Goal: Information Seeking & Learning: Learn about a topic

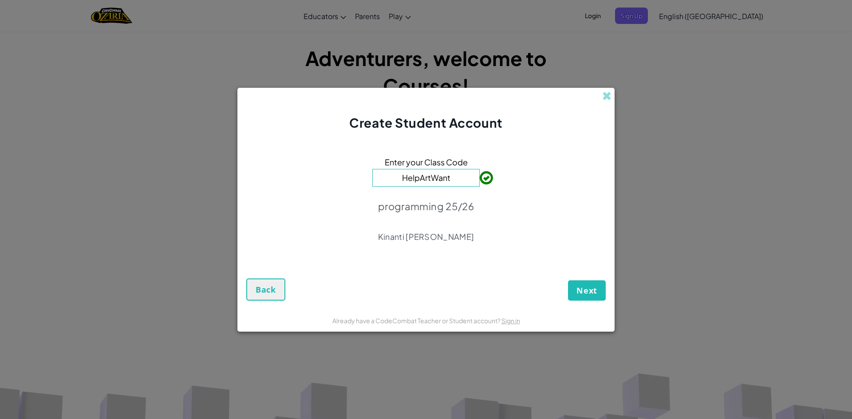
click at [465, 176] on input "HelpArtWant" at bounding box center [425, 178] width 107 height 18
type input "H"
click at [595, 283] on button "Next" at bounding box center [587, 290] width 38 height 20
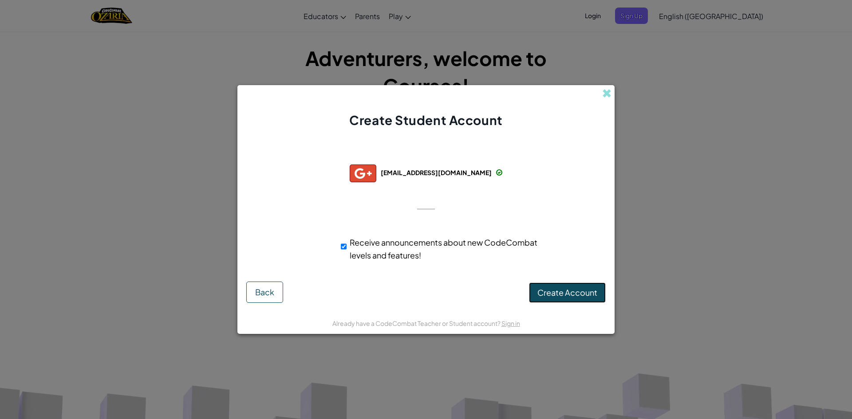
drag, startPoint x: 514, startPoint y: 293, endPoint x: 532, endPoint y: 289, distance: 17.9
click at [532, 289] on button "Create Account" at bounding box center [567, 293] width 77 height 20
click at [539, 289] on button "Create Account" at bounding box center [567, 293] width 77 height 20
click at [360, 241] on span "Receive announcements about new CodeCombat levels and features!" at bounding box center [444, 248] width 188 height 23
click at [350, 244] on span "Receive announcements about new CodeCombat levels and features!" at bounding box center [444, 248] width 188 height 23
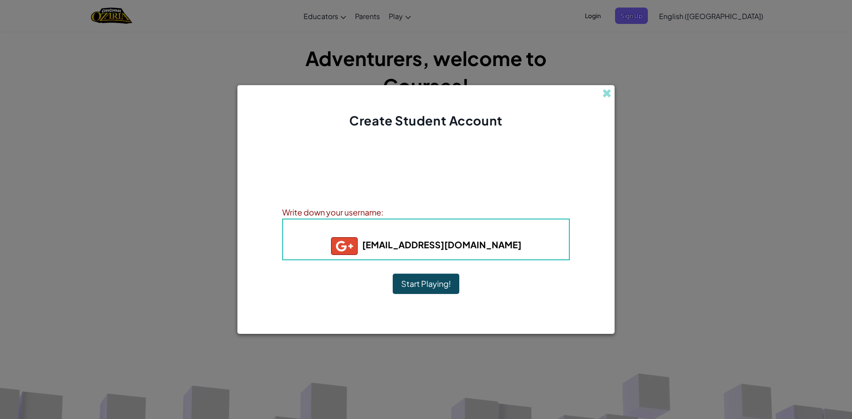
click at [350, 244] on b "hizkia.haryono@student.citraberkat.sch.id" at bounding box center [426, 244] width 190 height 11
click at [428, 290] on button "Start Playing!" at bounding box center [426, 284] width 67 height 20
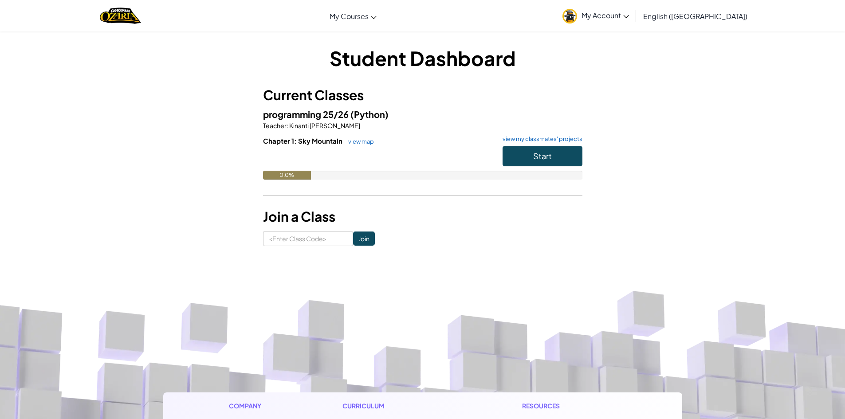
click at [521, 127] on p "Teacher : [PERSON_NAME]" at bounding box center [422, 125] width 319 height 9
click at [522, 151] on button "Start" at bounding box center [543, 156] width 80 height 20
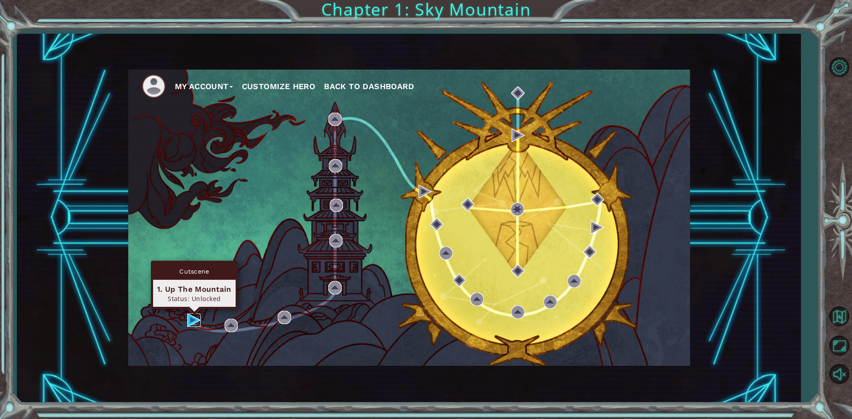
click at [192, 318] on img at bounding box center [193, 320] width 13 height 13
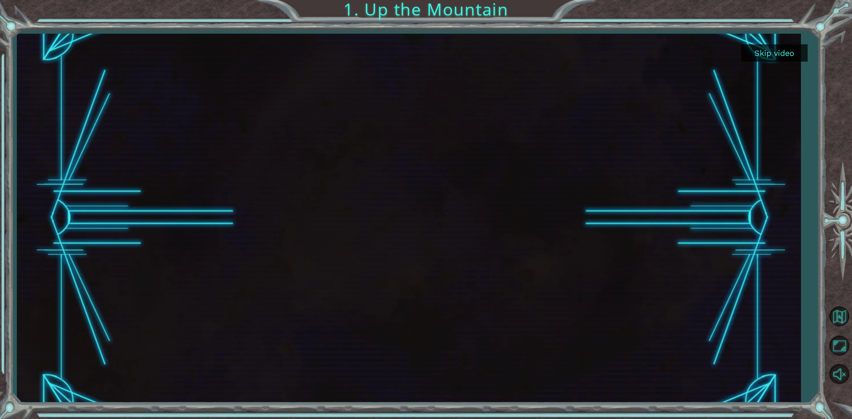
click at [42, 401] on div at bounding box center [409, 218] width 784 height 369
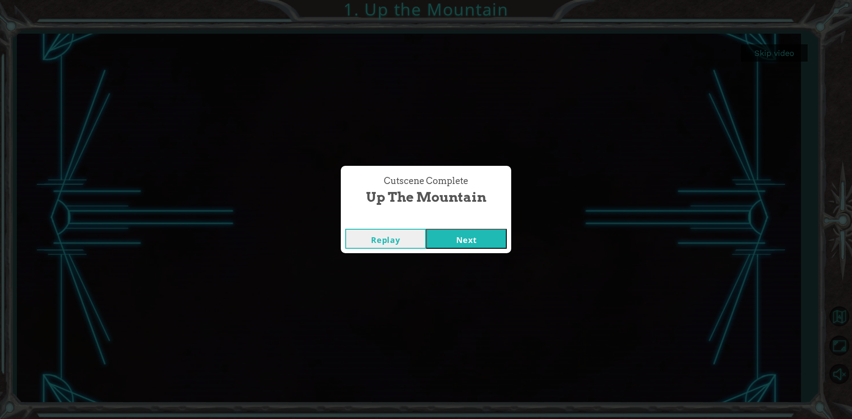
drag, startPoint x: 666, startPoint y: 95, endPoint x: 656, endPoint y: 84, distance: 14.8
click at [657, 85] on div "Cutscene Complete Up the Mountain Replay Next" at bounding box center [426, 209] width 852 height 419
click at [505, 229] on button "Next" at bounding box center [466, 239] width 81 height 20
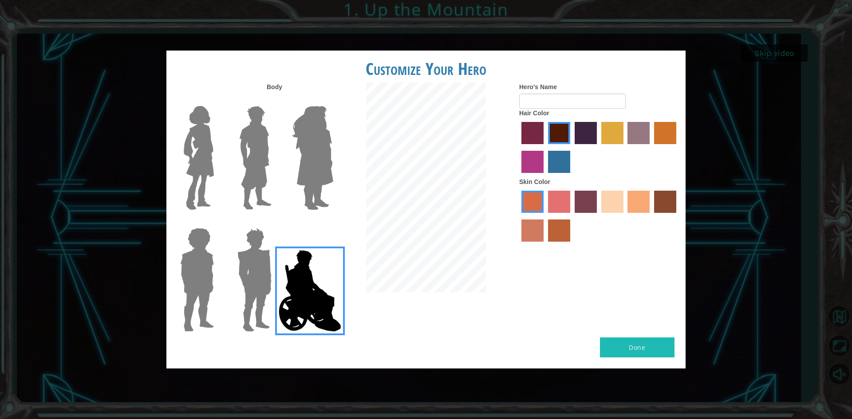
click at [259, 301] on img at bounding box center [254, 280] width 41 height 111
click at [275, 222] on input "Hero Garnet" at bounding box center [275, 222] width 0 height 0
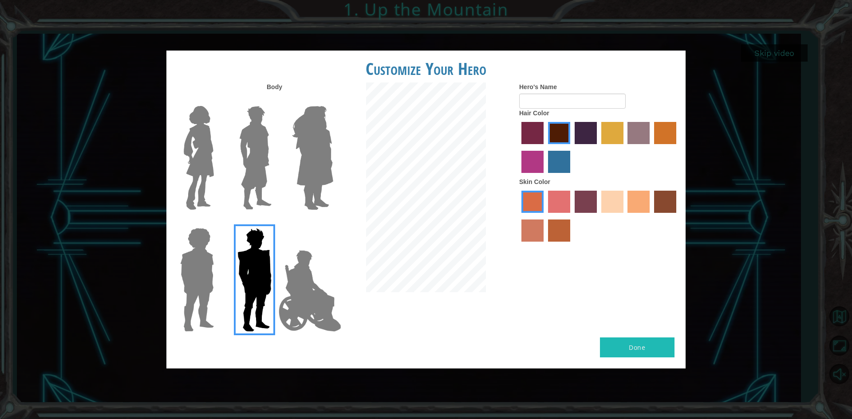
click at [186, 301] on img at bounding box center [197, 280] width 41 height 111
click at [217, 222] on input "Hero Steven" at bounding box center [217, 222] width 0 height 0
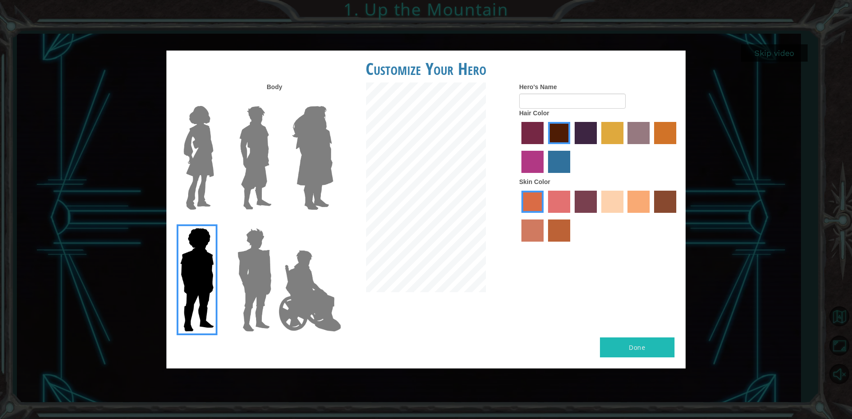
click at [254, 270] on img at bounding box center [254, 280] width 41 height 111
click at [275, 222] on input "Hero Garnet" at bounding box center [275, 222] width 0 height 0
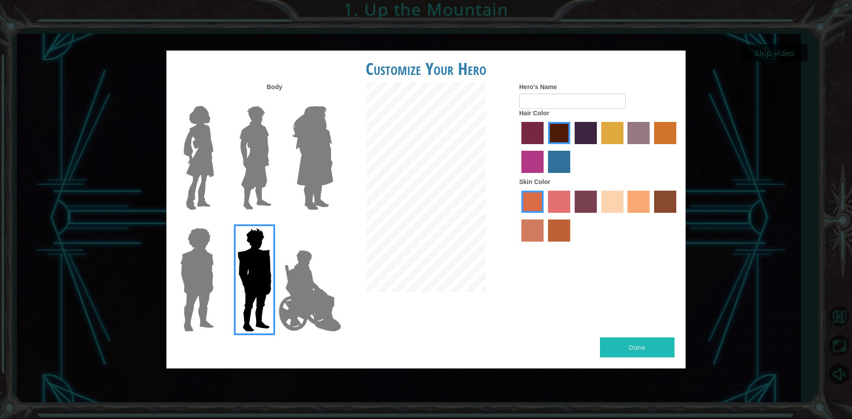
click at [305, 153] on img at bounding box center [312, 157] width 48 height 111
click at [333, 100] on input "Hero Amethyst" at bounding box center [333, 100] width 0 height 0
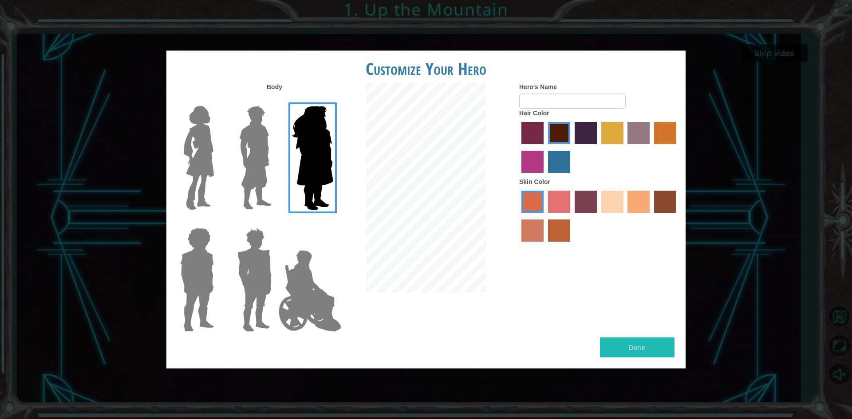
click at [241, 156] on img at bounding box center [255, 157] width 39 height 111
click at [275, 100] on input "Hero Lars" at bounding box center [275, 100] width 0 height 0
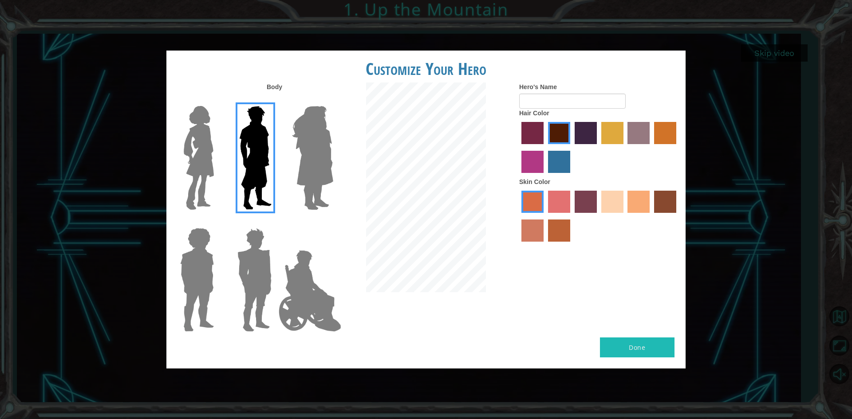
click at [206, 166] on img at bounding box center [198, 157] width 37 height 111
click at [217, 100] on input "Hero Connie" at bounding box center [217, 100] width 0 height 0
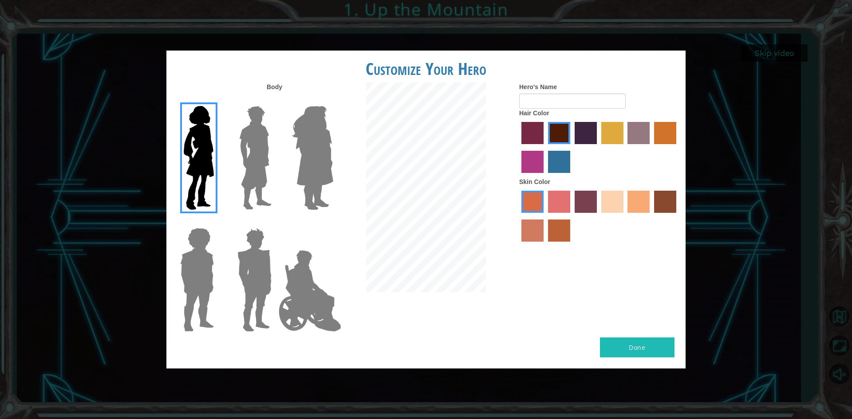
click at [238, 161] on img at bounding box center [255, 157] width 39 height 111
click at [275, 100] on input "Hero Lars" at bounding box center [275, 100] width 0 height 0
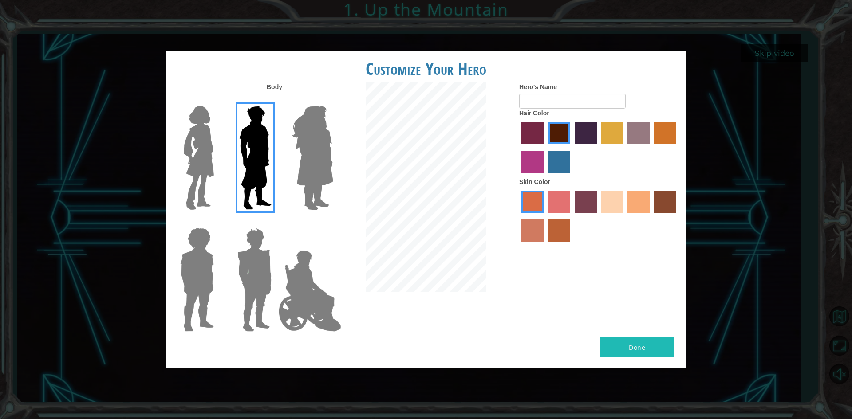
click at [313, 269] on img at bounding box center [310, 291] width 70 height 89
click at [333, 222] on input "Hero Jamie" at bounding box center [333, 222] width 0 height 0
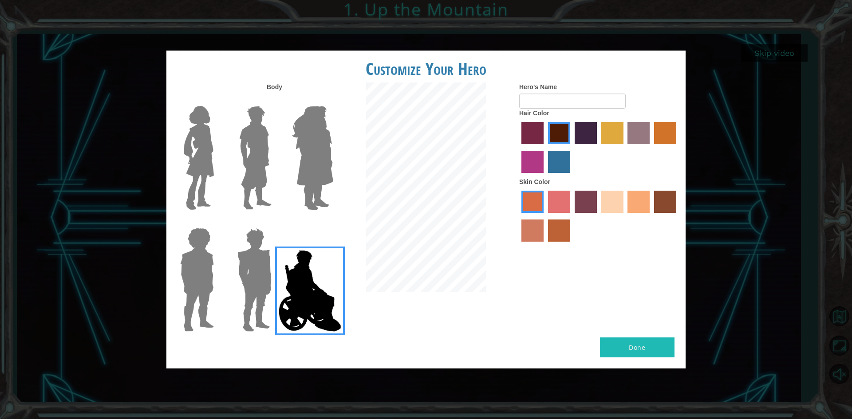
click at [252, 189] on img at bounding box center [255, 157] width 39 height 111
click at [275, 100] on input "Hero Lars" at bounding box center [275, 100] width 0 height 0
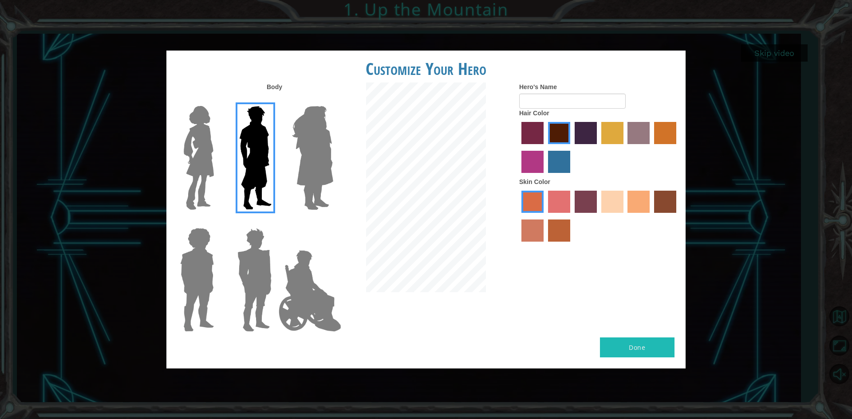
click at [605, 134] on label "tulip tree hair color" at bounding box center [612, 133] width 22 height 22
click at [598, 147] on input "tulip tree hair color" at bounding box center [598, 147] width 0 height 0
click at [602, 192] on label "sandy beach skin color" at bounding box center [612, 202] width 22 height 22
click at [598, 216] on input "sandy beach skin color" at bounding box center [598, 216] width 0 height 0
drag, startPoint x: 590, startPoint y: 134, endPoint x: 587, endPoint y: 139, distance: 6.4
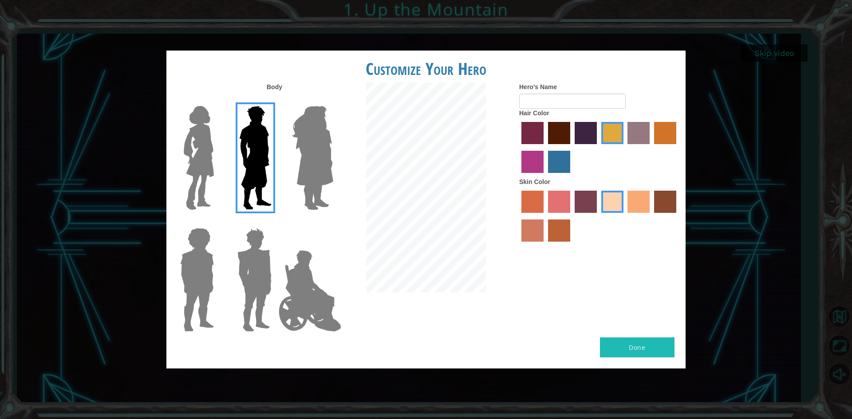
click at [589, 136] on label "hot purple hair color" at bounding box center [586, 133] width 22 height 22
click at [572, 147] on input "hot purple hair color" at bounding box center [572, 147] width 0 height 0
click at [580, 205] on label "tosca skin color" at bounding box center [586, 202] width 22 height 22
click at [572, 216] on input "tosca skin color" at bounding box center [572, 216] width 0 height 0
click at [559, 165] on label "lachmara hair color" at bounding box center [559, 162] width 22 height 22
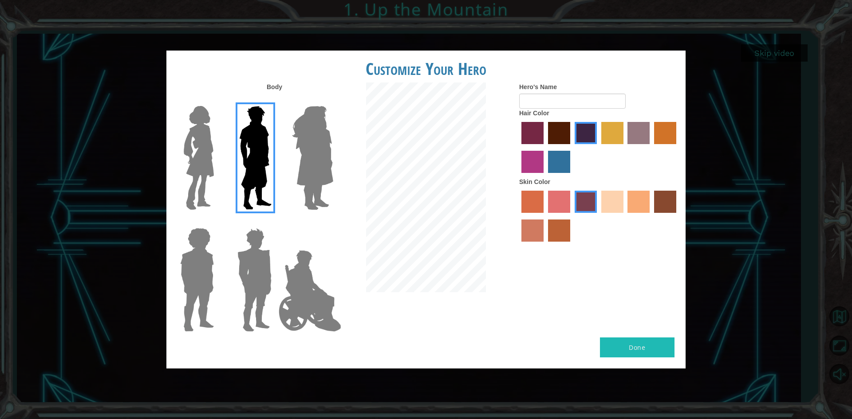
click at [545, 176] on input "lachmara hair color" at bounding box center [545, 176] width 0 height 0
drag, startPoint x: 544, startPoint y: 90, endPoint x: 546, endPoint y: 96, distance: 6.8
click at [546, 96] on form "Hero's Name" at bounding box center [599, 96] width 160 height 26
click at [549, 102] on input "Hero's Name" at bounding box center [572, 101] width 106 height 15
type input "H"
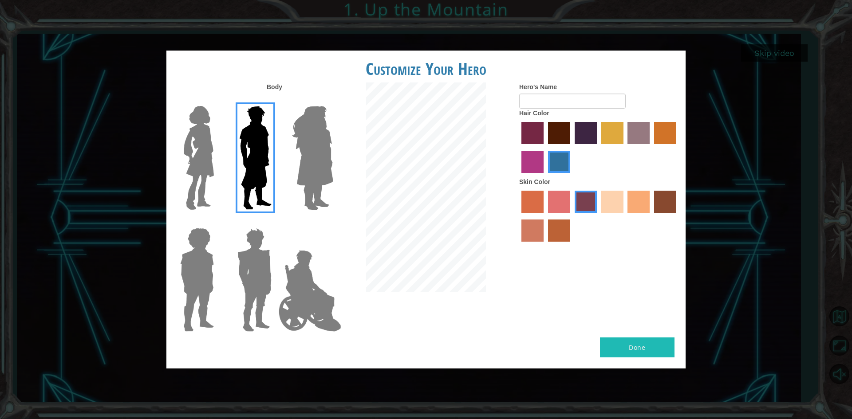
click at [616, 201] on label "sandy beach skin color" at bounding box center [612, 202] width 22 height 22
click at [598, 216] on input "sandy beach skin color" at bounding box center [598, 216] width 0 height 0
drag, startPoint x: 650, startPoint y: 196, endPoint x: 645, endPoint y: 196, distance: 4.9
click at [649, 196] on label "tacao skin color" at bounding box center [638, 202] width 22 height 22
click at [625, 216] on input "tacao skin color" at bounding box center [625, 216] width 0 height 0
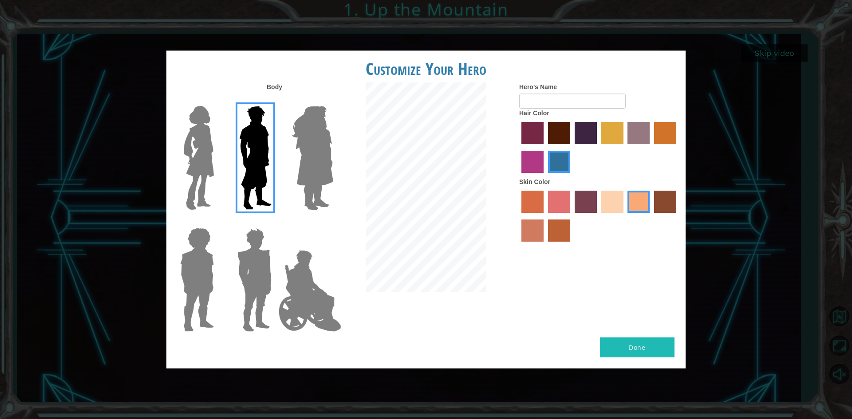
click at [641, 198] on label "tacao skin color" at bounding box center [638, 202] width 22 height 22
click at [625, 216] on input "tacao skin color" at bounding box center [625, 216] width 0 height 0
click at [674, 203] on label "karma skin color" at bounding box center [665, 202] width 22 height 22
click at [651, 216] on input "karma skin color" at bounding box center [651, 216] width 0 height 0
click at [567, 107] on input "Hero's Name" at bounding box center [572, 101] width 106 height 15
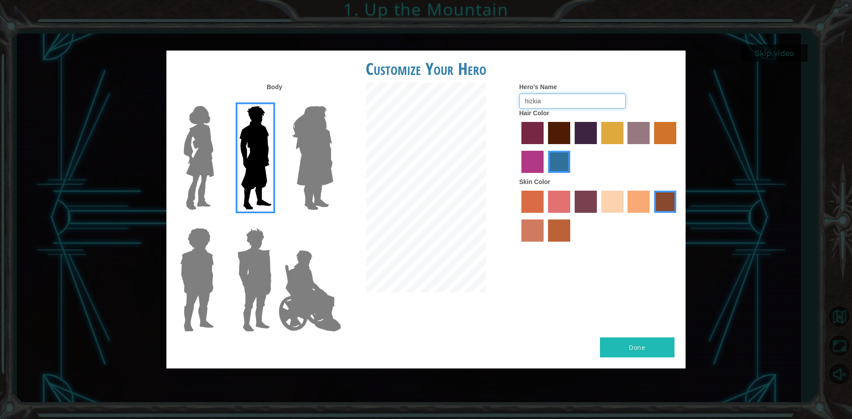
type input "hizkia"
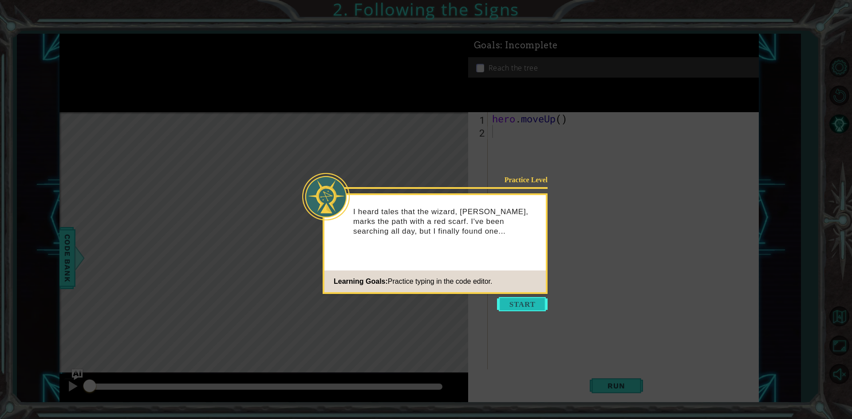
click at [525, 304] on button "Start" at bounding box center [522, 304] width 51 height 14
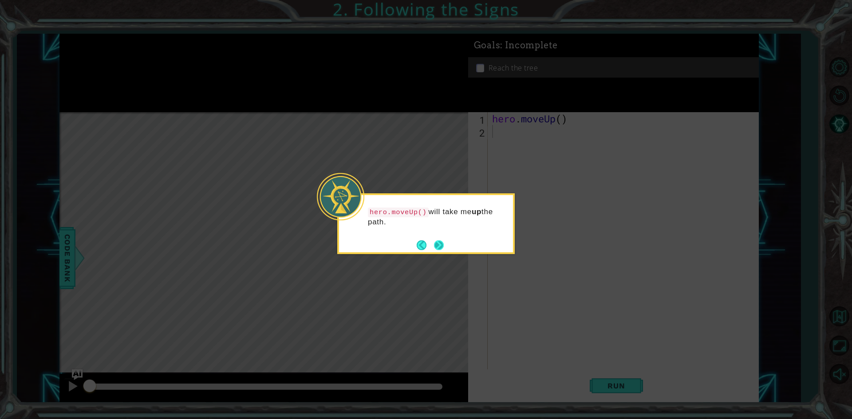
click at [436, 241] on button "Next" at bounding box center [439, 245] width 10 height 10
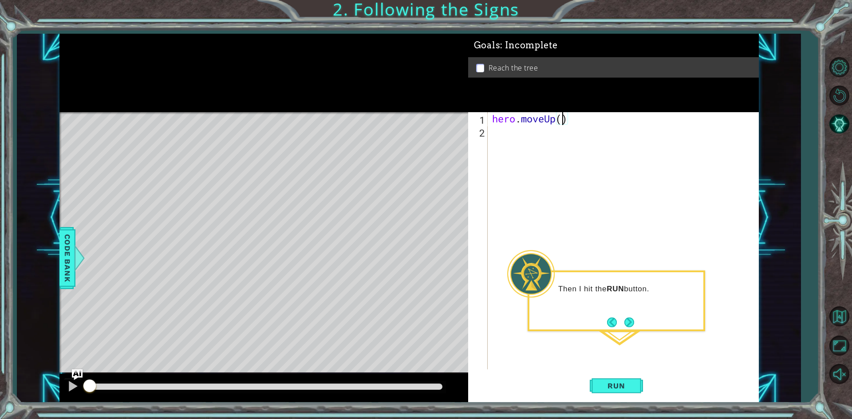
click at [562, 123] on div "hero . moveUp ( )" at bounding box center [625, 253] width 270 height 283
click at [612, 387] on span "Run" at bounding box center [616, 386] width 35 height 9
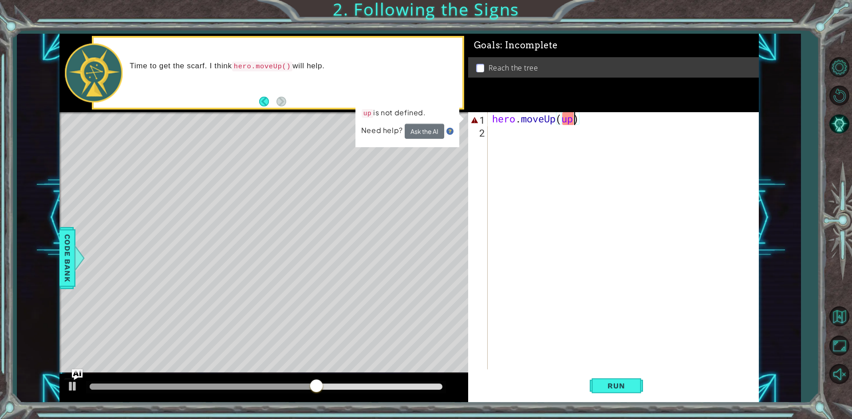
scroll to position [0, 3]
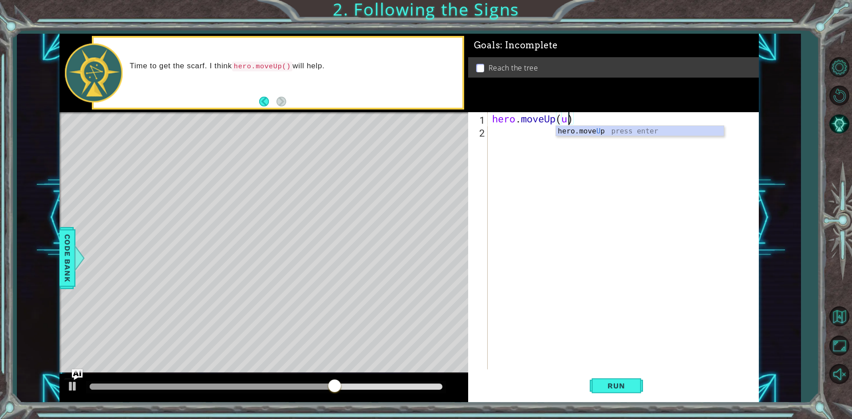
type textarea "hero.moveUp()"
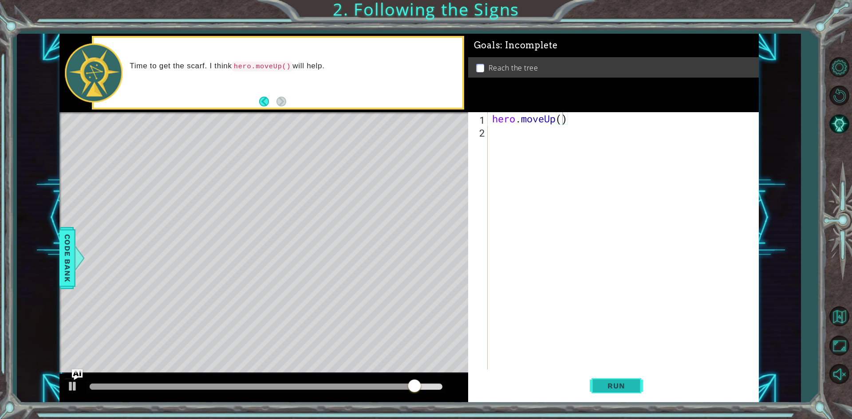
click at [598, 386] on button "Run" at bounding box center [616, 386] width 53 height 29
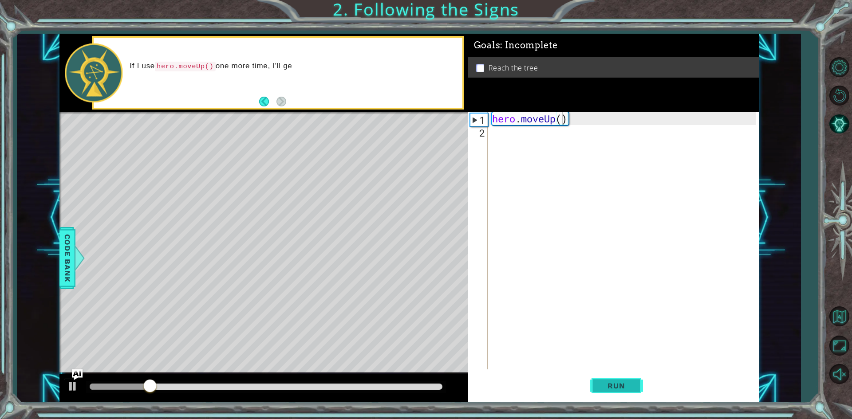
click at [602, 377] on button "Run" at bounding box center [616, 386] width 53 height 29
click at [493, 141] on div "hero . moveUp ( )" at bounding box center [625, 253] width 270 height 283
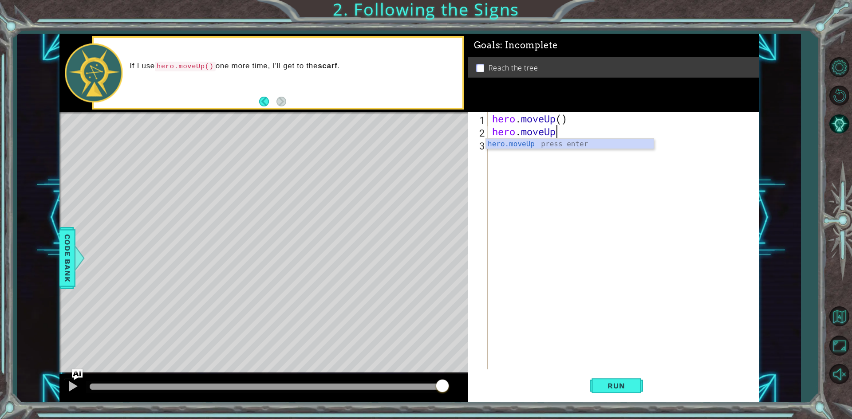
scroll to position [0, 3]
type textarea "hero.moveUp()"
click at [628, 386] on span "Run" at bounding box center [616, 386] width 35 height 9
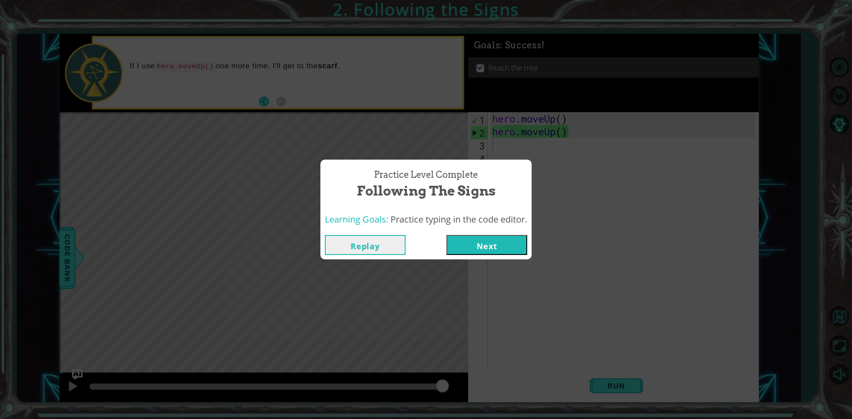
click at [490, 239] on button "Next" at bounding box center [486, 245] width 81 height 20
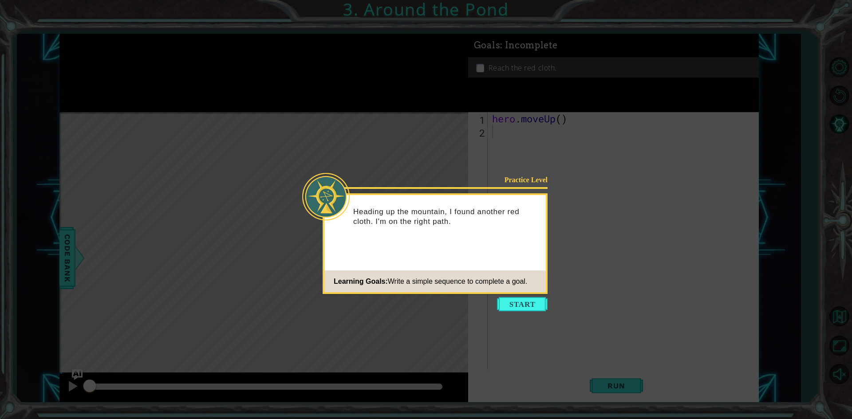
click at [519, 306] on button "Start" at bounding box center [522, 304] width 51 height 14
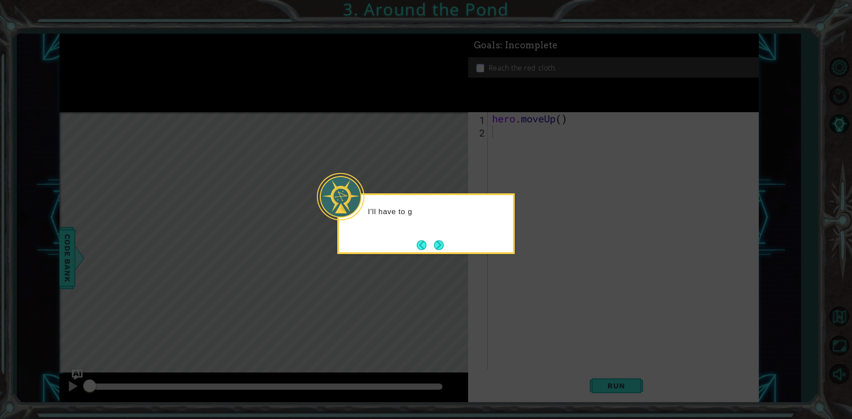
click at [517, 301] on icon at bounding box center [426, 209] width 852 height 419
drag, startPoint x: 517, startPoint y: 301, endPoint x: 470, endPoint y: 282, distance: 50.3
click at [517, 299] on icon at bounding box center [426, 209] width 852 height 419
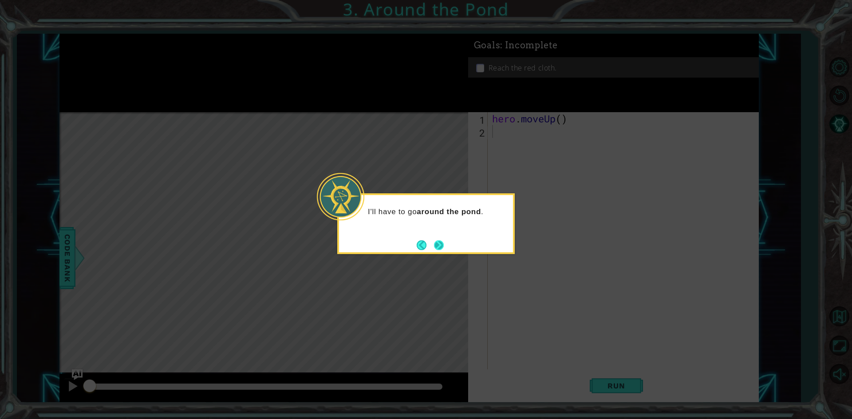
click at [444, 246] on button "Next" at bounding box center [439, 245] width 10 height 10
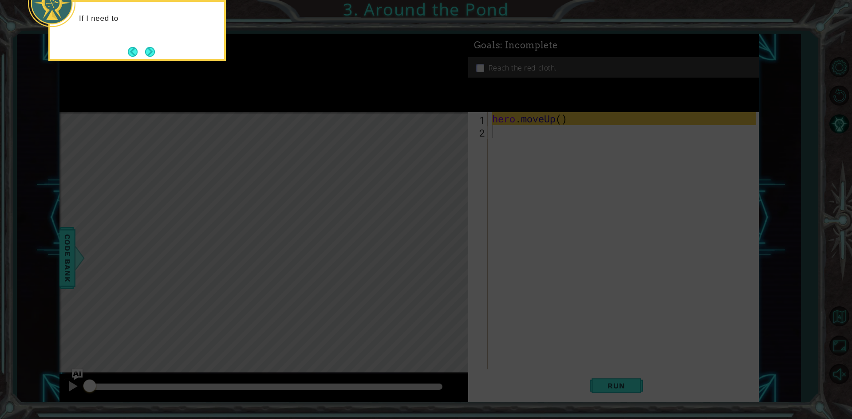
click at [445, 246] on icon at bounding box center [426, 62] width 852 height 713
click at [514, 235] on icon at bounding box center [426, 62] width 852 height 713
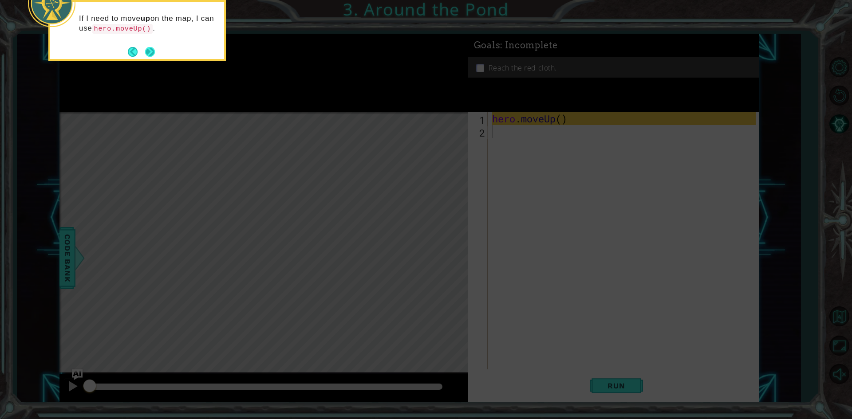
click at [150, 52] on button "Next" at bounding box center [150, 52] width 10 height 10
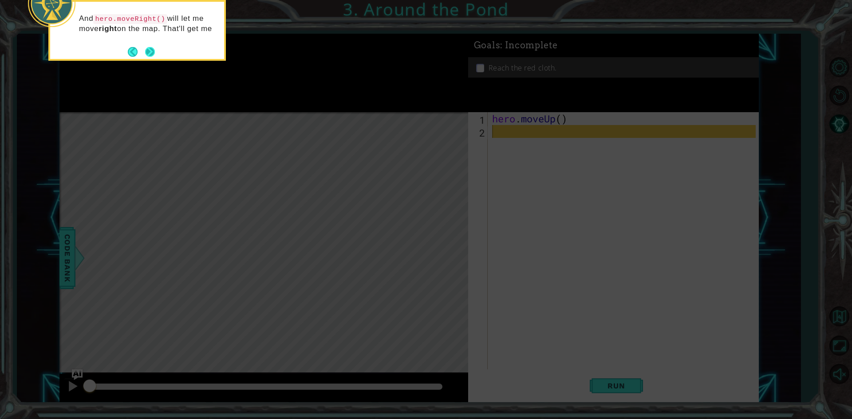
click at [154, 46] on footer at bounding box center [141, 51] width 27 height 13
click at [154, 46] on footer at bounding box center [141, 52] width 27 height 13
click at [151, 50] on button "Next" at bounding box center [150, 53] width 10 height 10
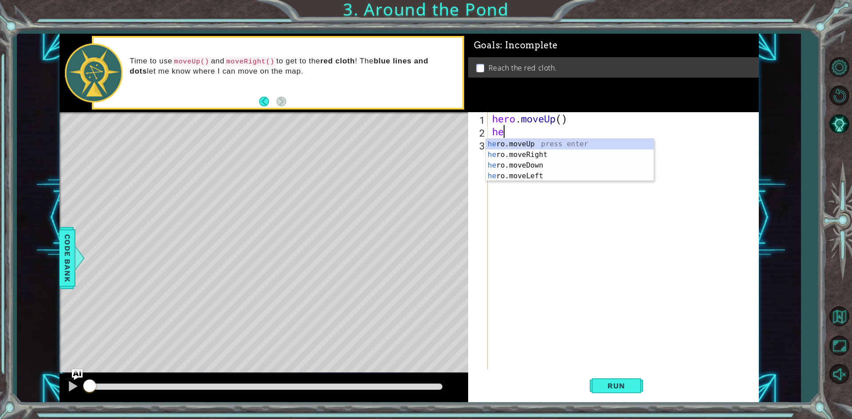
type textarea "her"
click at [528, 144] on div "her o.moveUp press enter her o.moveRight press enter her o.moveDown press enter…" at bounding box center [570, 171] width 168 height 64
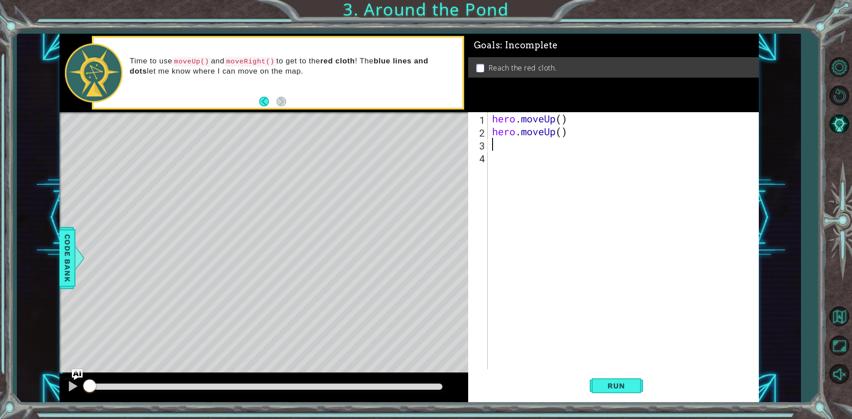
click at [527, 143] on div "hero . moveUp ( ) hero . moveUp ( )" at bounding box center [625, 253] width 270 height 283
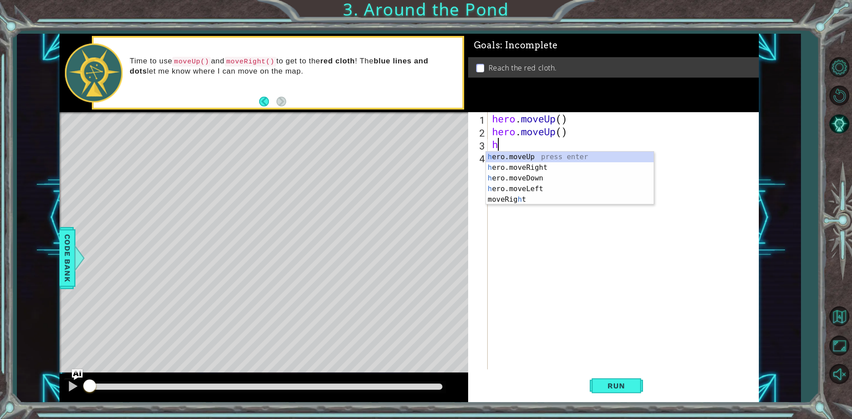
type textarea "he"
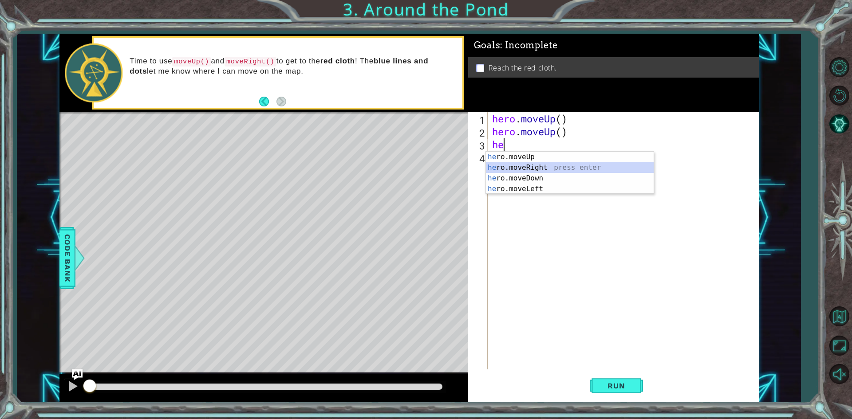
click at [559, 170] on div "he ro.moveUp press enter he ro.moveRight press enter he ro.moveDown press enter…" at bounding box center [570, 184] width 168 height 64
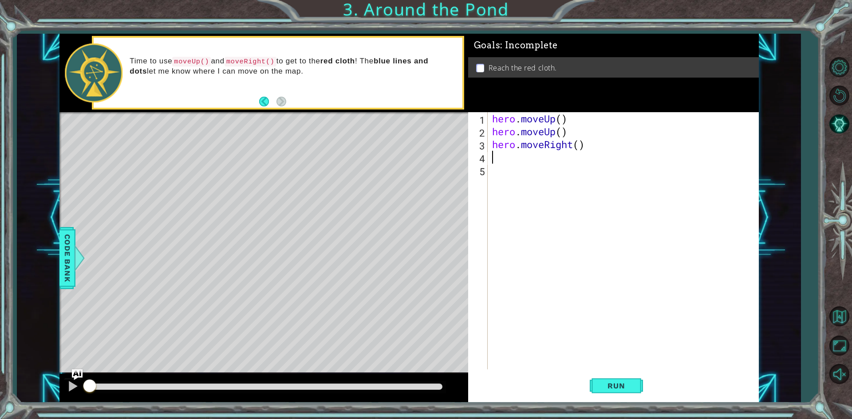
type textarea "h"
click at [613, 381] on button "Run" at bounding box center [616, 386] width 53 height 29
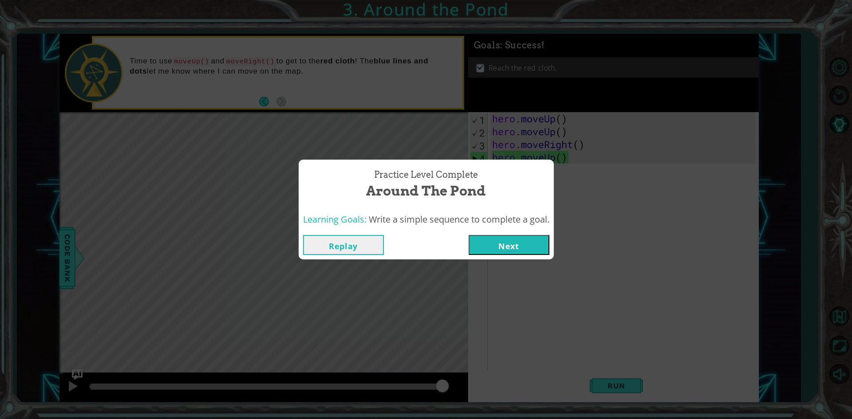
click at [527, 241] on button "Next" at bounding box center [509, 245] width 81 height 20
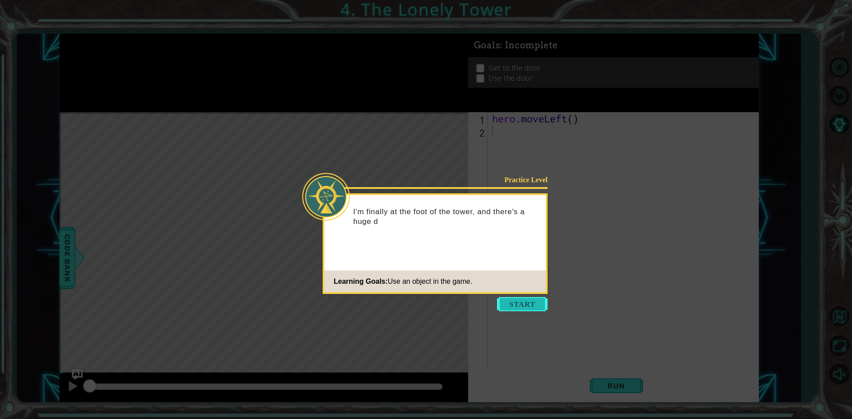
click at [528, 298] on button "Start" at bounding box center [522, 304] width 51 height 14
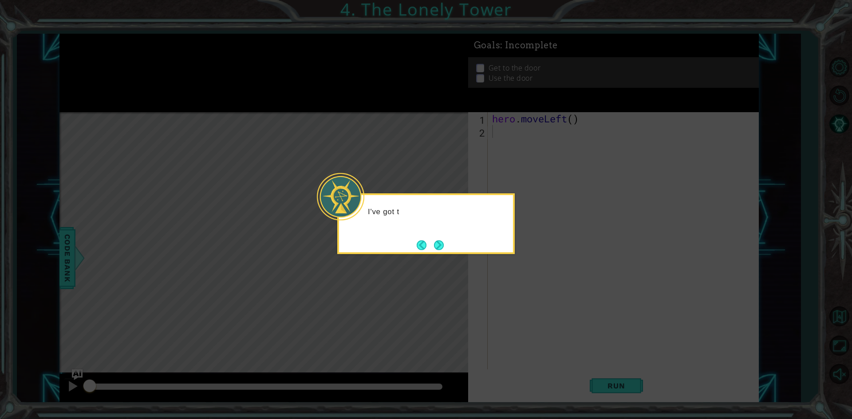
drag, startPoint x: 528, startPoint y: 296, endPoint x: 468, endPoint y: 250, distance: 75.1
click at [527, 295] on icon at bounding box center [426, 209] width 852 height 419
click at [439, 240] on button "Next" at bounding box center [439, 245] width 10 height 10
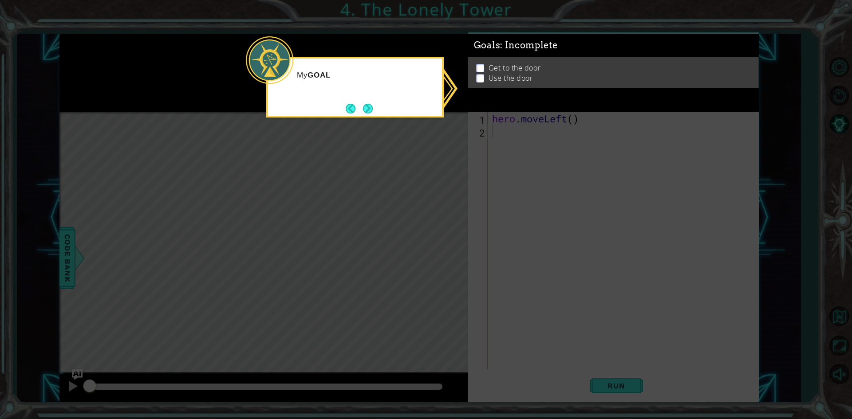
click at [439, 240] on icon at bounding box center [426, 209] width 852 height 419
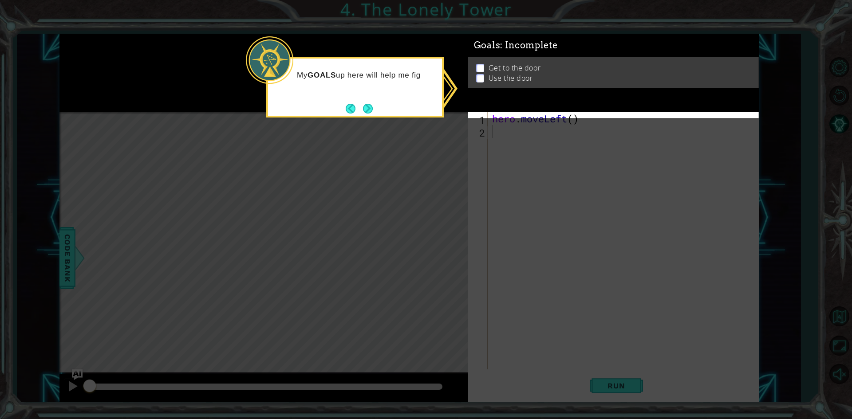
click at [557, 154] on icon at bounding box center [426, 209] width 852 height 419
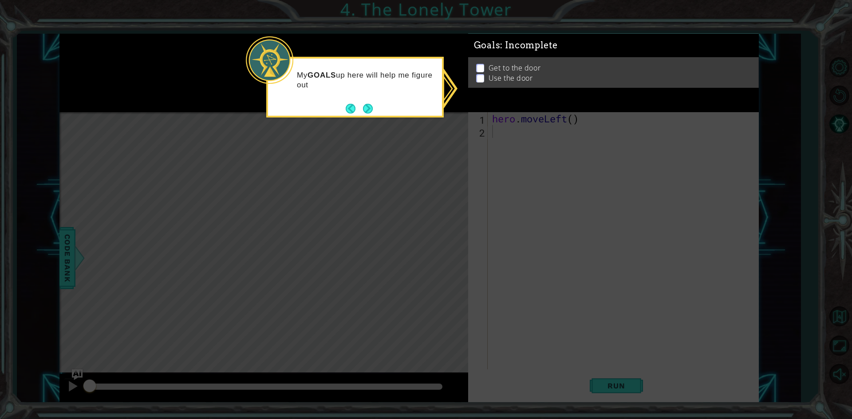
click at [558, 151] on icon at bounding box center [426, 209] width 852 height 419
click at [558, 150] on icon at bounding box center [426, 209] width 852 height 419
click at [480, 75] on ul "Get to the door Use the door" at bounding box center [613, 73] width 279 height 20
click at [480, 75] on p at bounding box center [480, 79] width 8 height 8
click at [480, 75] on ul "Get to the door Use the door" at bounding box center [613, 73] width 279 height 20
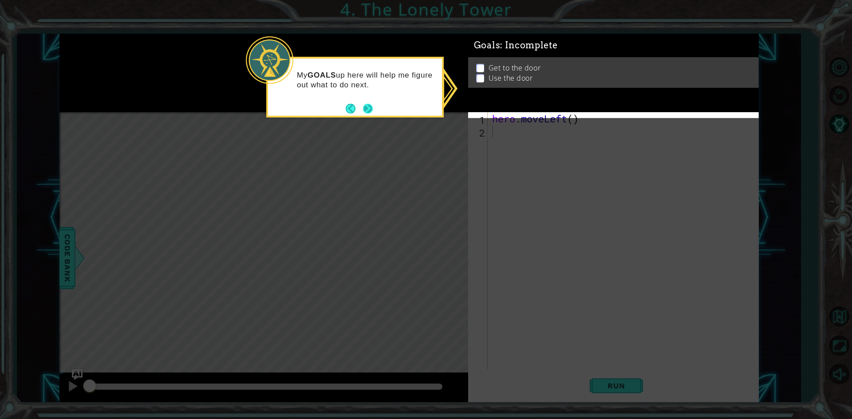
click at [363, 107] on button "Next" at bounding box center [368, 109] width 10 height 10
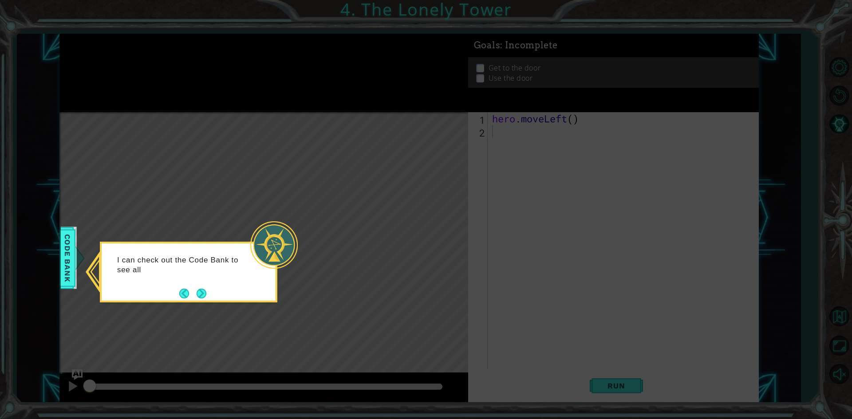
drag, startPoint x: 210, startPoint y: 297, endPoint x: 201, endPoint y: 291, distance: 11.2
click at [208, 297] on div "I can check out the Code Bank to see all" at bounding box center [188, 272] width 177 height 61
click at [201, 291] on button "Next" at bounding box center [202, 294] width 10 height 10
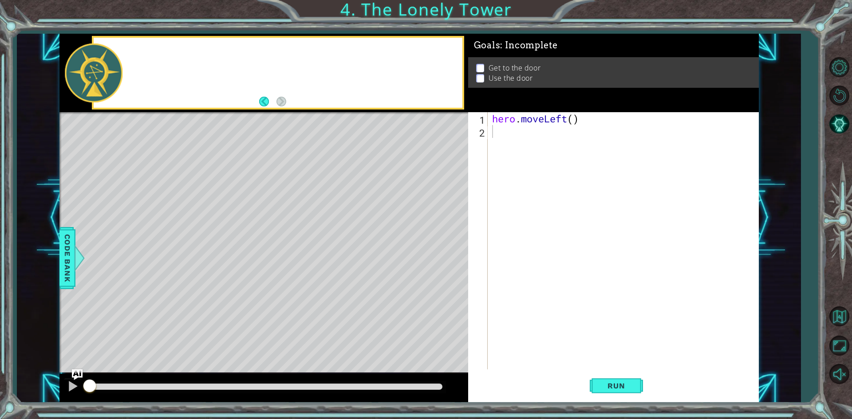
click at [201, 291] on div "Level Map" at bounding box center [264, 242] width 410 height 261
click at [264, 99] on button "Back" at bounding box center [267, 102] width 17 height 10
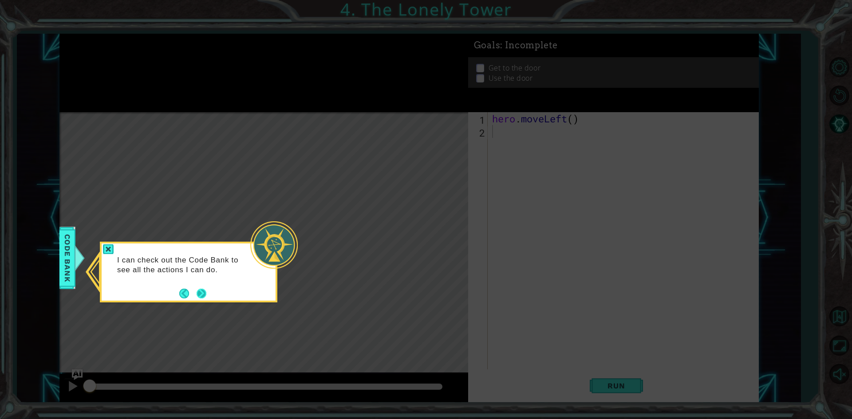
click at [200, 298] on button "Next" at bounding box center [202, 294] width 10 height 10
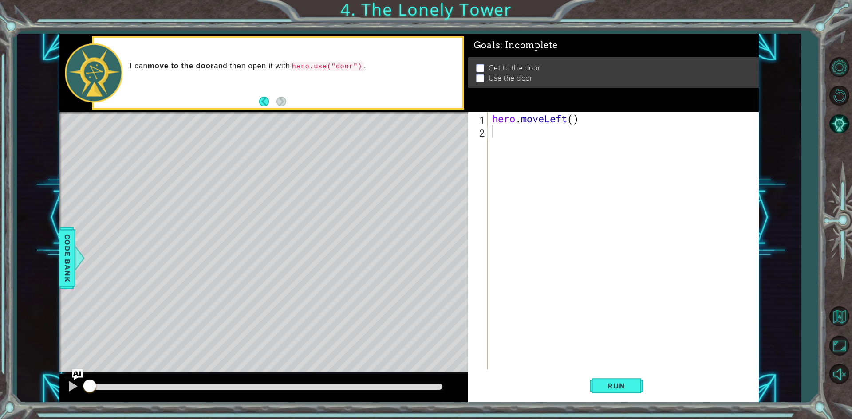
click at [279, 96] on footer at bounding box center [272, 101] width 27 height 13
click at [510, 146] on div "hero . moveLeft ( )" at bounding box center [625, 253] width 270 height 283
click at [606, 386] on span "Run" at bounding box center [616, 386] width 35 height 9
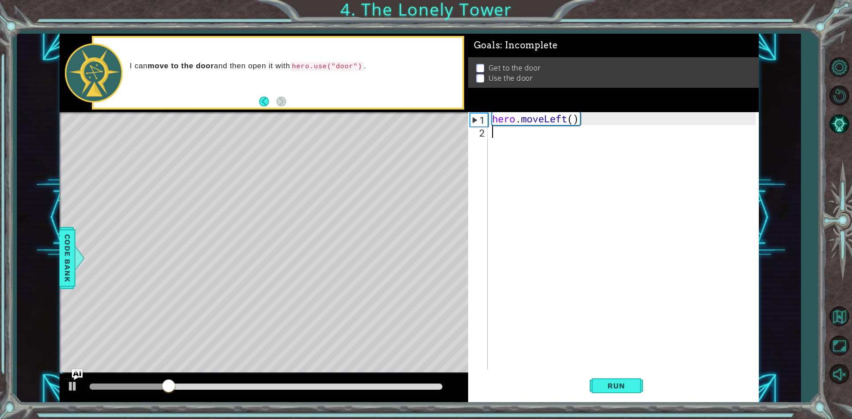
click at [509, 147] on div "hero . moveLeft ( )" at bounding box center [625, 253] width 270 height 283
click at [511, 131] on div "hero . moveLeft ( )" at bounding box center [625, 253] width 270 height 283
type textarea "h"
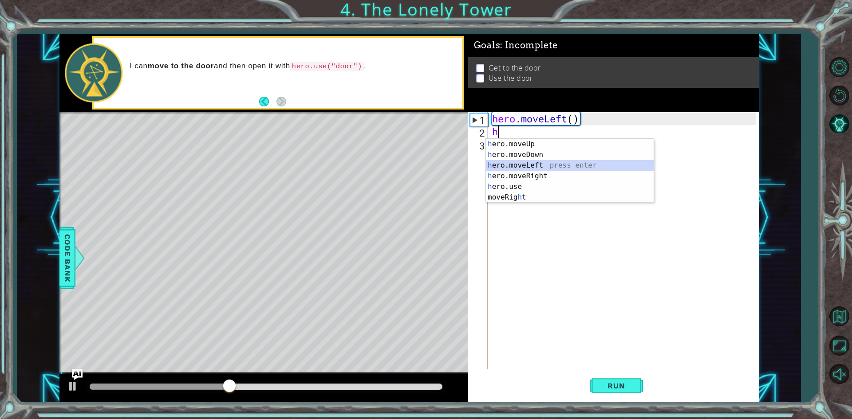
click at [524, 162] on div "h ero.moveUp press enter h ero.moveDown press enter h ero.moveLeft press enter …" at bounding box center [570, 181] width 168 height 85
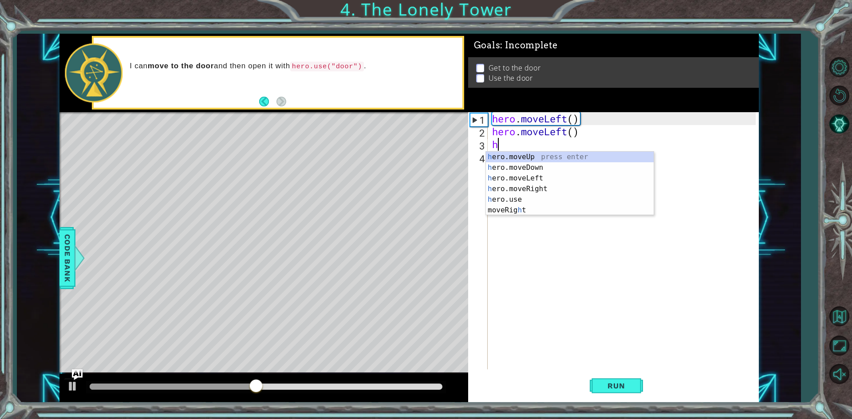
type textarea "he"
click at [544, 155] on div "he ro.moveUp press enter he ro.moveDown press enter he ro.moveLeft press enter …" at bounding box center [570, 189] width 168 height 75
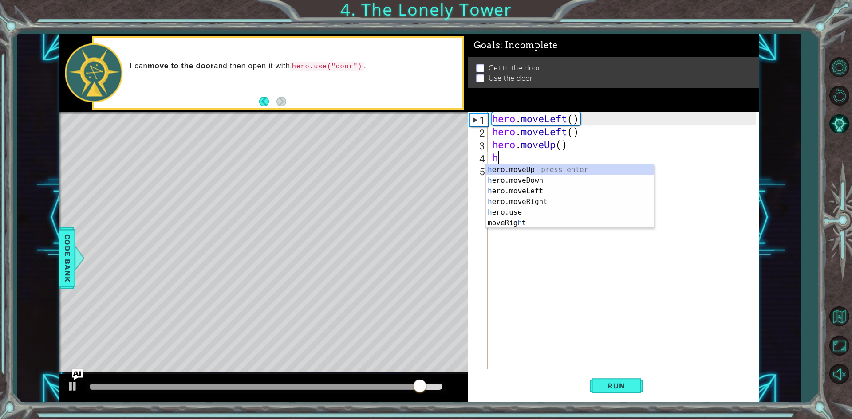
type textarea "he"
click at [545, 170] on div "he ro.moveUp press enter he ro.moveDown press enter he ro.moveLeft press enter …" at bounding box center [570, 202] width 168 height 75
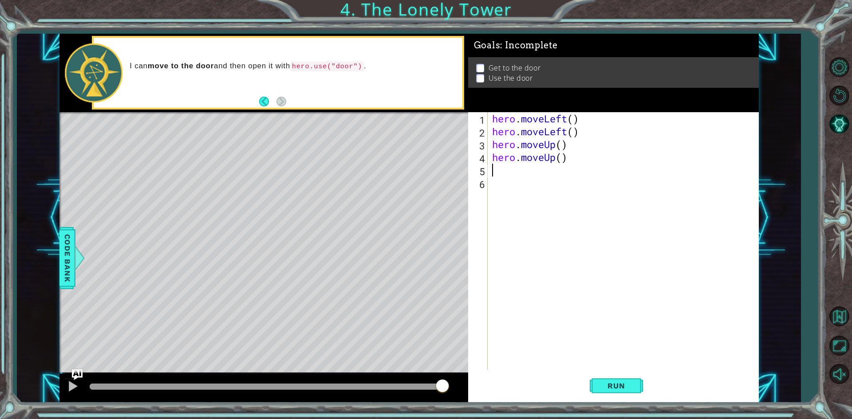
type textarea "h"
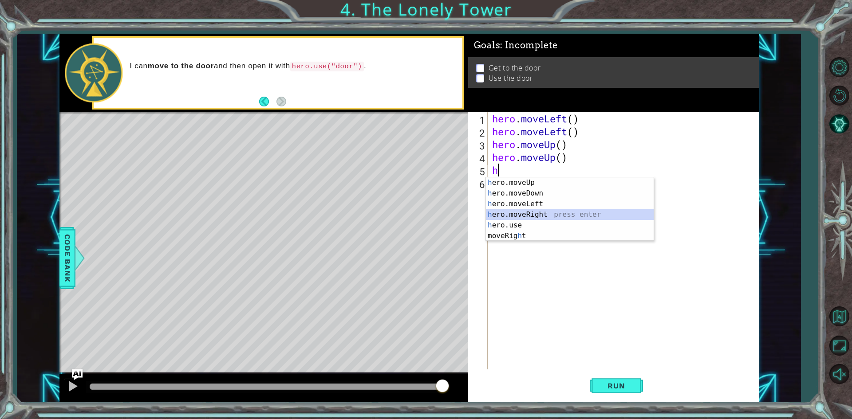
click at [544, 210] on div "h ero.moveUp press enter h ero.moveDown press enter h ero.moveLeft press enter …" at bounding box center [570, 219] width 168 height 85
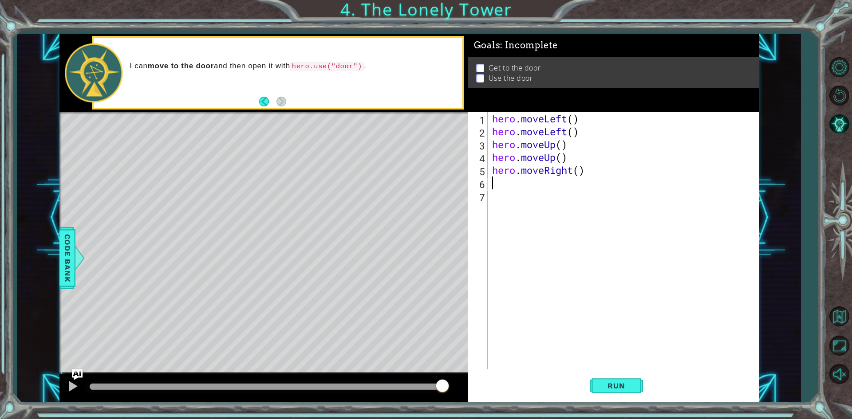
type textarea "h"
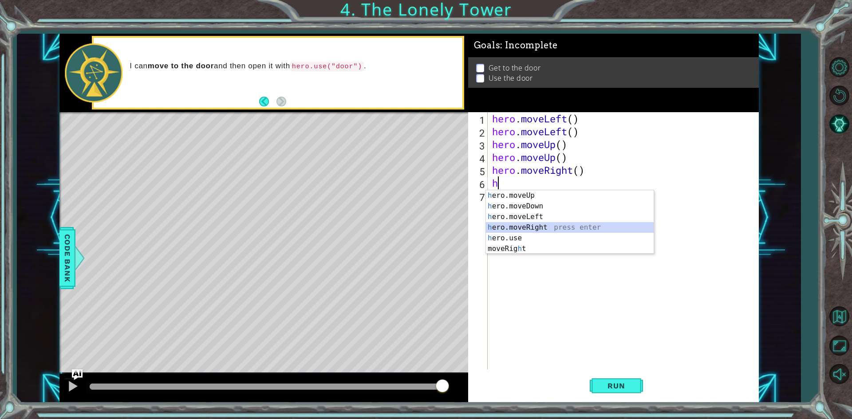
click at [548, 222] on div "h ero.moveUp press enter h ero.moveDown press enter h ero.moveLeft press enter …" at bounding box center [570, 232] width 168 height 85
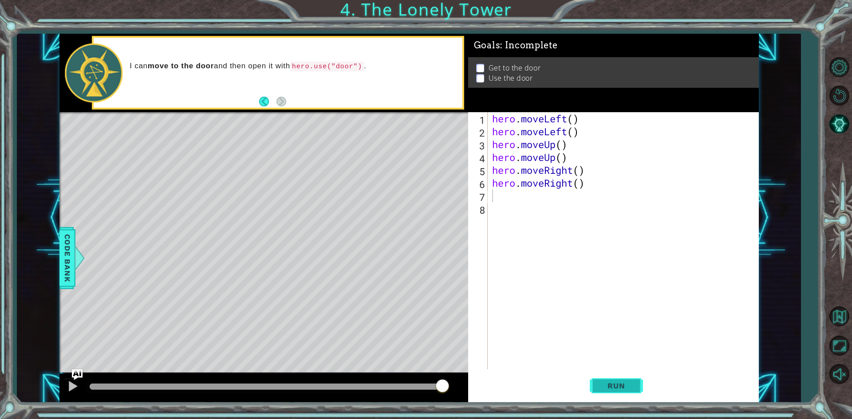
click at [626, 383] on span "Run" at bounding box center [616, 386] width 35 height 9
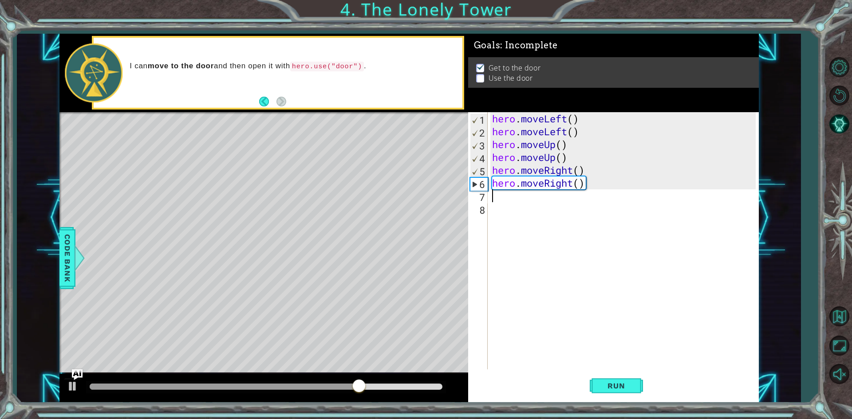
click at [501, 194] on div "hero . moveLeft ( ) hero . moveLeft ( ) hero . moveUp ( ) hero . moveUp ( ) her…" at bounding box center [625, 253] width 270 height 283
click at [501, 196] on div "hero . moveLeft ( ) hero . moveLeft ( ) hero . moveUp ( ) hero . moveUp ( ) her…" at bounding box center [625, 253] width 270 height 283
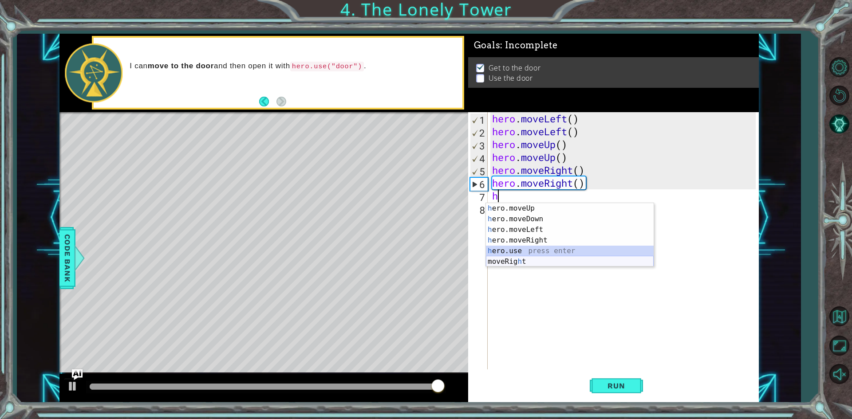
click at [521, 259] on div "h ero.moveUp press enter h ero.moveDown press enter h ero.moveLeft press enter …" at bounding box center [570, 245] width 168 height 85
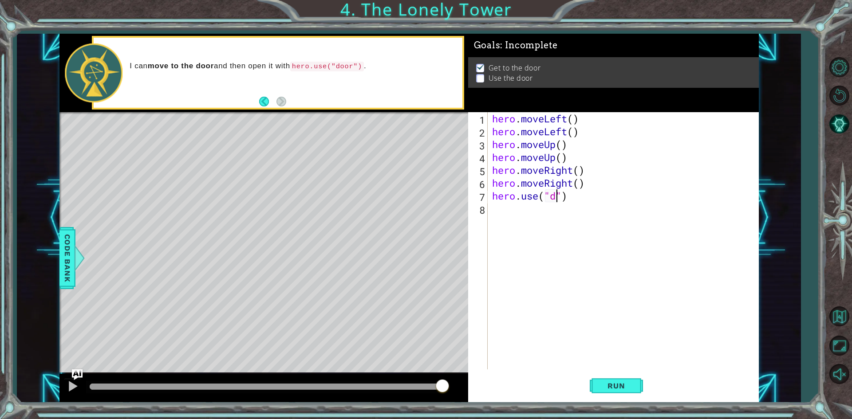
scroll to position [0, 3]
type textarea "hero.use("door")"
click at [622, 386] on span "Run" at bounding box center [616, 386] width 35 height 9
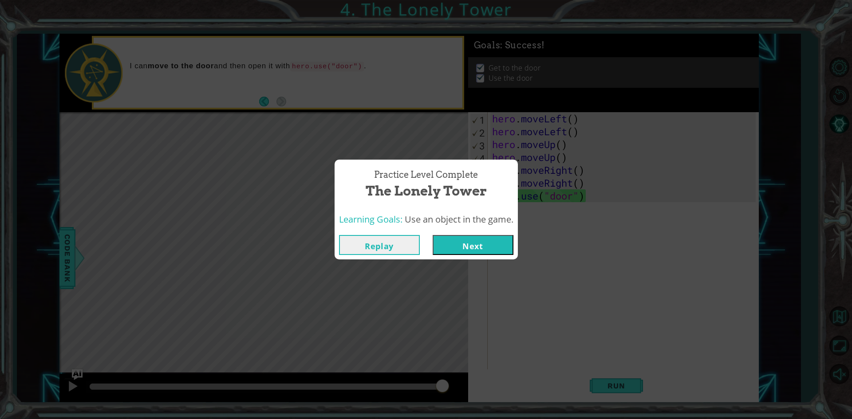
click at [472, 239] on button "Next" at bounding box center [473, 245] width 81 height 20
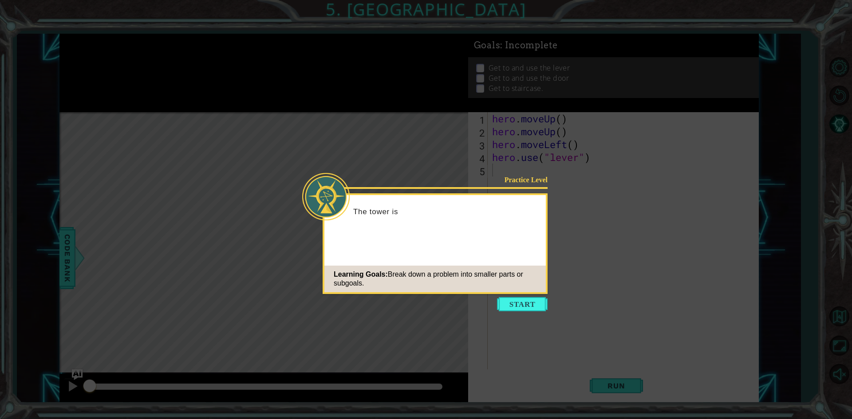
click at [436, 114] on icon at bounding box center [426, 209] width 852 height 419
click at [527, 298] on button "Start" at bounding box center [522, 304] width 51 height 14
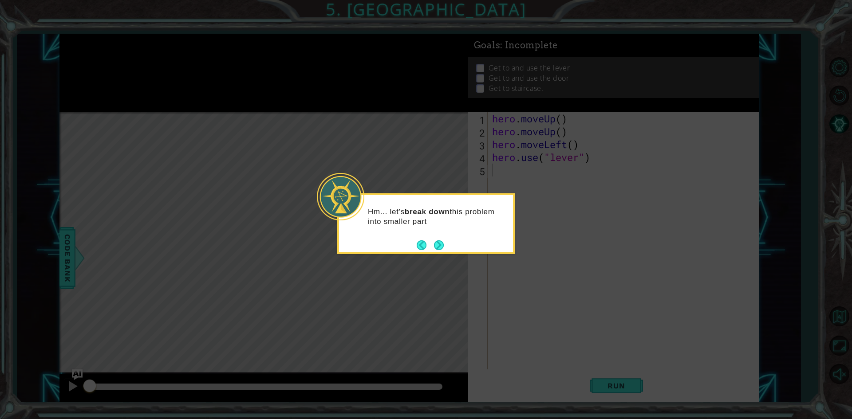
click at [548, 214] on icon at bounding box center [426, 209] width 852 height 419
drag, startPoint x: 548, startPoint y: 212, endPoint x: 540, endPoint y: 209, distance: 7.9
click at [543, 209] on icon at bounding box center [426, 209] width 852 height 419
drag, startPoint x: 386, startPoint y: 232, endPoint x: 416, endPoint y: 243, distance: 31.9
click at [412, 243] on div "Hm... let's break down this problem into smaller parts." at bounding box center [426, 221] width 174 height 45
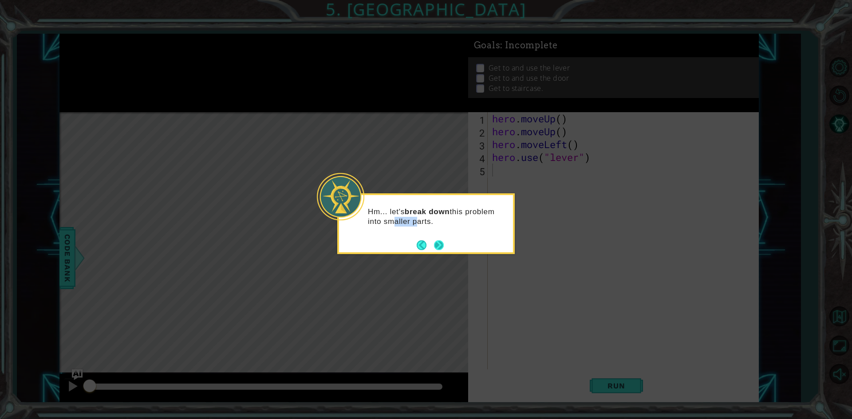
click at [435, 245] on button "Next" at bounding box center [439, 245] width 10 height 10
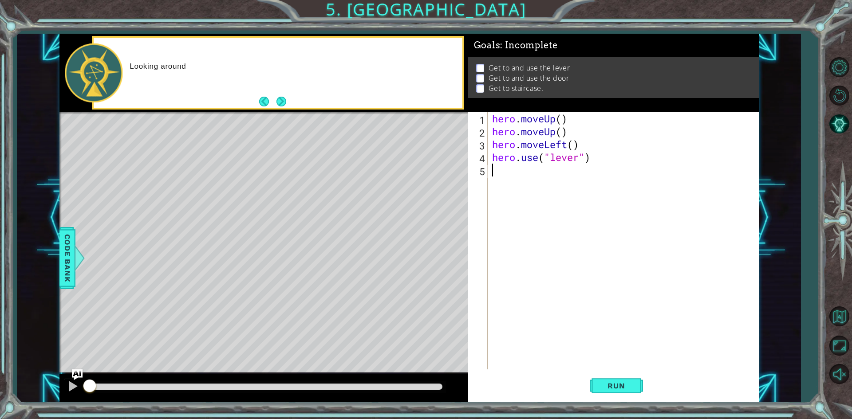
click at [508, 184] on div "hero . moveUp ( ) hero . moveUp ( ) hero . moveLeft ( ) hero . use ( "lever" )" at bounding box center [625, 253] width 270 height 283
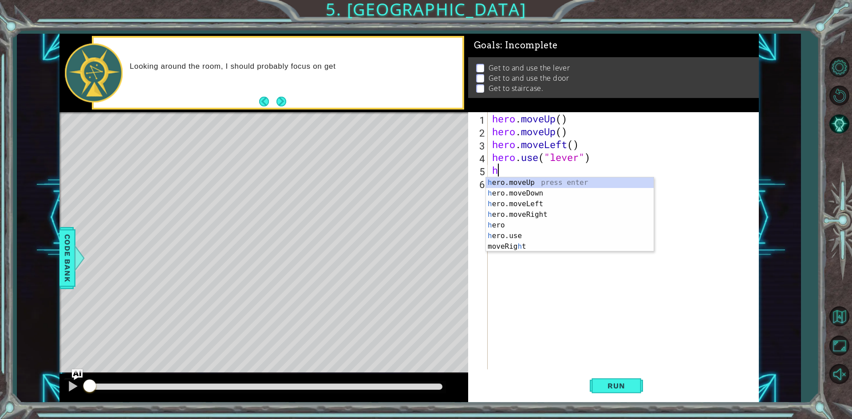
type textarea "he"
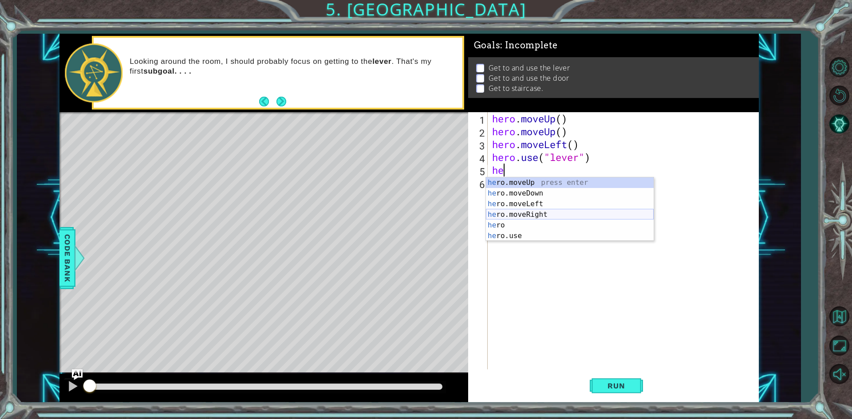
click at [532, 213] on div "he ro.moveUp press enter he ro.moveDown press enter he ro.moveLeft press enter …" at bounding box center [570, 219] width 168 height 85
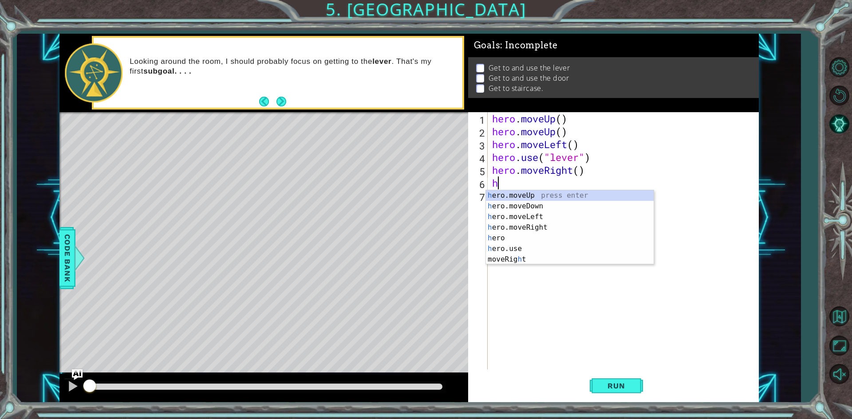
type textarea "he"
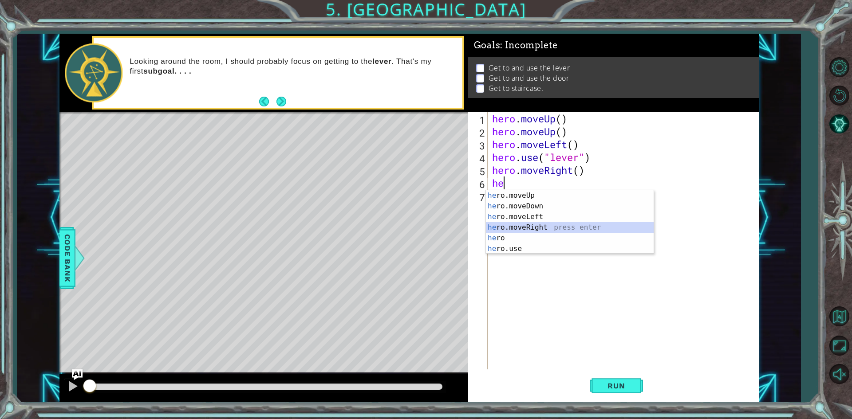
click at [529, 224] on div "he ro.moveUp press enter he ro.moveDown press enter he ro.moveLeft press enter …" at bounding box center [570, 232] width 168 height 85
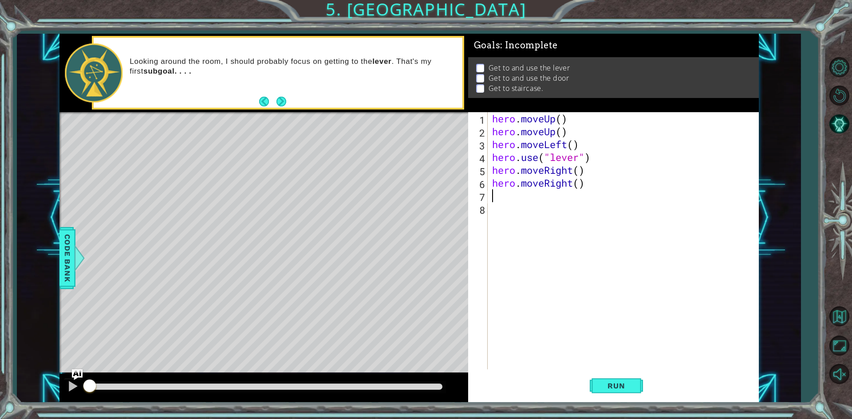
click at [529, 218] on div "hero . moveUp ( ) hero . moveUp ( ) hero . moveLeft ( ) hero . use ( "lever" ) …" at bounding box center [625, 253] width 270 height 283
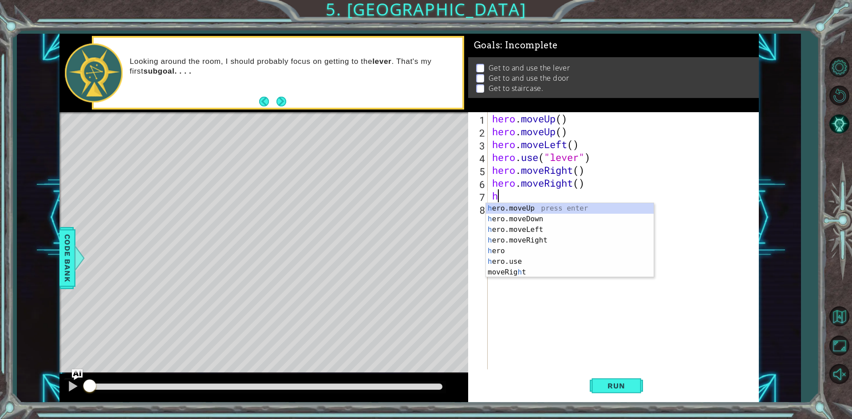
type textarea "he"
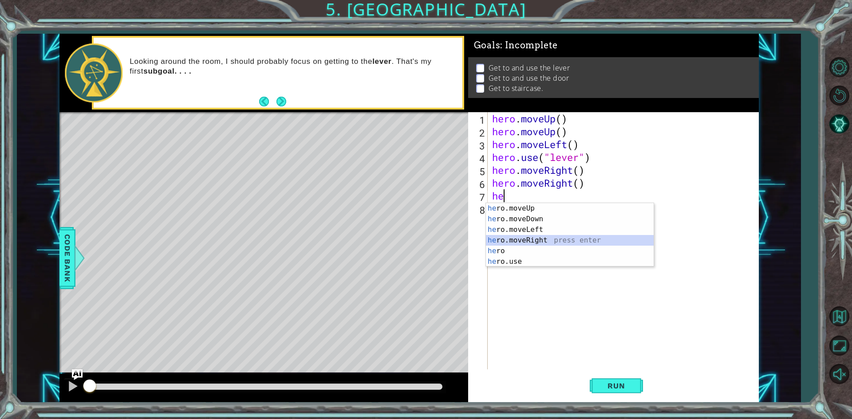
click at [550, 242] on div "he ro.moveUp press enter he ro.moveDown press enter he ro.moveLeft press enter …" at bounding box center [570, 245] width 168 height 85
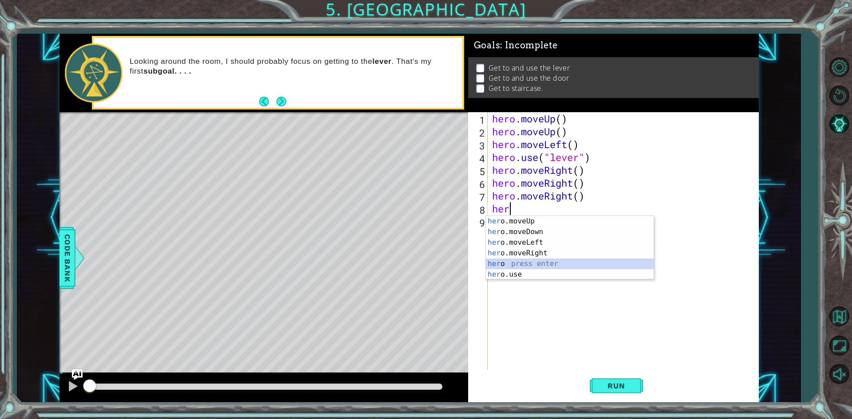
drag, startPoint x: 520, startPoint y: 268, endPoint x: 520, endPoint y: 280, distance: 11.5
click at [520, 280] on body "1 ההההההההההההההההההההההההההההההההההההההההההההההההההההההההההההההההההההההההההההה…" at bounding box center [426, 209] width 852 height 419
click at [521, 277] on div "her o.moveUp press enter her o.moveDown press enter her o.moveLeft press enter …" at bounding box center [570, 258] width 168 height 85
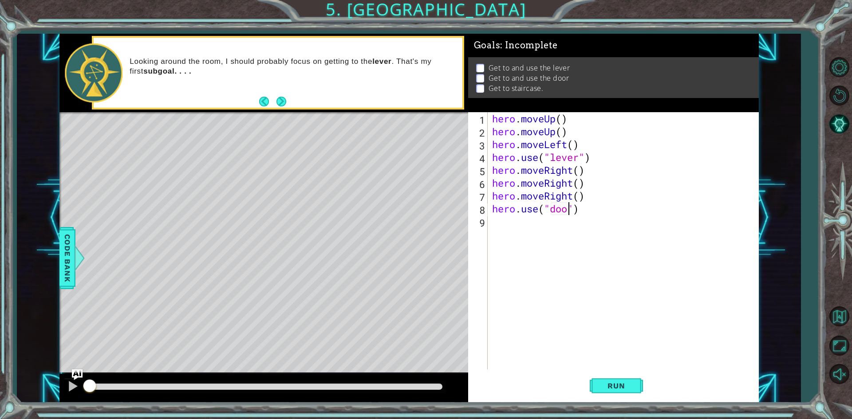
type textarea "hero.use("door")"
click at [541, 231] on div "hero . moveUp ( ) hero . moveUp ( ) hero . moveLeft ( ) hero . use ( "lever" ) …" at bounding box center [625, 253] width 270 height 283
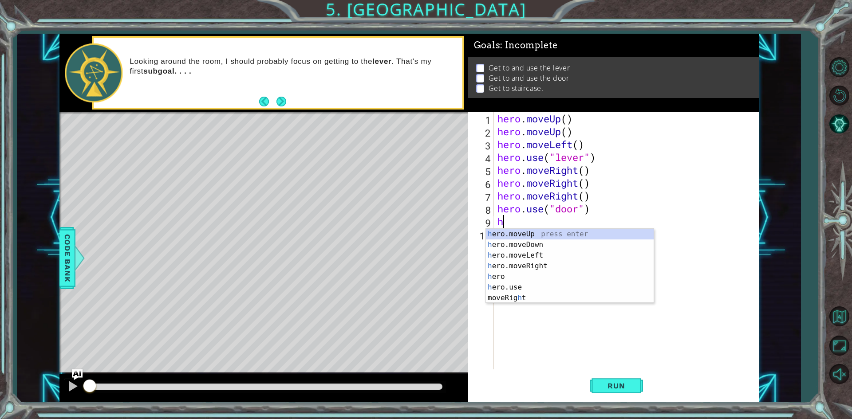
type textarea "he"
click at [524, 231] on div "he ro.moveUp press enter he ro.moveDown press enter he ro.moveLeft press enter …" at bounding box center [575, 271] width 168 height 85
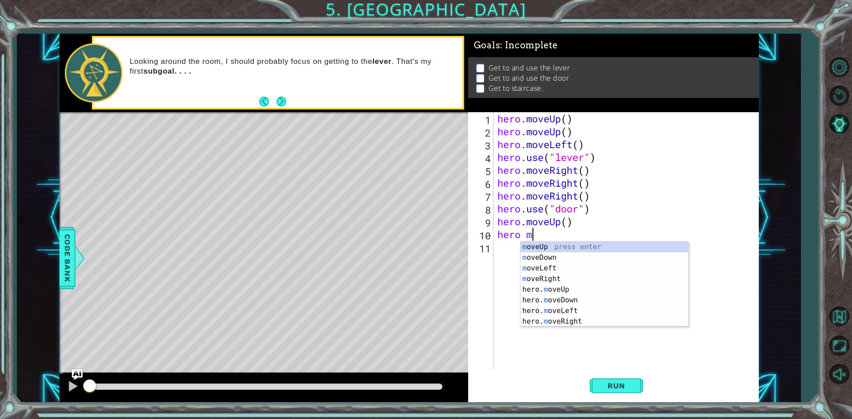
scroll to position [0, 1]
type textarea "hero mov"
click at [597, 309] on div "mov eUp press enter mov eDown press enter mov eLeft press enter mov eRight pres…" at bounding box center [604, 295] width 168 height 106
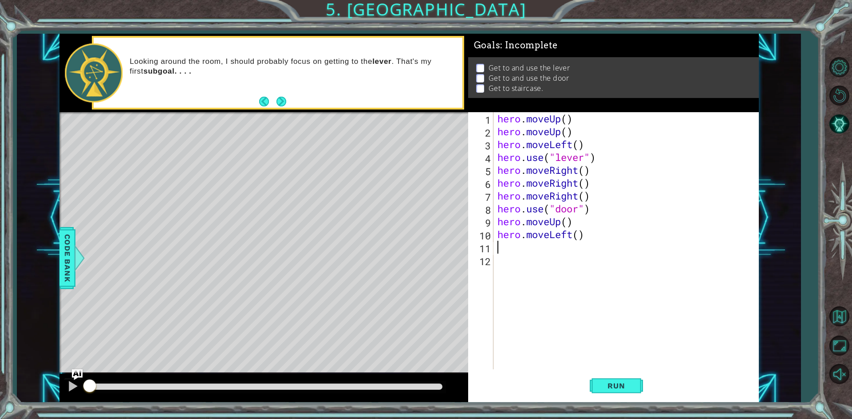
scroll to position [0, 0]
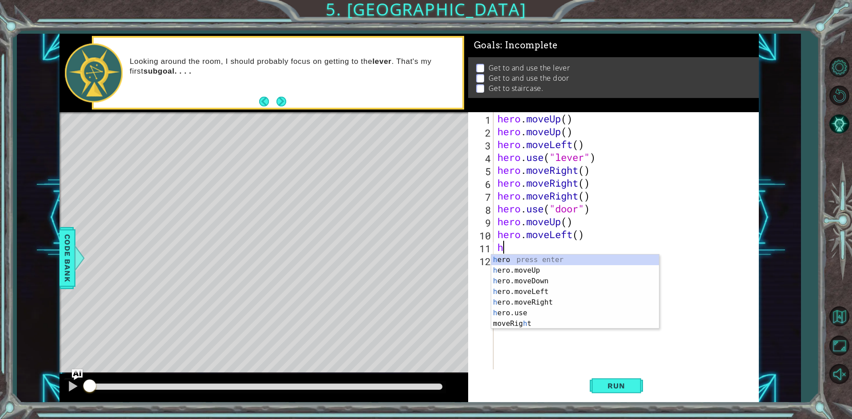
type textarea "he"
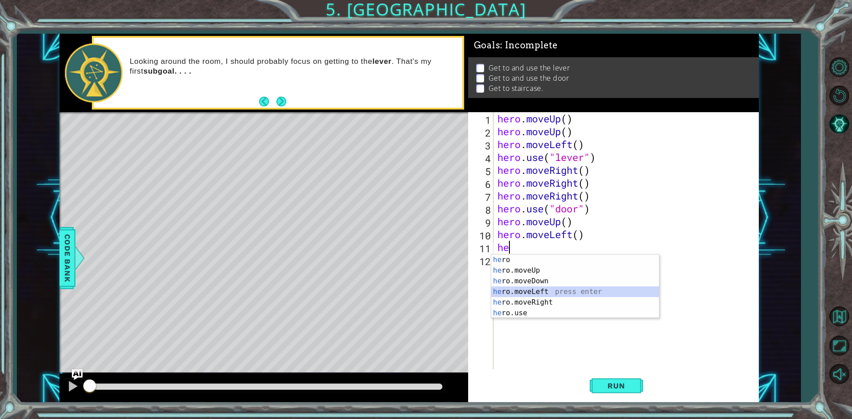
click at [556, 292] on div "he ro press enter he ro.moveUp press enter he ro.moveDown press enter he ro.mov…" at bounding box center [575, 297] width 168 height 85
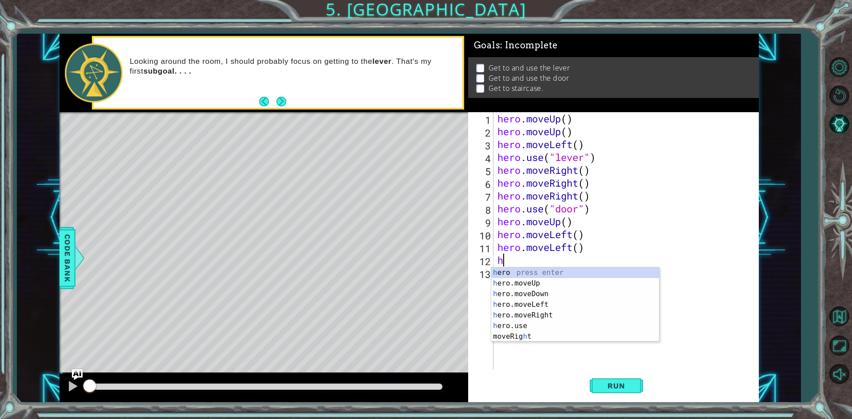
type textarea "he"
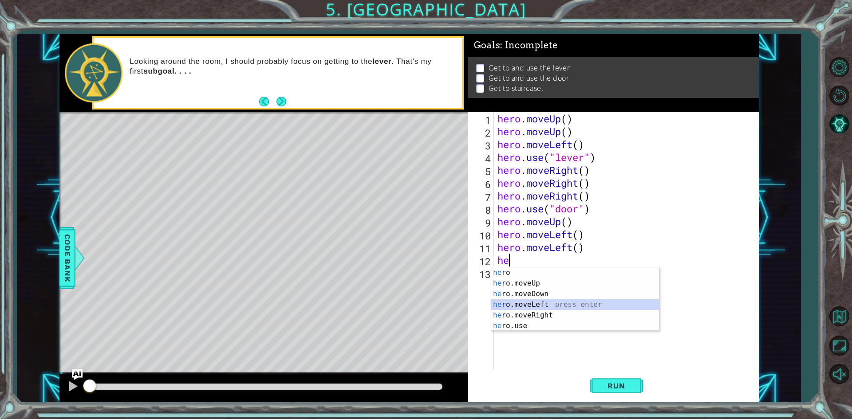
click at [578, 301] on div "he ro press enter he ro.moveUp press enter he ro.moveDown press enter he ro.mov…" at bounding box center [575, 310] width 168 height 85
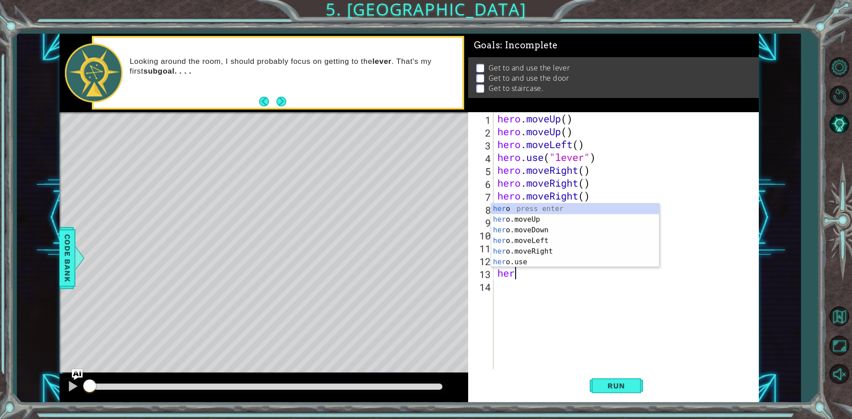
type textarea "hero"
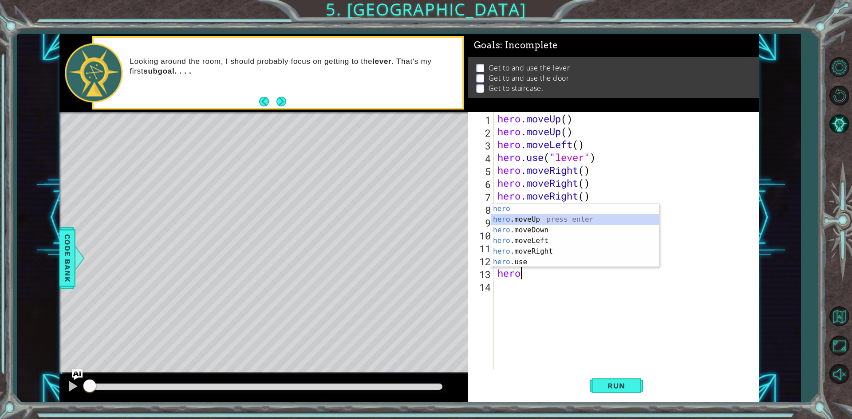
click at [528, 220] on div "hero press enter hero .moveUp press enter hero .moveDown press enter hero .move…" at bounding box center [575, 246] width 168 height 85
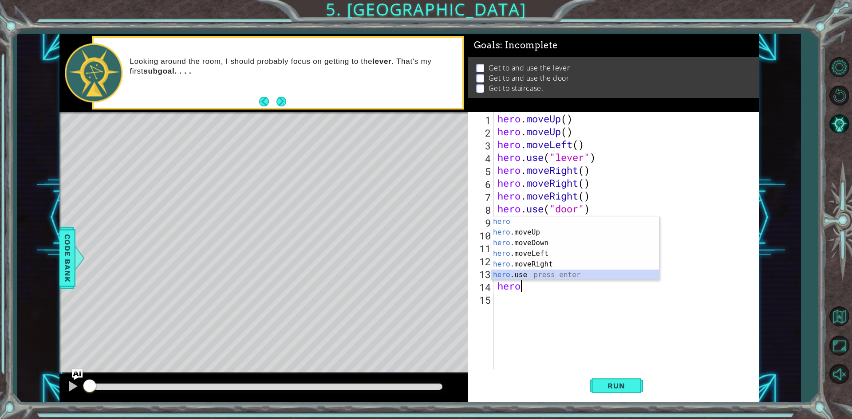
click at [516, 271] on div "hero press enter hero .moveUp press enter hero .moveDown press enter hero .move…" at bounding box center [575, 259] width 168 height 85
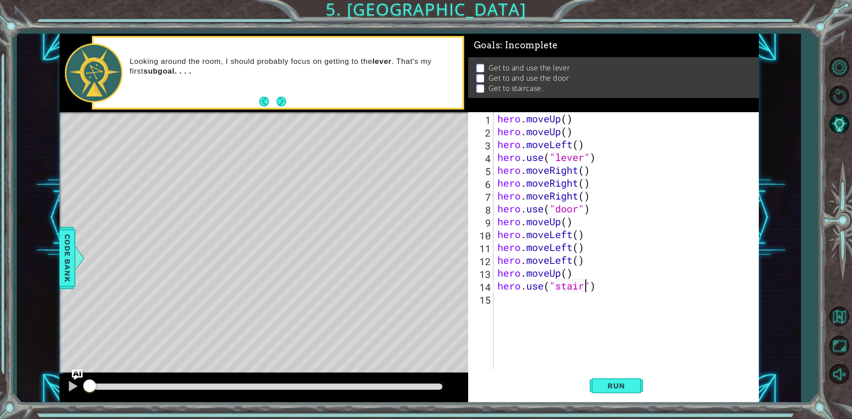
scroll to position [0, 4]
type textarea "hero.use("staircase")"
click at [617, 381] on button "Run" at bounding box center [616, 386] width 53 height 29
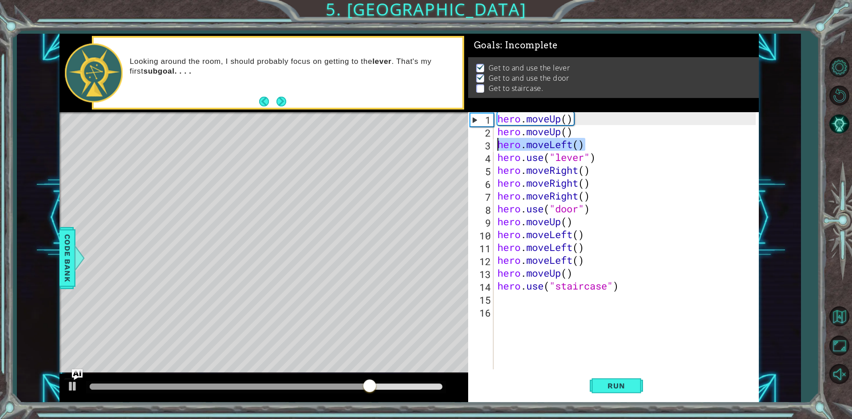
drag, startPoint x: 586, startPoint y: 146, endPoint x: 475, endPoint y: 140, distance: 111.1
click at [475, 140] on div "1 2 3 4 5 6 7 8 9 10 11 12 13 14 15 16 hero . moveUp ( ) hero . moveUp ( ) hero…" at bounding box center [612, 240] width 288 height 257
type textarea "hero.moveLeft()"
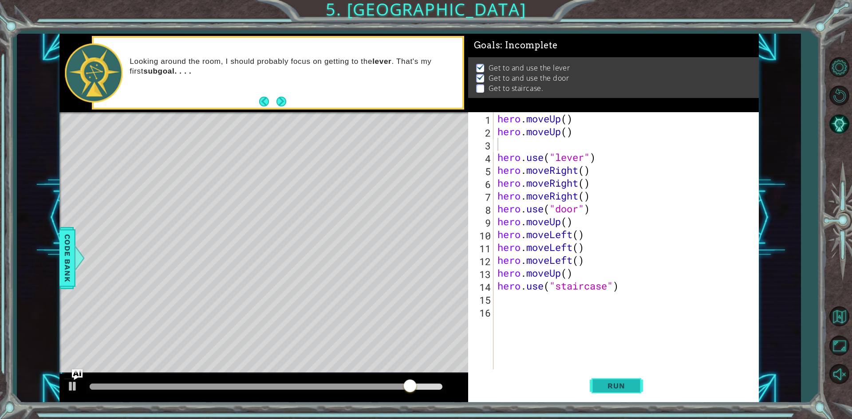
click at [611, 380] on button "Run" at bounding box center [616, 386] width 53 height 29
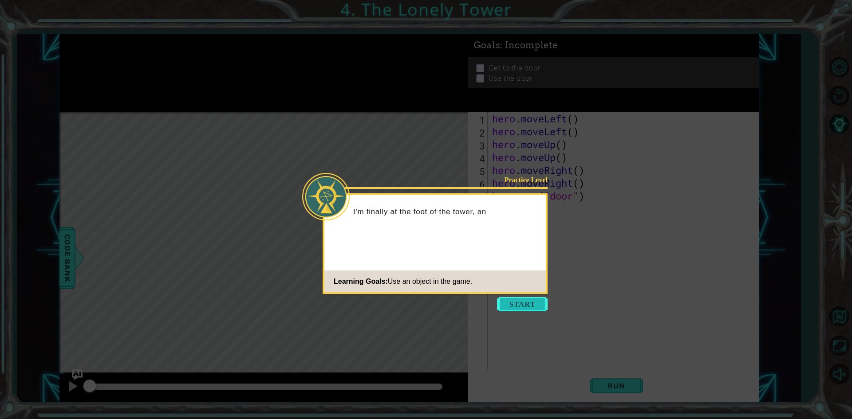
click at [538, 304] on button "Start" at bounding box center [522, 304] width 51 height 14
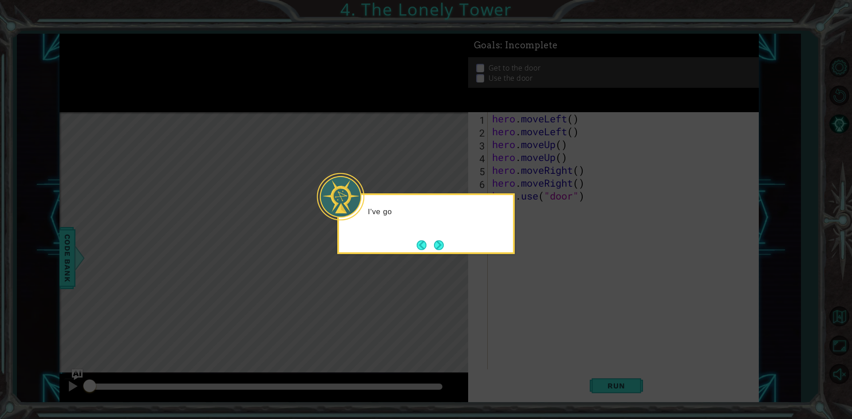
click at [614, 367] on icon at bounding box center [426, 209] width 852 height 419
click at [443, 239] on footer at bounding box center [430, 245] width 27 height 13
drag, startPoint x: 443, startPoint y: 238, endPoint x: 439, endPoint y: 244, distance: 7.0
click at [439, 243] on footer at bounding box center [430, 245] width 27 height 13
click at [439, 244] on button "Next" at bounding box center [439, 245] width 10 height 10
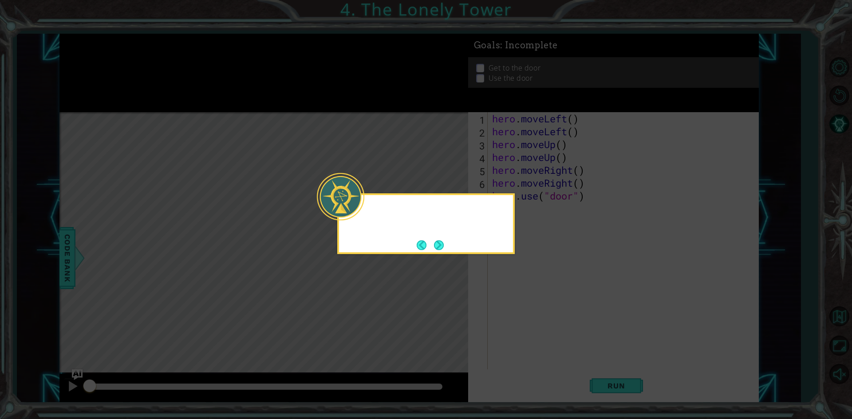
click at [439, 244] on button "Next" at bounding box center [439, 245] width 10 height 10
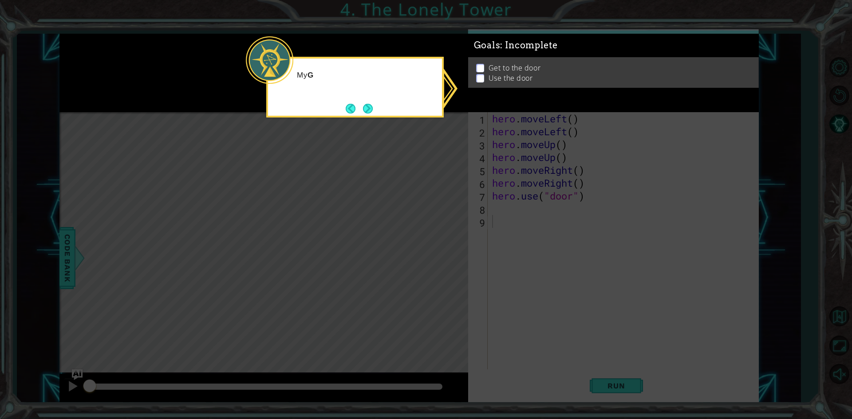
click at [439, 244] on icon at bounding box center [426, 209] width 852 height 419
click at [363, 108] on button "Next" at bounding box center [368, 108] width 11 height 11
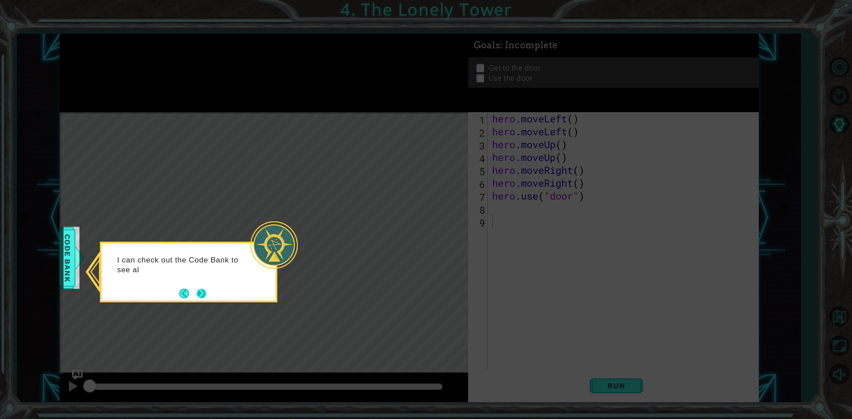
click at [203, 290] on button "Next" at bounding box center [202, 294] width 10 height 10
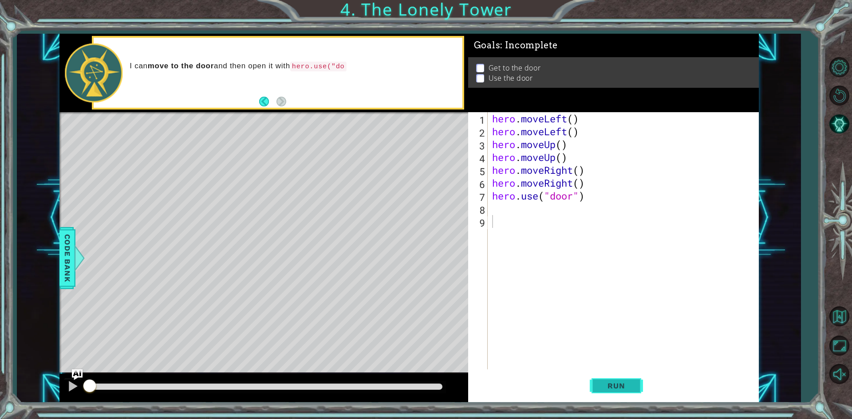
click at [617, 387] on span "Run" at bounding box center [616, 386] width 35 height 9
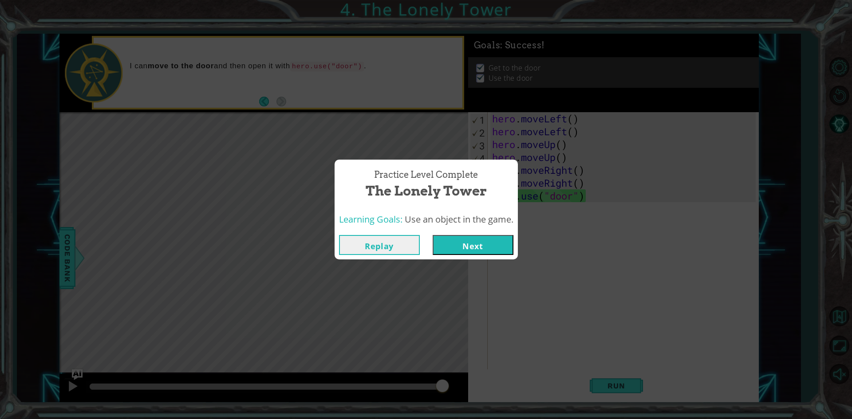
click at [473, 243] on button "Next" at bounding box center [473, 245] width 81 height 20
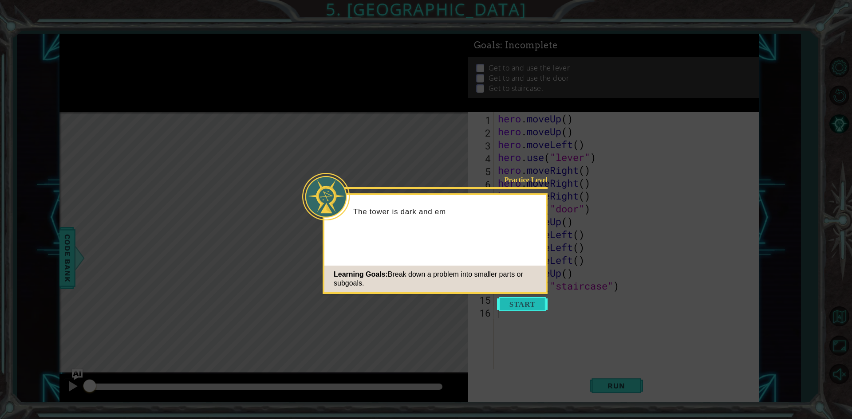
click at [524, 305] on button "Start" at bounding box center [522, 304] width 51 height 14
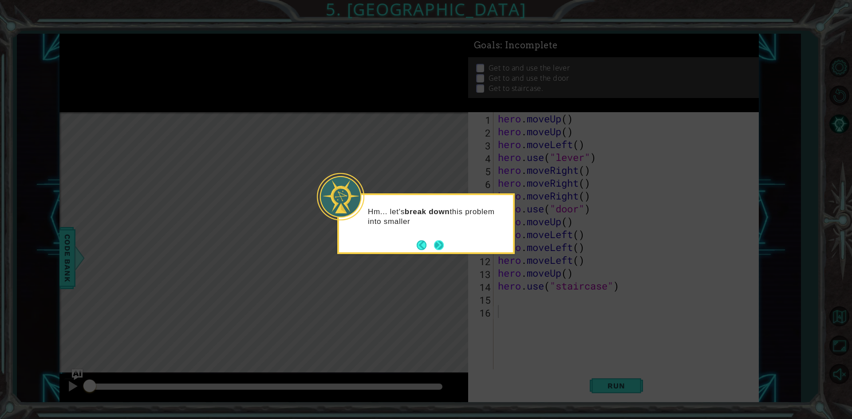
click at [434, 245] on button "Next" at bounding box center [439, 245] width 10 height 10
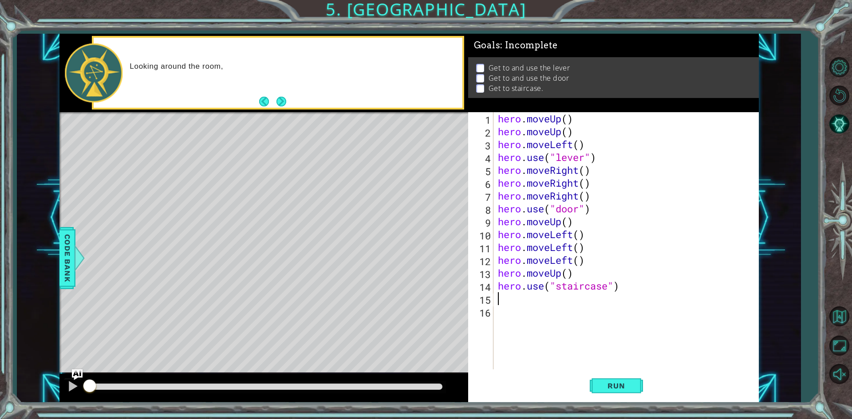
click at [528, 304] on div "hero . moveUp ( ) hero . moveUp ( ) hero . moveLeft ( ) hero . use ( "lever" ) …" at bounding box center [628, 253] width 264 height 283
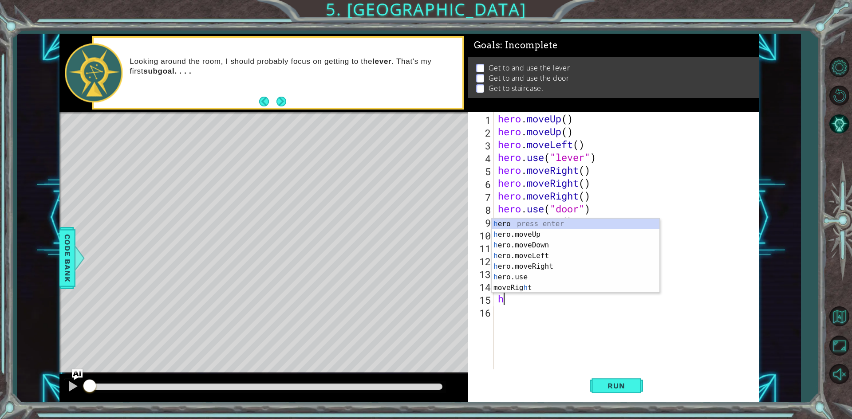
type textarea "he"
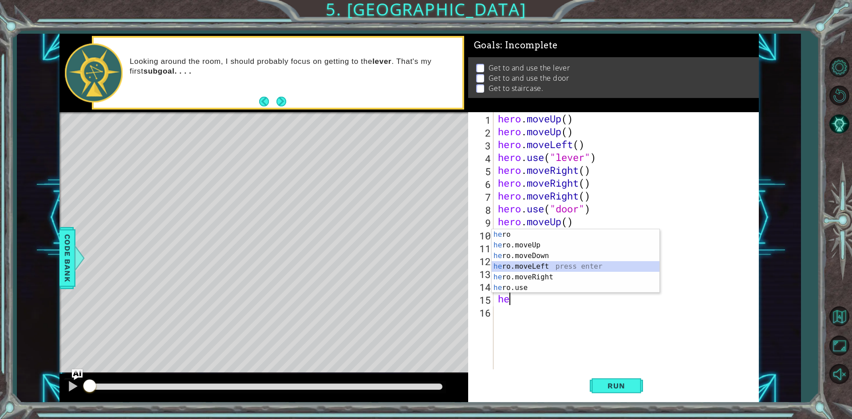
click at [524, 266] on div "he ro press enter he ro.moveUp press enter he ro.moveDown press enter he ro.mov…" at bounding box center [576, 271] width 168 height 85
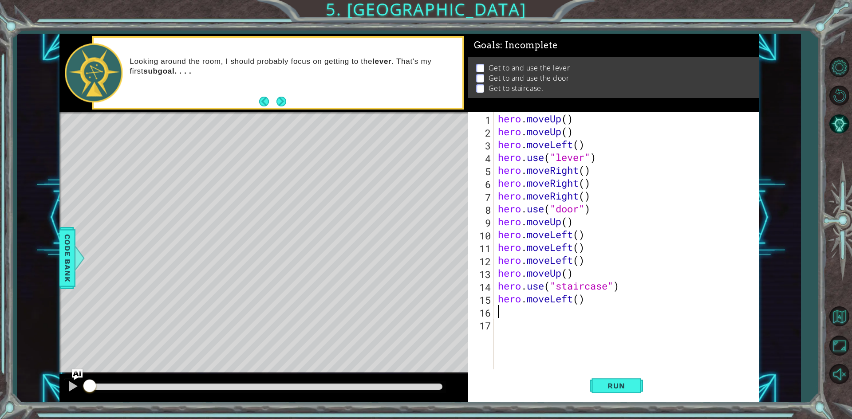
type textarea "he"
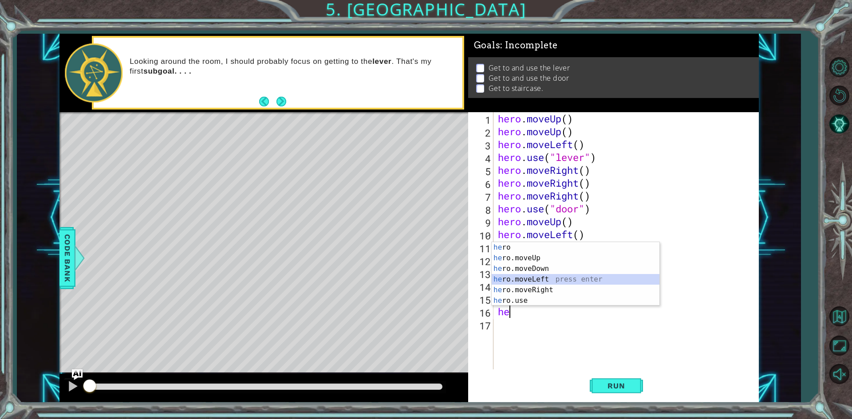
click at [528, 277] on div "he ro press enter he ro.moveUp press enter he ro.moveDown press enter he ro.mov…" at bounding box center [576, 284] width 168 height 85
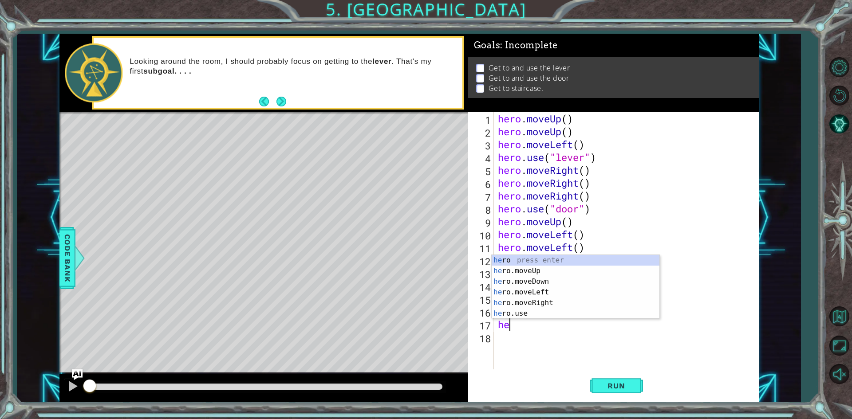
type textarea "her"
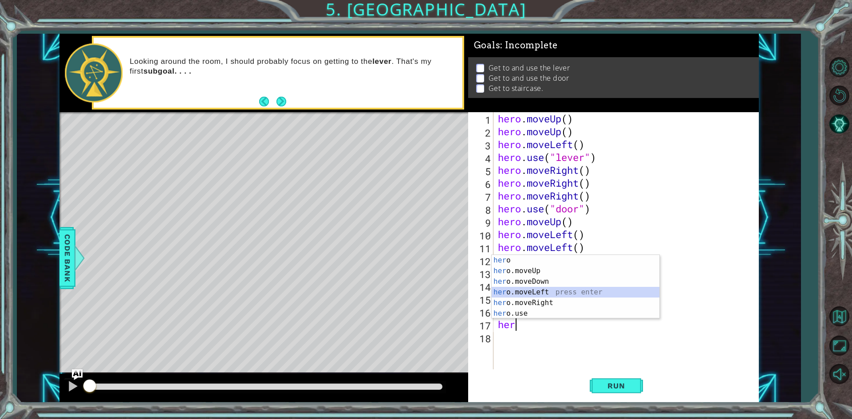
click at [536, 289] on div "her o press enter her o.moveUp press enter her o.moveDown press enter her o.mov…" at bounding box center [576, 297] width 168 height 85
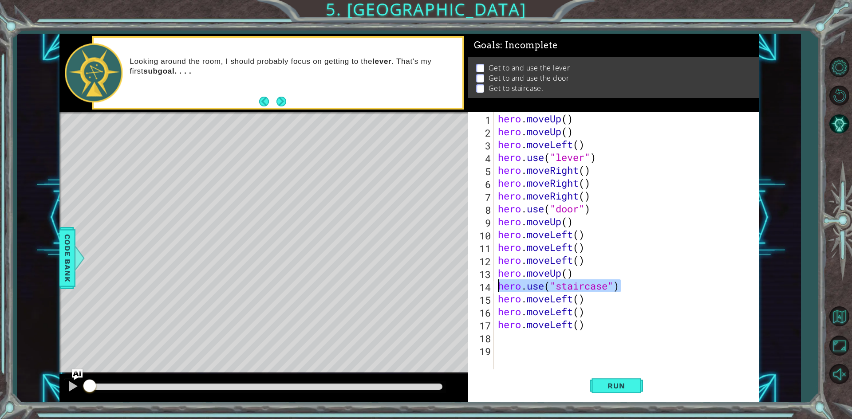
drag, startPoint x: 624, startPoint y: 284, endPoint x: 483, endPoint y: 287, distance: 141.6
click at [483, 287] on div "1 2 3 4 5 6 7 8 9 10 11 12 13 14 15 16 17 18 19 hero . moveUp ( ) hero . moveUp…" at bounding box center [612, 240] width 288 height 257
type textarea "hero.use("staircase")"
click at [618, 390] on span "Run" at bounding box center [616, 386] width 35 height 9
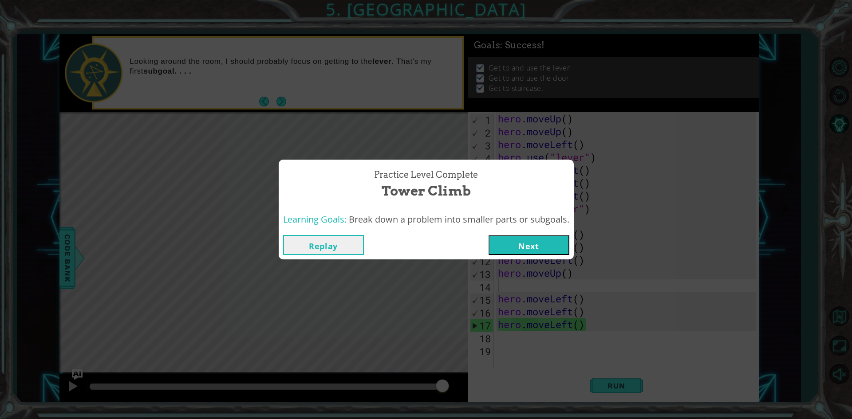
click at [516, 242] on button "Next" at bounding box center [529, 245] width 81 height 20
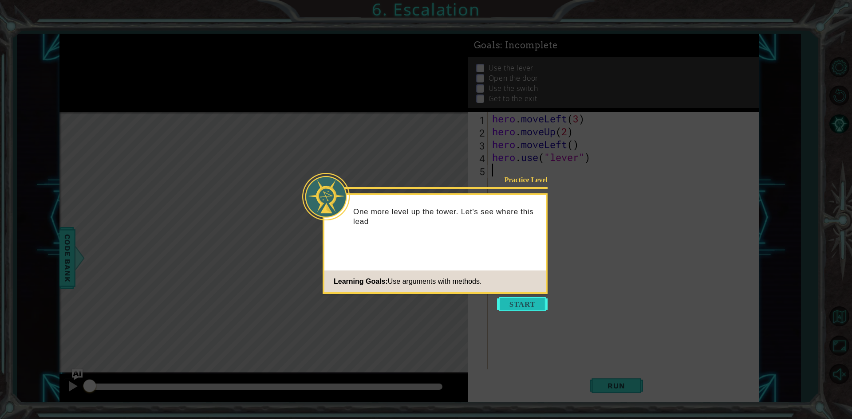
click at [530, 301] on button "Start" at bounding box center [522, 304] width 51 height 14
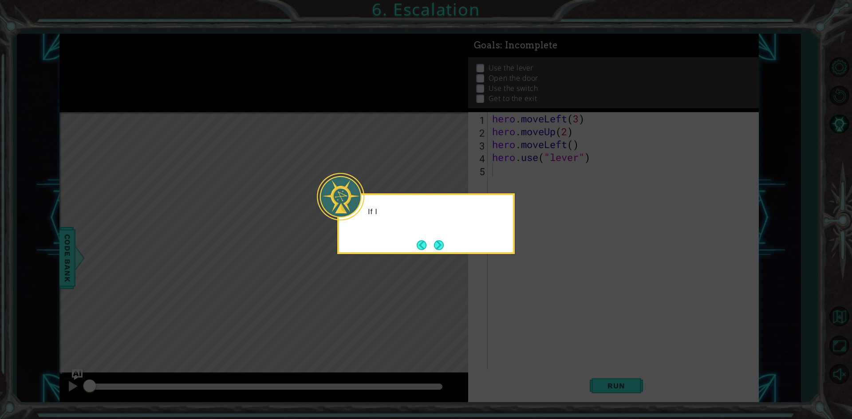
click at [530, 301] on icon at bounding box center [426, 209] width 852 height 419
click at [529, 300] on icon at bounding box center [426, 209] width 852 height 419
click at [441, 240] on button "Next" at bounding box center [438, 245] width 11 height 11
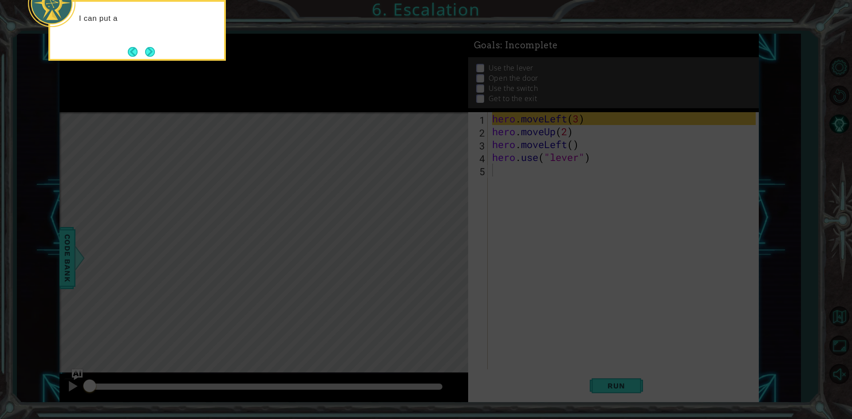
click at [441, 240] on icon at bounding box center [426, 62] width 852 height 713
drag, startPoint x: 441, startPoint y: 240, endPoint x: 443, endPoint y: 244, distance: 4.6
click at [443, 244] on icon at bounding box center [426, 62] width 852 height 713
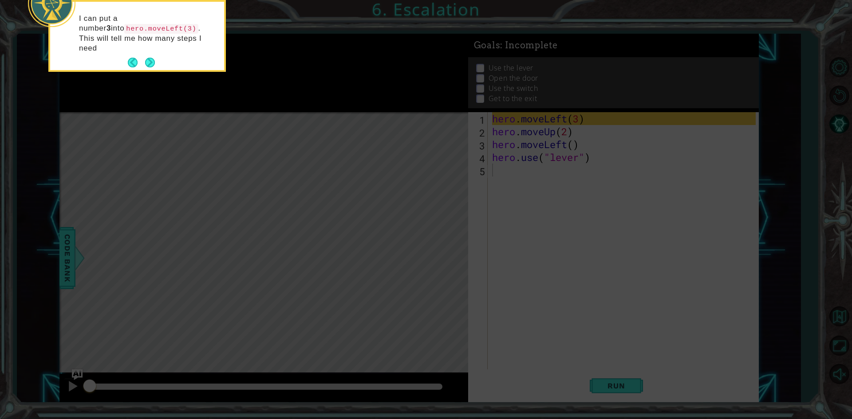
click at [443, 244] on icon at bounding box center [426, 62] width 852 height 713
click at [296, 255] on icon at bounding box center [426, 62] width 852 height 713
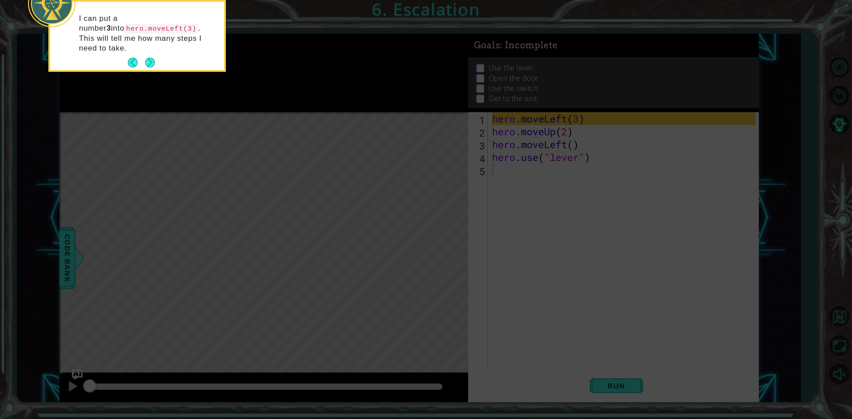
click at [147, 58] on button "Next" at bounding box center [150, 63] width 10 height 10
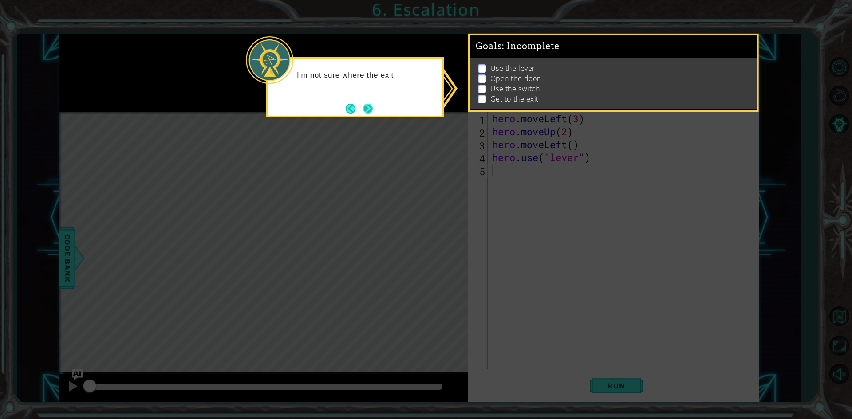
click at [363, 105] on button "Next" at bounding box center [368, 109] width 10 height 10
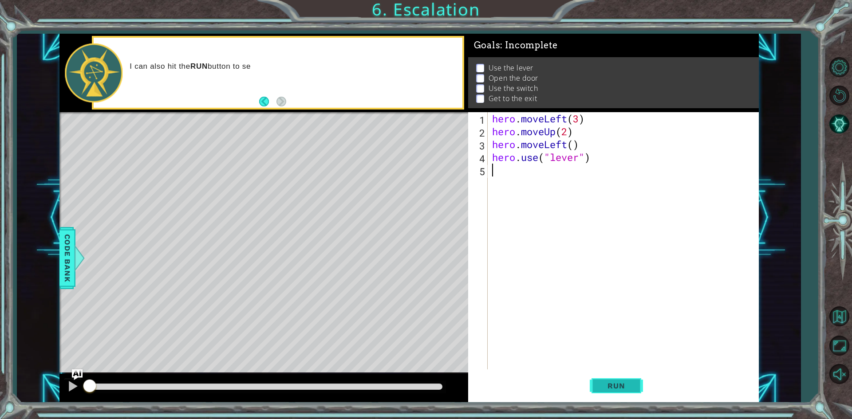
click at [622, 380] on button "Run" at bounding box center [616, 386] width 53 height 29
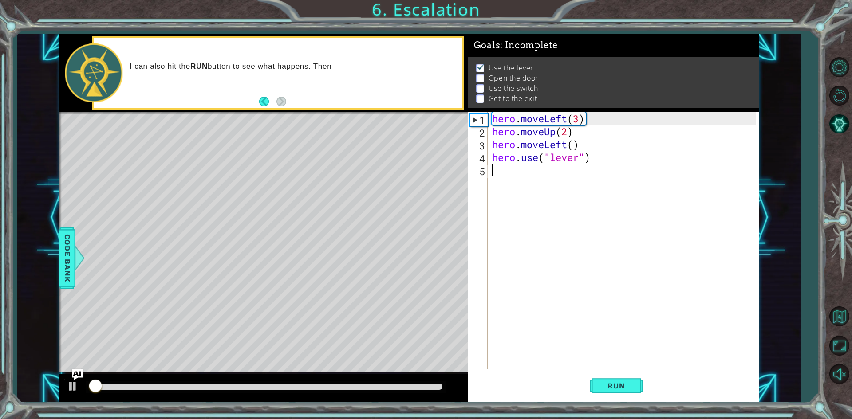
scroll to position [4, 0]
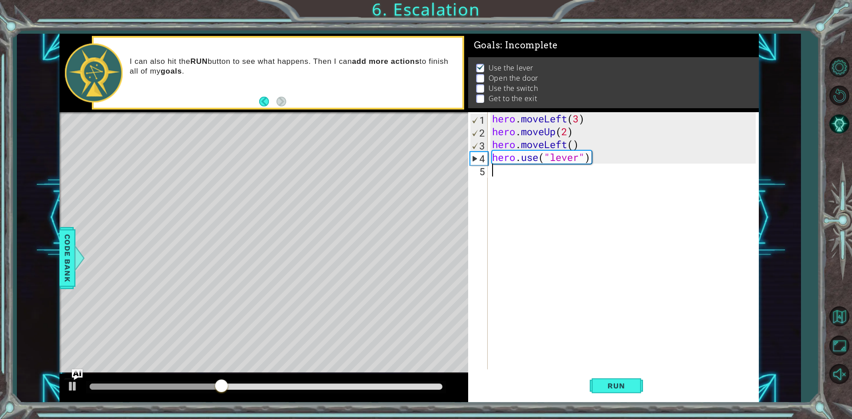
type textarea "l"
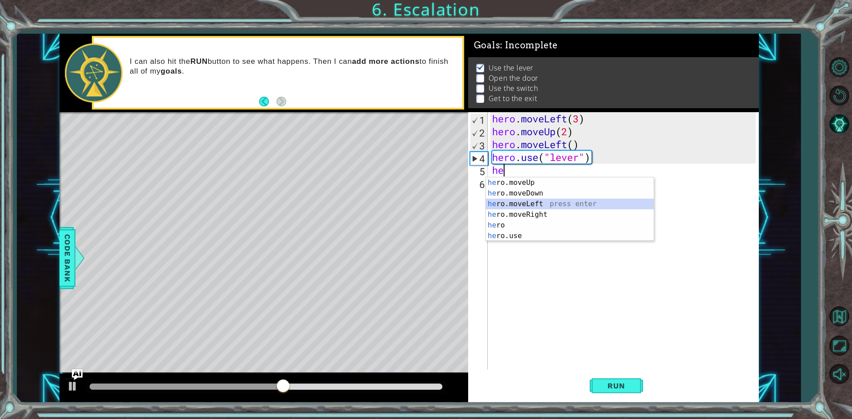
click at [532, 204] on div "he ro.moveUp press enter he ro.moveDown press enter he ro.moveLeft press enter …" at bounding box center [570, 219] width 168 height 85
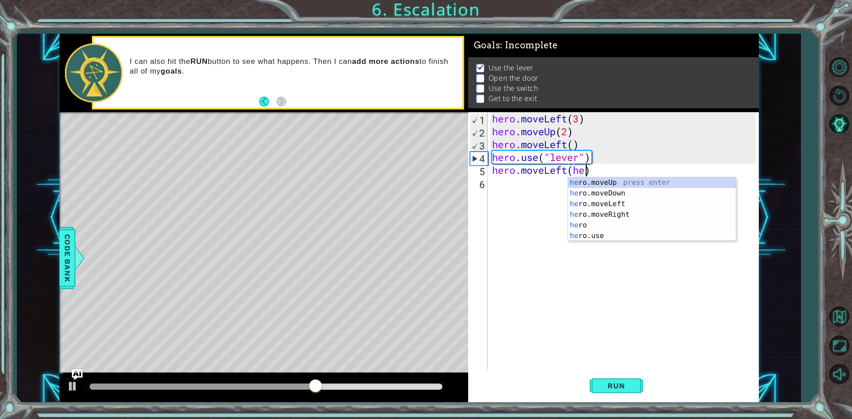
scroll to position [0, 4]
type textarea "hero.moveLeft()"
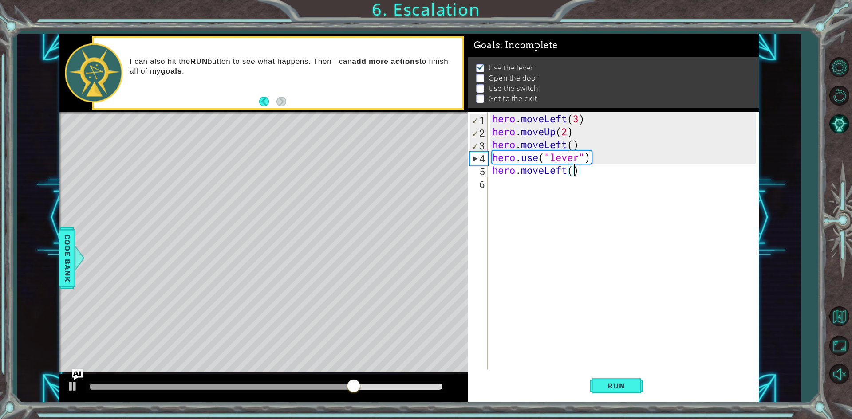
scroll to position [0, 4]
click at [529, 201] on div "hero . moveLeft ( 3 ) hero . moveUp ( 2 ) hero . moveLeft ( ) hero . use ( "lev…" at bounding box center [625, 253] width 270 height 283
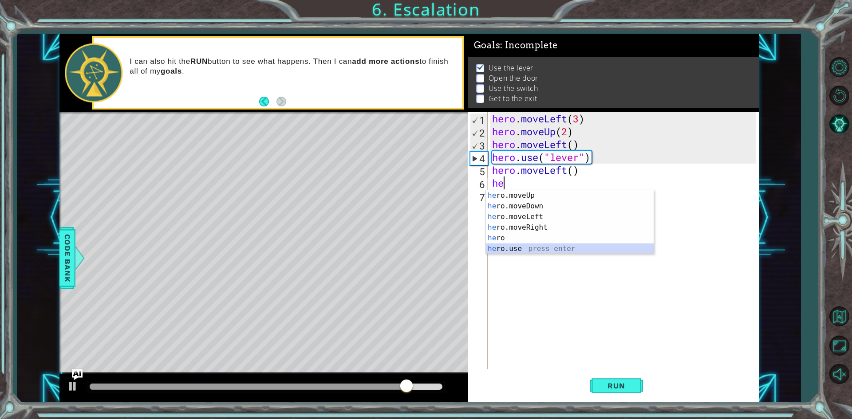
click at [515, 249] on div "he ro.moveUp press enter he ro.moveDown press enter he ro.moveLeft press enter …" at bounding box center [570, 232] width 168 height 85
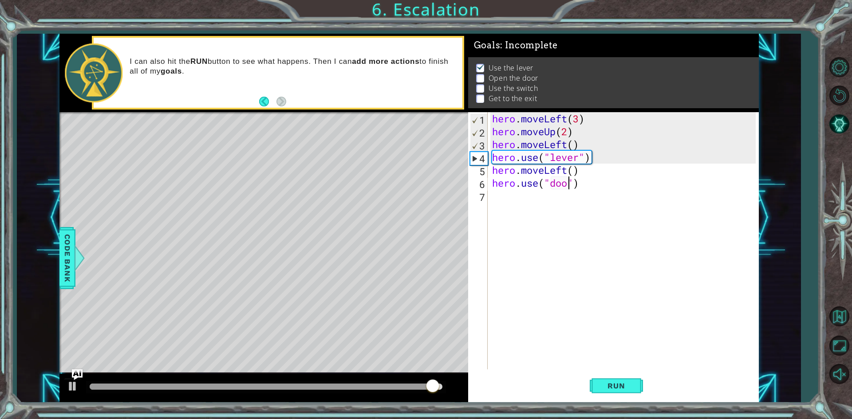
type textarea "hero.use("door")"
click at [597, 211] on div "hero . moveLeft ( 3 ) hero . moveUp ( 2 ) hero . moveLeft ( ) hero . use ( "lev…" at bounding box center [625, 253] width 270 height 283
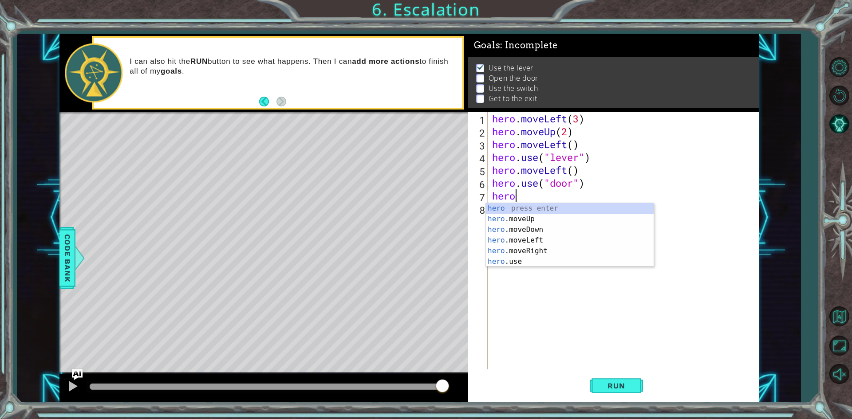
scroll to position [0, 0]
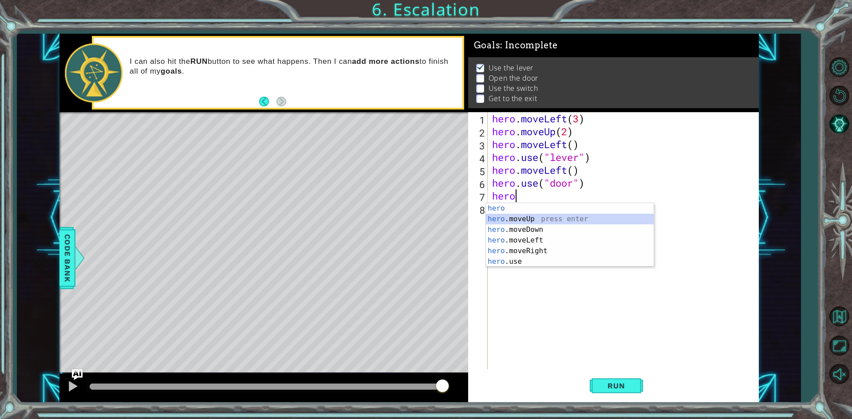
click at [544, 218] on div "hero press enter hero .moveUp press enter hero .moveDown press enter hero .move…" at bounding box center [570, 245] width 168 height 85
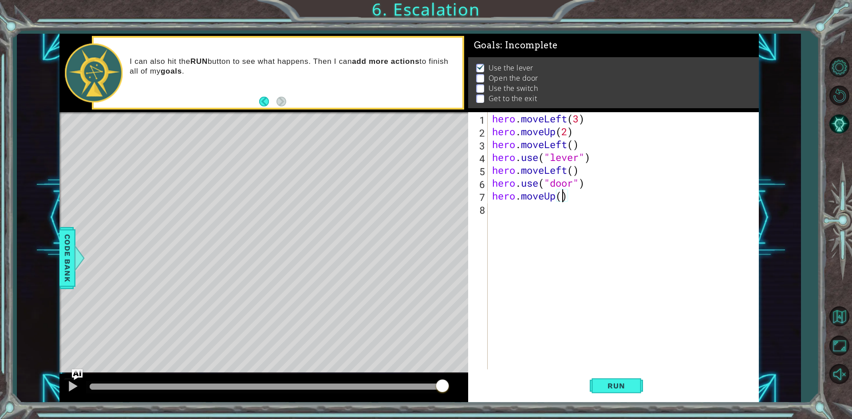
type textarea "hero.moveUp(1)"
click at [567, 216] on div "hero . moveLeft ( 3 ) hero . moveUp ( 2 ) hero . moveLeft ( ) hero . use ( "lev…" at bounding box center [625, 253] width 270 height 283
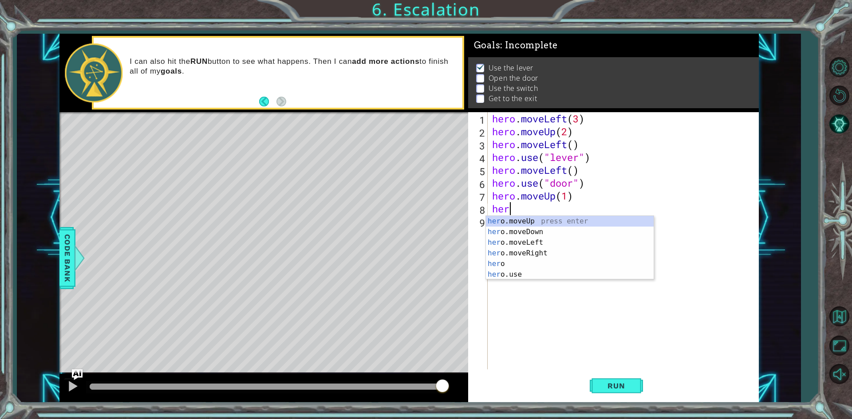
scroll to position [0, 0]
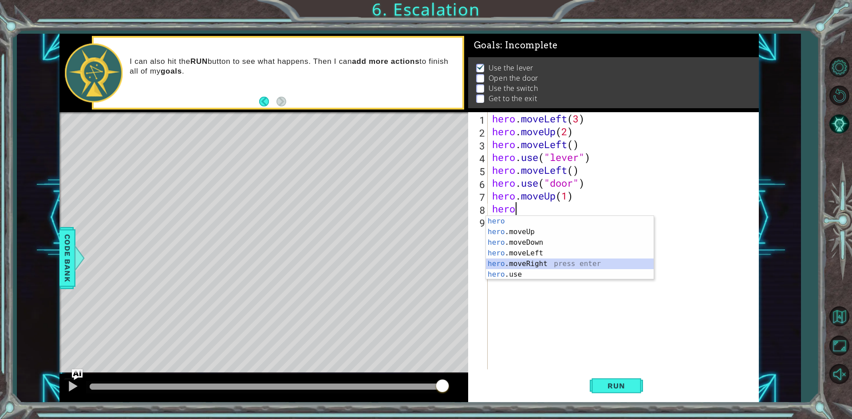
click at [535, 267] on div "hero press enter hero .moveUp press enter hero .moveDown press enter hero .move…" at bounding box center [570, 258] width 168 height 85
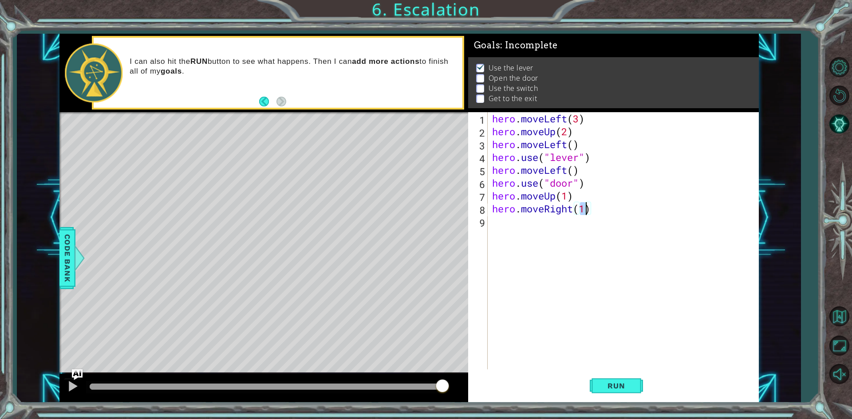
type textarea "hero.moveRight(3)"
click at [583, 224] on div "hero . moveLeft ( 3 ) hero . moveUp ( 2 ) hero . moveLeft ( ) hero . use ( "lev…" at bounding box center [625, 253] width 270 height 283
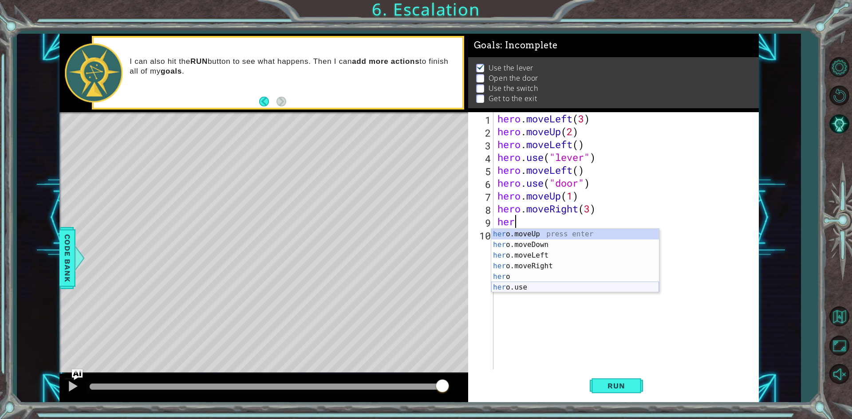
click at [548, 292] on div "her o.moveUp press enter her o.moveDown press enter her o.moveLeft press enter …" at bounding box center [575, 271] width 168 height 85
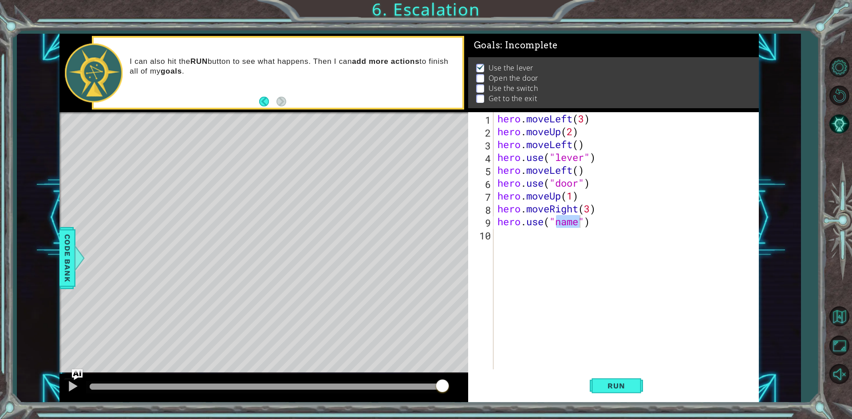
click at [334, 151] on div "Level Map" at bounding box center [264, 242] width 410 height 261
click at [596, 211] on div "hero . moveLeft ( 3 ) hero . moveUp ( 2 ) hero . moveLeft ( ) hero . use ( "lev…" at bounding box center [628, 253] width 264 height 283
click at [591, 213] on div "hero . moveLeft ( 3 ) hero . moveUp ( 2 ) hero . moveLeft ( ) hero . use ( "lev…" at bounding box center [628, 253] width 264 height 283
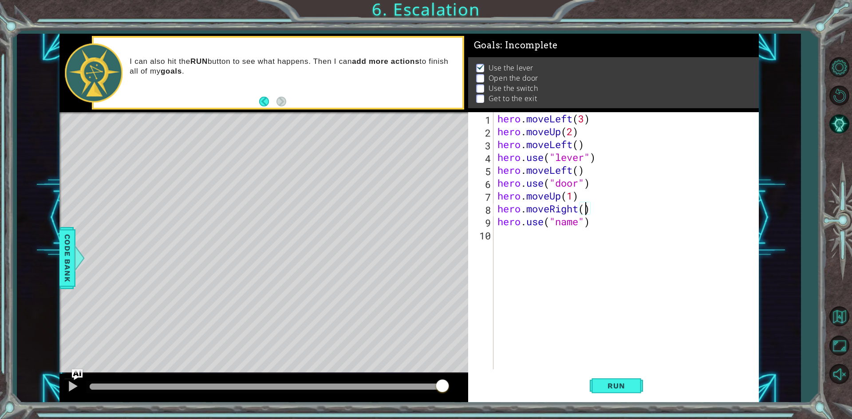
scroll to position [0, 4]
click at [578, 223] on div "hero . moveLeft ( 3 ) hero . moveUp ( 2 ) hero . moveLeft ( ) hero . use ( "lev…" at bounding box center [628, 253] width 264 height 283
type textarea "hero.use("switch")"
click at [525, 240] on div "hero . moveLeft ( 3 ) hero . moveUp ( 2 ) hero . moveLeft ( ) hero . use ( "lev…" at bounding box center [628, 253] width 264 height 283
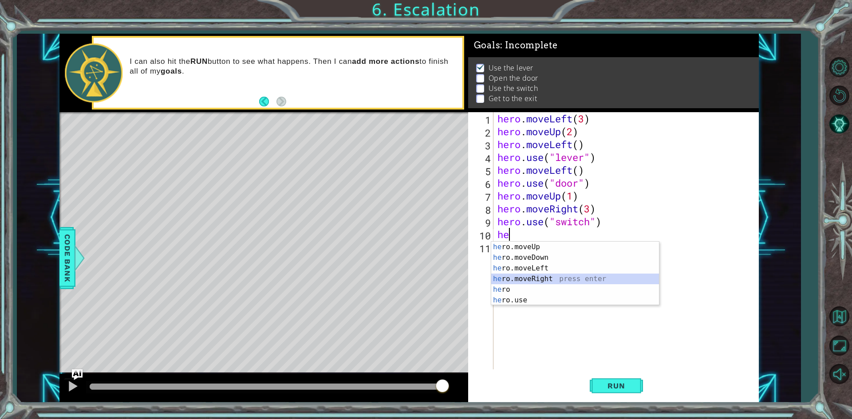
click at [552, 275] on div "he ro.moveUp press enter he ro.moveDown press enter he ro.moveLeft press enter …" at bounding box center [575, 284] width 168 height 85
type textarea "hero.moveRight(1)"
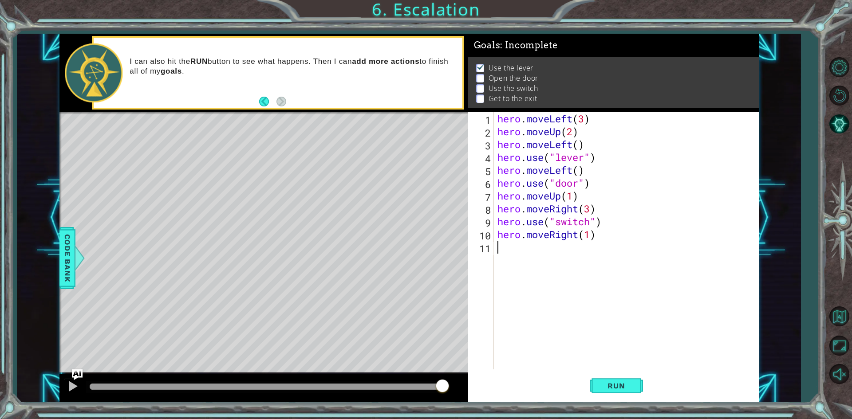
click at [553, 275] on div "hero . moveLeft ( 3 ) hero . moveUp ( 2 ) hero . moveLeft ( ) hero . use ( "lev…" at bounding box center [628, 253] width 264 height 283
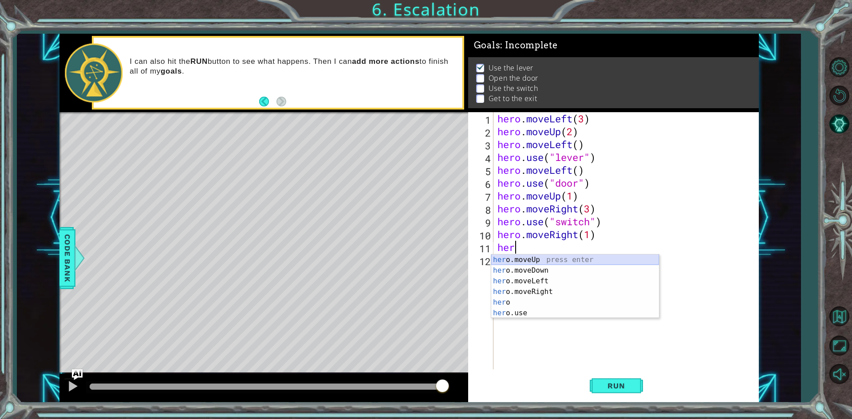
click at [552, 258] on div "her o.moveUp press enter her o.moveDown press enter her o.moveLeft press enter …" at bounding box center [575, 297] width 168 height 85
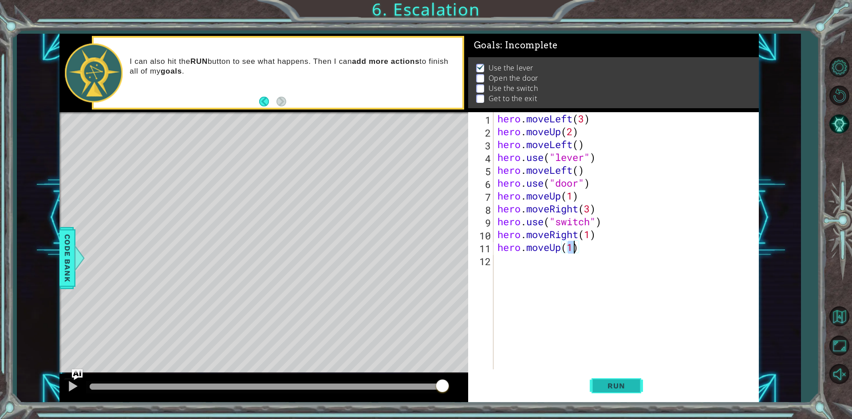
click at [620, 386] on span "Run" at bounding box center [616, 386] width 35 height 9
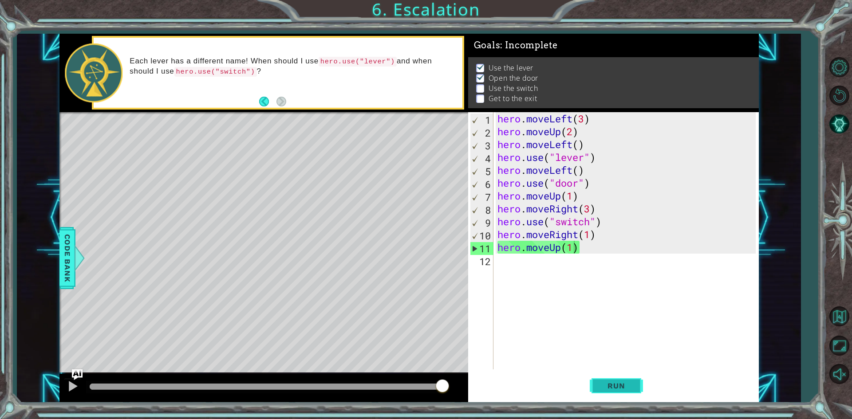
click at [611, 390] on span "Run" at bounding box center [616, 386] width 35 height 9
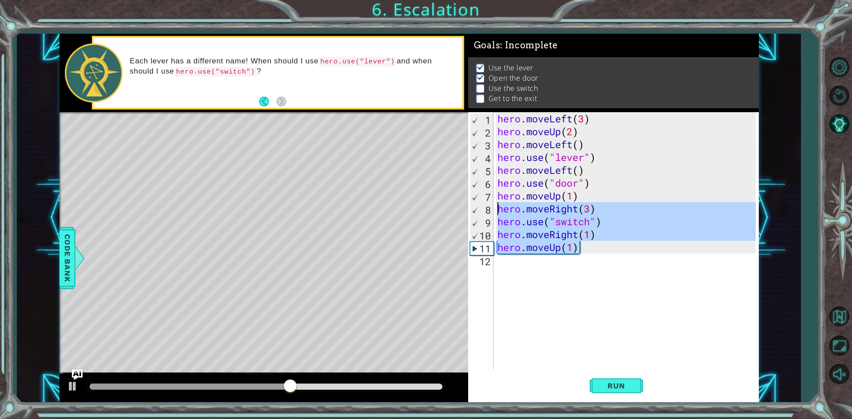
drag, startPoint x: 579, startPoint y: 252, endPoint x: 488, endPoint y: 210, distance: 100.7
click at [488, 210] on div "hero.moveUp(1) 1 2 3 4 5 6 7 8 9 10 11 12 hero . moveLeft ( 3 ) hero . moveUp (…" at bounding box center [612, 240] width 288 height 257
type textarea "hero.moveRight(3) hero.use("switch")"
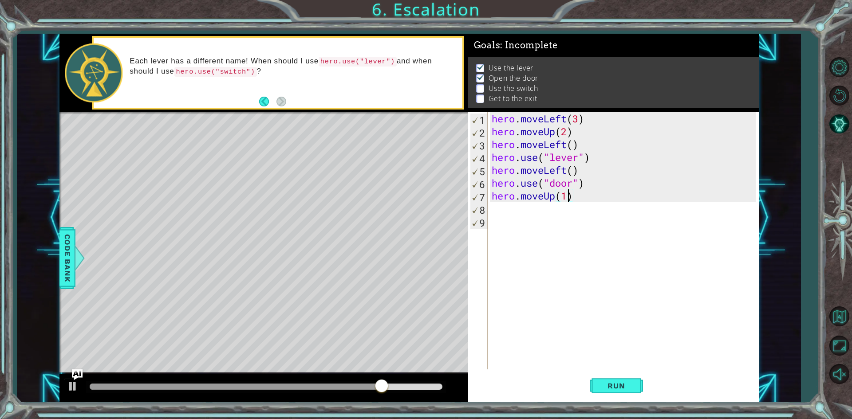
click at [565, 201] on div "hero . moveLeft ( 3 ) hero . moveUp ( 2 ) hero . moveLeft ( ) hero . use ( "lev…" at bounding box center [625, 253] width 270 height 283
type textarea "hero.moveUp(2)"
click at [526, 210] on div "hero . moveLeft ( 3 ) hero . moveUp ( 2 ) hero . moveLeft ( ) hero . use ( "lev…" at bounding box center [625, 253] width 270 height 283
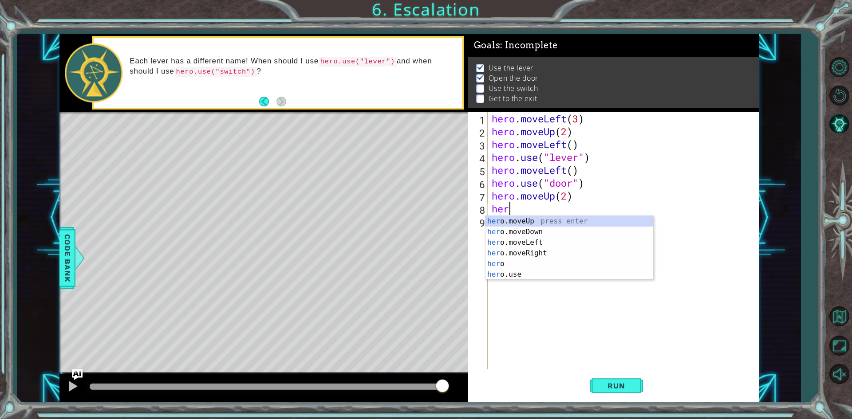
scroll to position [0, 0]
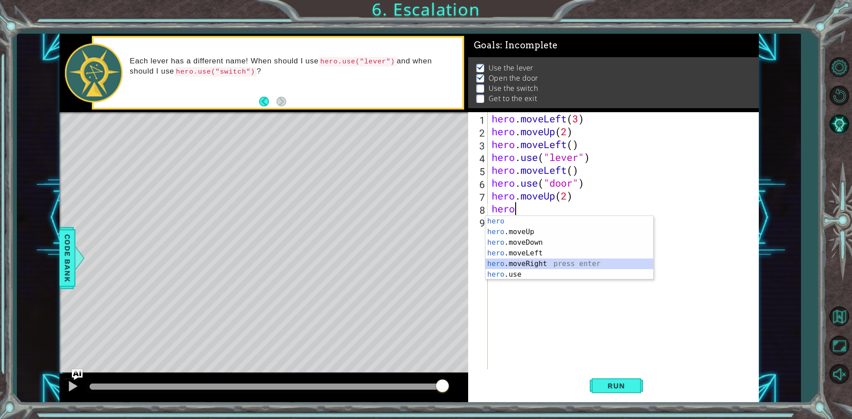
click at [552, 267] on div "hero press enter hero .moveUp press enter hero .moveDown press enter hero .move…" at bounding box center [569, 258] width 168 height 85
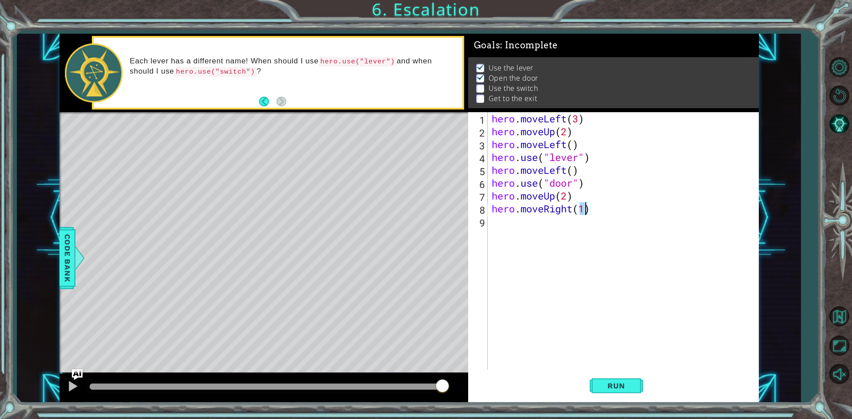
type textarea "hero.moveRight(2)"
click at [543, 240] on div "hero . moveLeft ( 3 ) hero . moveUp ( 2 ) hero . moveLeft ( ) hero . use ( "lev…" at bounding box center [625, 253] width 270 height 283
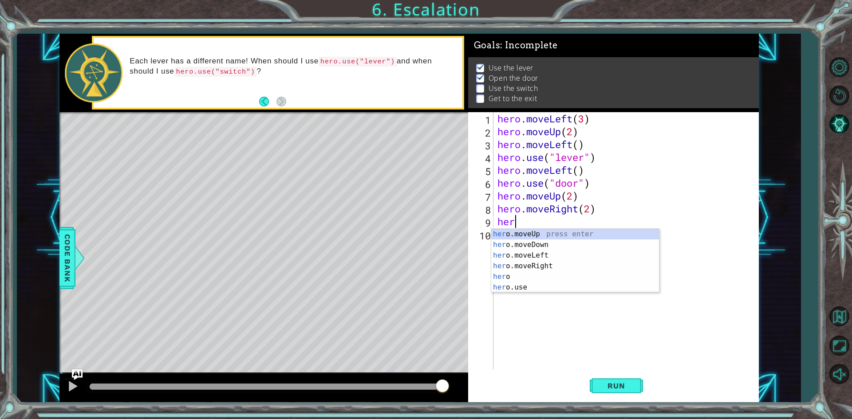
scroll to position [0, 0]
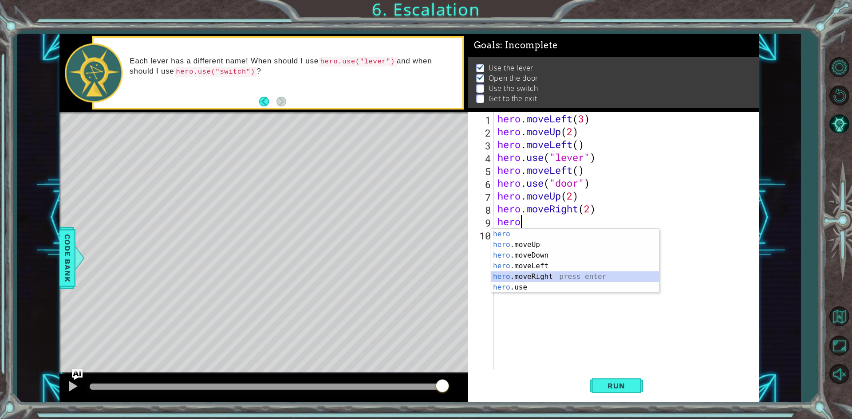
click at [522, 275] on div "hero press enter hero .moveUp press enter hero .moveDown press enter hero .move…" at bounding box center [575, 271] width 168 height 85
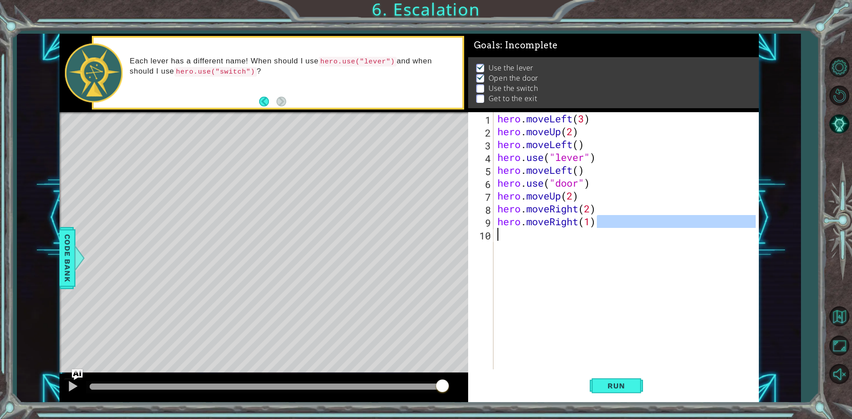
drag, startPoint x: 609, startPoint y: 220, endPoint x: 536, endPoint y: 236, distance: 74.5
click at [536, 236] on div "hero . moveLeft ( 3 ) hero . moveUp ( 2 ) hero . moveLeft ( ) hero . use ( "lev…" at bounding box center [628, 253] width 264 height 283
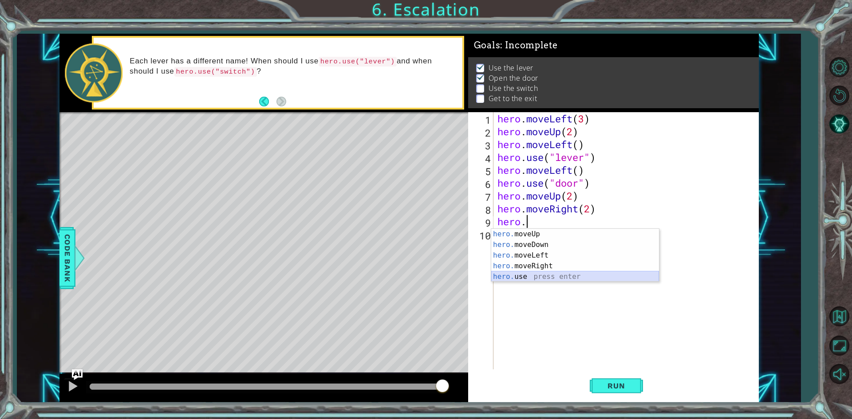
click at [526, 280] on div "hero. moveUp press enter hero. moveDown press enter hero. moveLeft press enter …" at bounding box center [575, 266] width 168 height 75
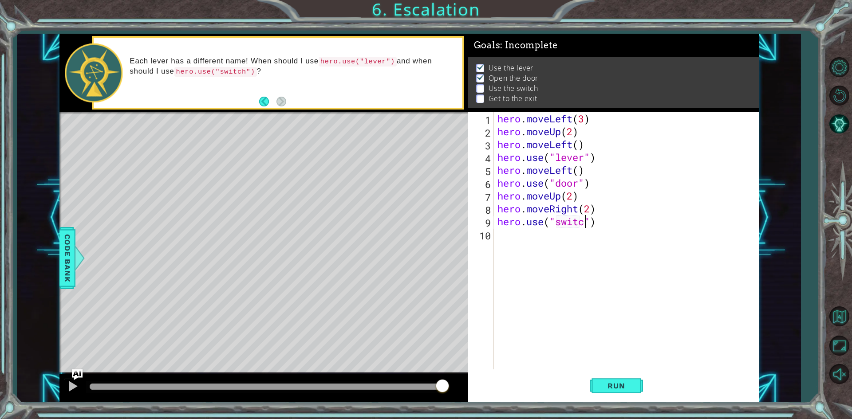
scroll to position [0, 4]
type textarea "hero.use("switch")"
click at [561, 232] on div "hero . moveLeft ( 3 ) hero . moveUp ( 2 ) hero . moveLeft ( ) hero . use ( "lev…" at bounding box center [628, 253] width 264 height 283
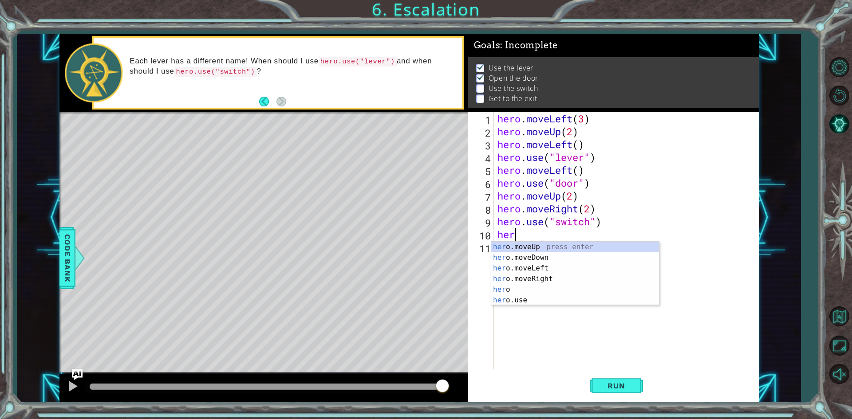
scroll to position [0, 0]
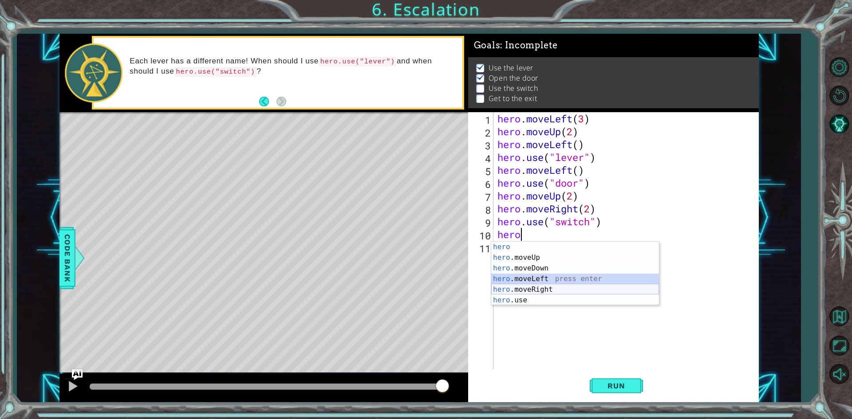
drag, startPoint x: 543, startPoint y: 284, endPoint x: 551, endPoint y: 286, distance: 8.2
click at [551, 286] on div "hero press enter hero .moveUp press enter hero .moveDown press enter hero .move…" at bounding box center [575, 284] width 168 height 85
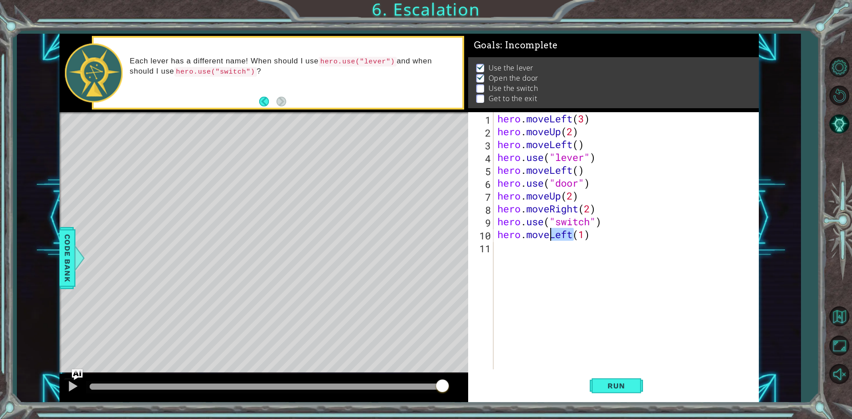
drag, startPoint x: 573, startPoint y: 234, endPoint x: 548, endPoint y: 239, distance: 25.4
click at [548, 239] on div "hero . moveLeft ( 3 ) hero . moveUp ( 2 ) hero . moveLeft ( ) hero . use ( "lev…" at bounding box center [628, 253] width 264 height 283
click at [595, 240] on div "hero . moveLeft ( 3 ) hero . moveUp ( 2 ) hero . moveLeft ( ) hero . use ( "lev…" at bounding box center [628, 253] width 264 height 283
click at [623, 230] on div "hero . moveLeft ( 3 ) hero . moveUp ( 2 ) hero . moveLeft ( ) hero . use ( "lev…" at bounding box center [628, 253] width 264 height 283
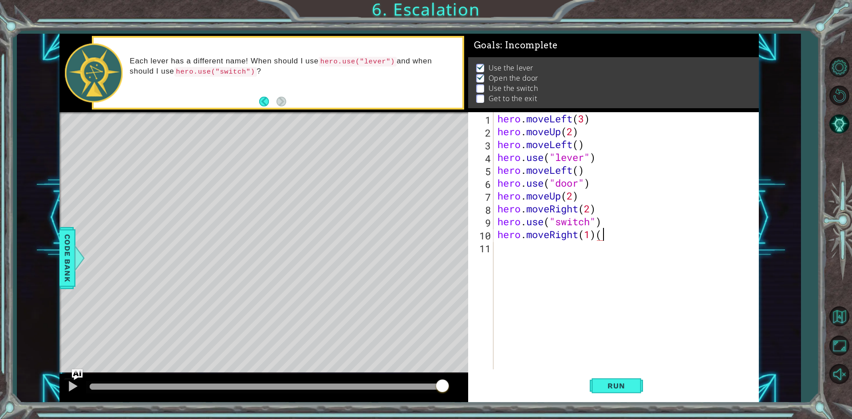
type textarea "hero.moveRight(1)"
click at [543, 281] on div "hero . moveLeft ( 3 ) hero . moveUp ( 2 ) hero . moveLeft ( ) hero . use ( "lev…" at bounding box center [628, 253] width 264 height 283
drag, startPoint x: 557, startPoint y: 250, endPoint x: 488, endPoint y: 254, distance: 69.8
click at [488, 254] on div "hero move hero.moveUp(1) 1 2 3 4 5 6 7 8 9 10 11 12 hero . moveLeft ( 3 ) hero …" at bounding box center [612, 240] width 288 height 257
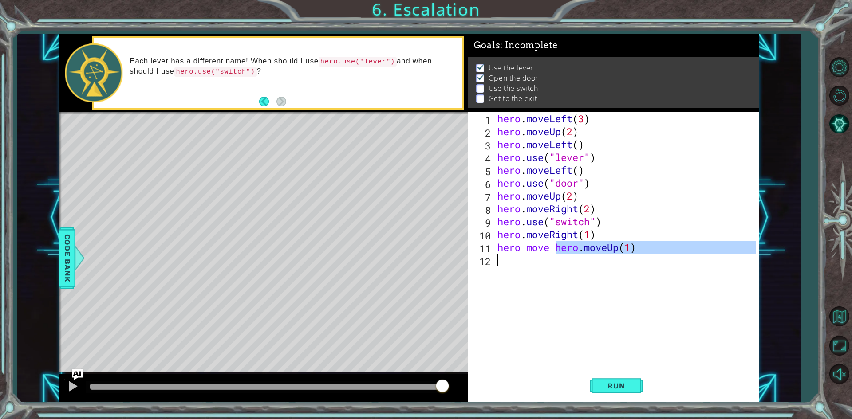
scroll to position [0, 2]
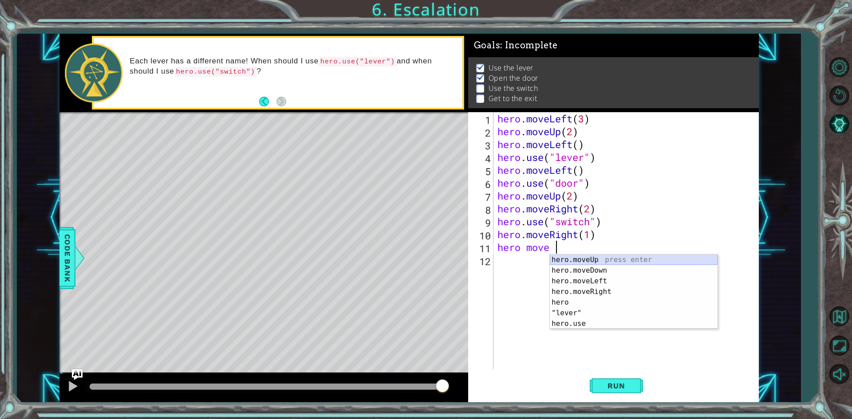
click at [591, 260] on div "hero.moveUp press enter hero.moveDown press enter hero.moveLeft press enter her…" at bounding box center [634, 303] width 168 height 96
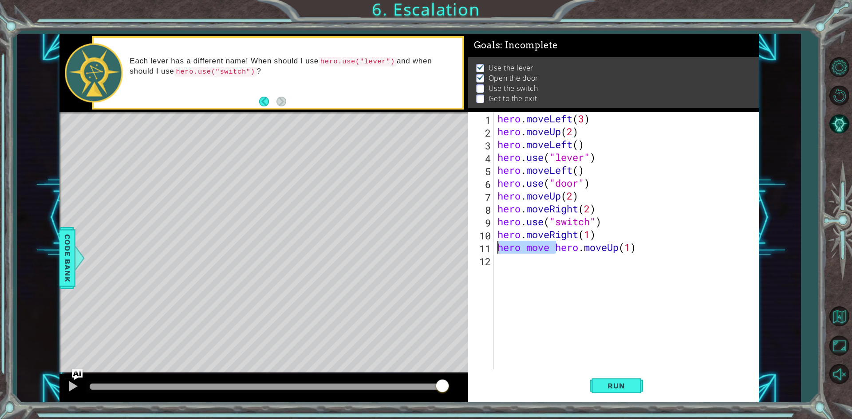
drag, startPoint x: 556, startPoint y: 249, endPoint x: 497, endPoint y: 251, distance: 59.0
click at [497, 251] on div "hero . moveLeft ( 3 ) hero . moveUp ( 2 ) hero . moveLeft ( ) hero . use ( "lev…" at bounding box center [628, 253] width 264 height 283
type textarea "hero.moveUp(1)"
click at [613, 379] on button "Run" at bounding box center [616, 386] width 53 height 29
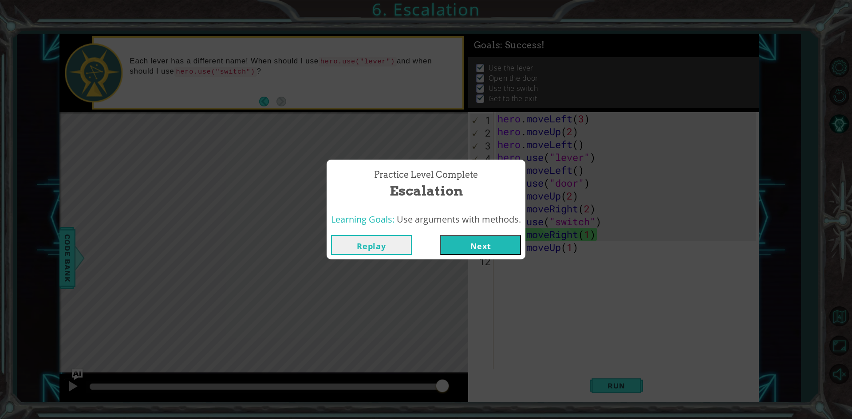
click at [499, 247] on button "Next" at bounding box center [480, 245] width 81 height 20
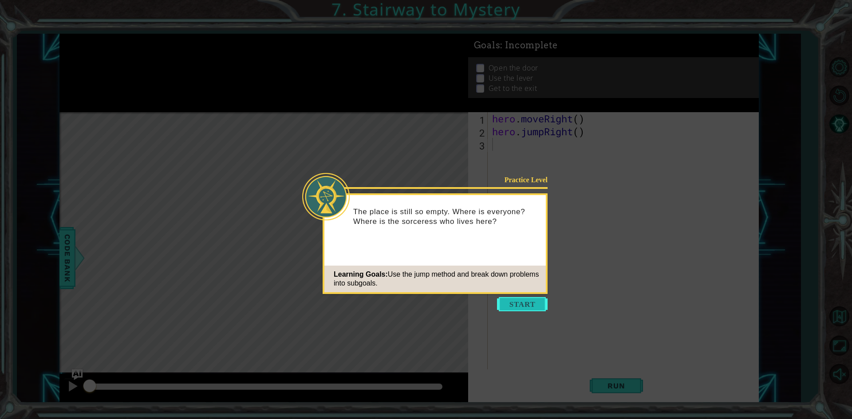
click at [524, 304] on button "Start" at bounding box center [522, 304] width 51 height 14
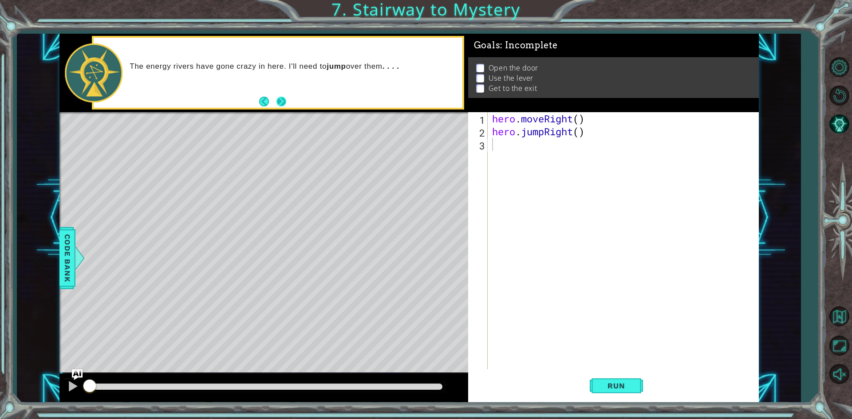
click at [276, 102] on button "Next" at bounding box center [281, 102] width 10 height 10
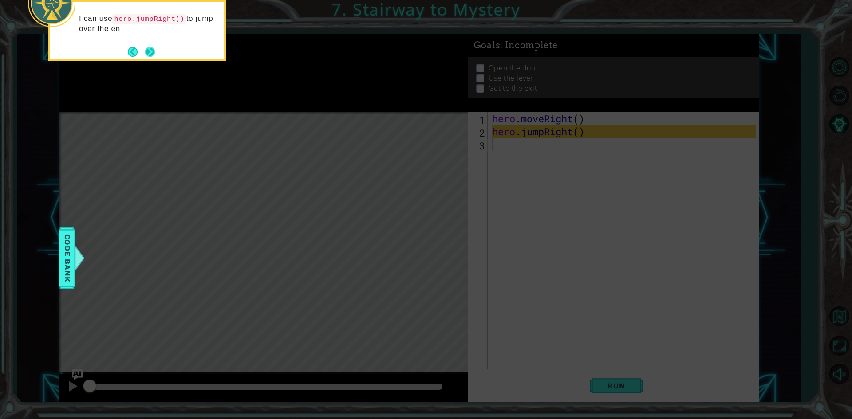
click at [155, 50] on button "Next" at bounding box center [150, 52] width 10 height 10
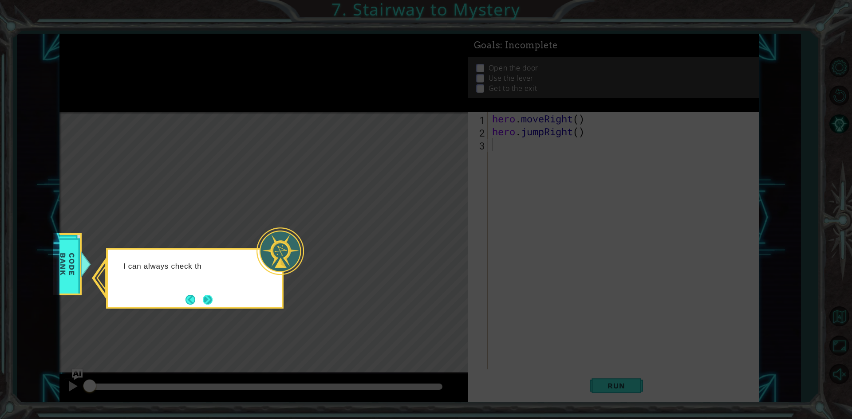
click at [213, 297] on button "Next" at bounding box center [208, 300] width 10 height 10
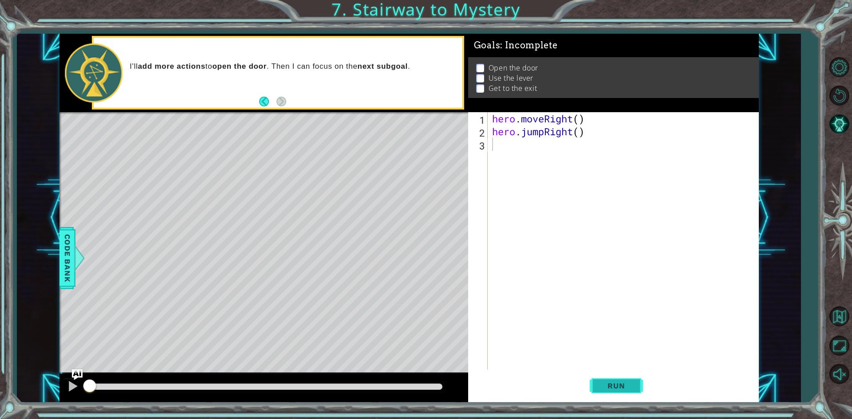
click at [631, 387] on span "Run" at bounding box center [616, 386] width 35 height 9
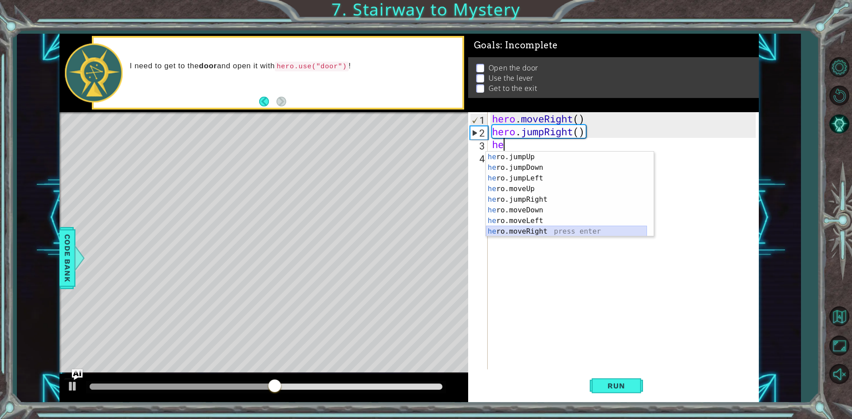
click at [541, 235] on div "he ro.jumpUp press enter he ro.jumpDown press enter he ro.jumpLeft press enter …" at bounding box center [566, 205] width 161 height 106
type textarea "hero.moveRight(1)"
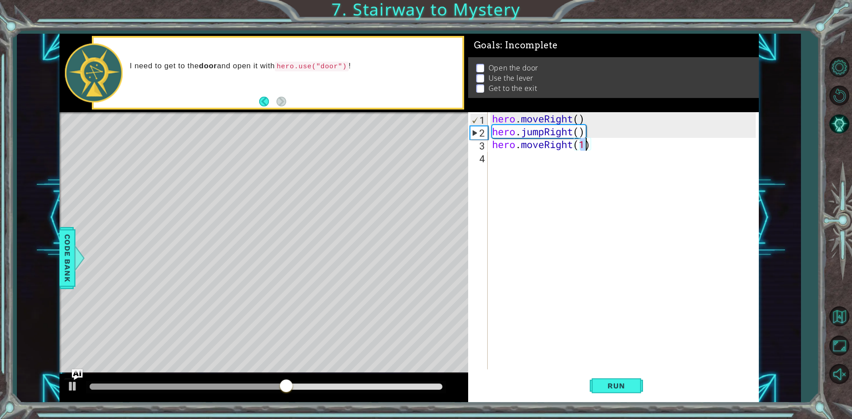
click at [522, 170] on div "hero . moveRight ( ) hero . jumpRight ( ) hero . moveRight ( 1 )" at bounding box center [625, 253] width 270 height 283
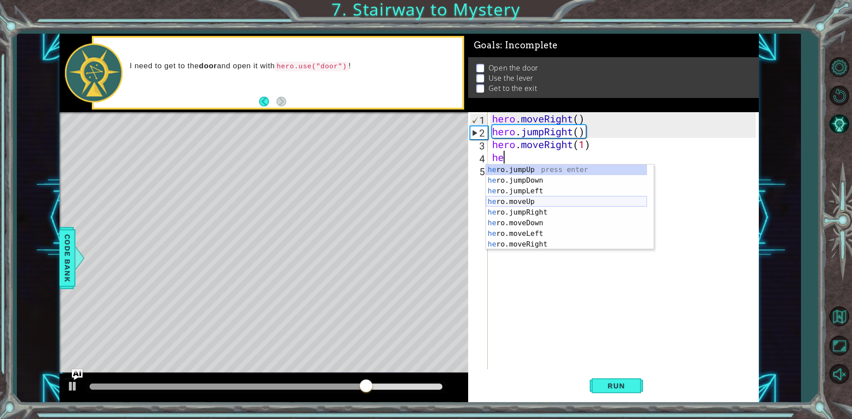
click at [514, 197] on div "he ro.jumpUp press enter he ro.jumpDown press enter he ro.jumpLeft press enter …" at bounding box center [566, 218] width 161 height 106
type textarea "hero.moveUp(1)"
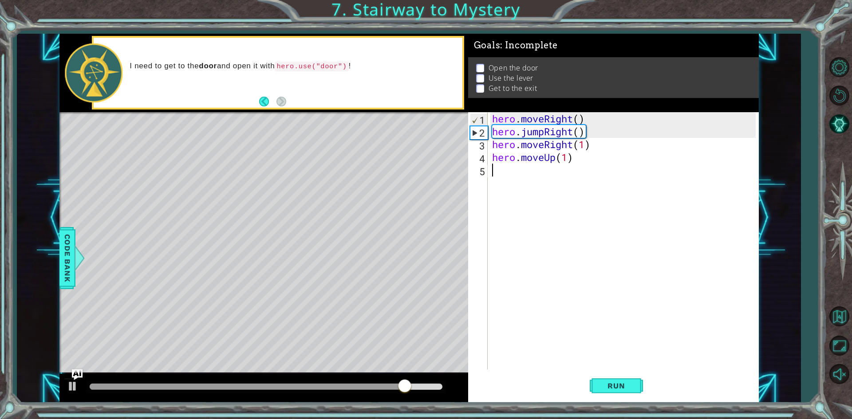
click at [536, 192] on div "hero . moveRight ( ) hero . jumpRight ( ) hero . moveRight ( 1 ) hero . moveUp …" at bounding box center [625, 253] width 270 height 283
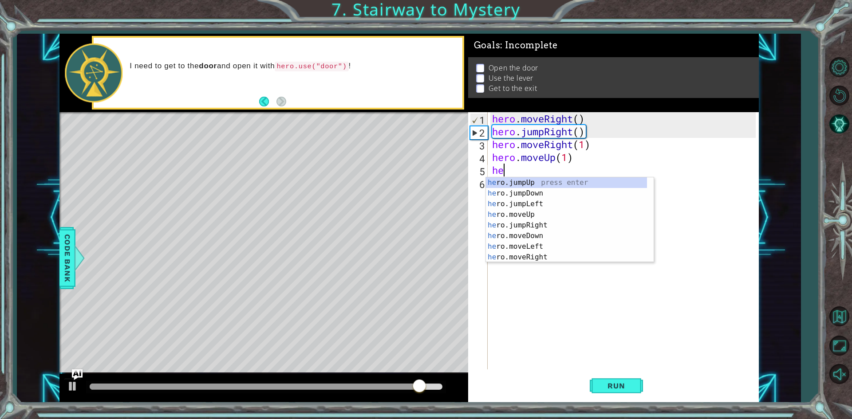
type textarea "her"
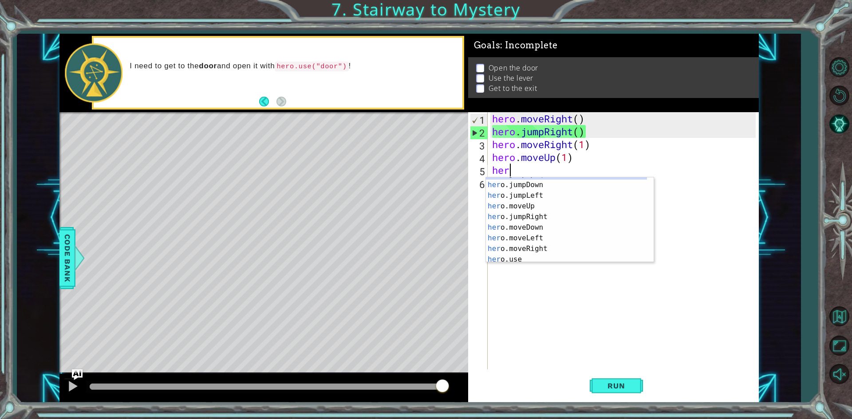
scroll to position [11, 0]
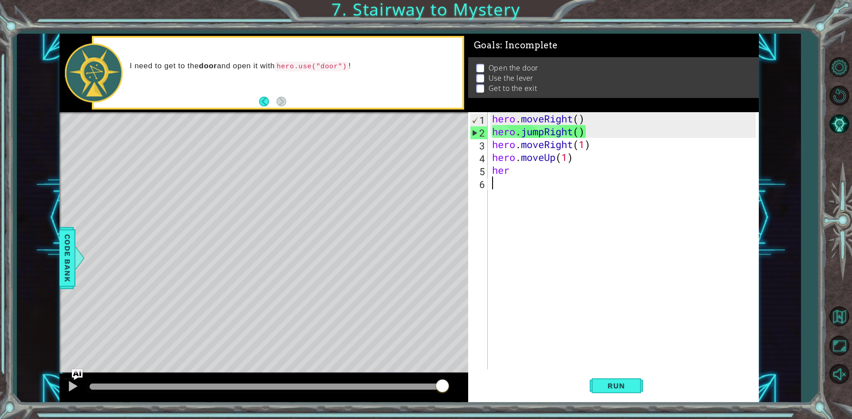
click at [577, 264] on div "hero . moveRight ( ) hero . jumpRight ( ) hero . moveRight ( 1 ) hero . moveUp …" at bounding box center [625, 253] width 270 height 283
click at [559, 190] on div "hero . moveRight ( ) hero . jumpRight ( ) hero . moveRight ( 1 ) hero . moveUp …" at bounding box center [625, 253] width 270 height 283
click at [557, 173] on div "hero . moveRight ( ) hero . jumpRight ( ) hero . moveRight ( 1 ) hero . moveUp …" at bounding box center [625, 253] width 270 height 283
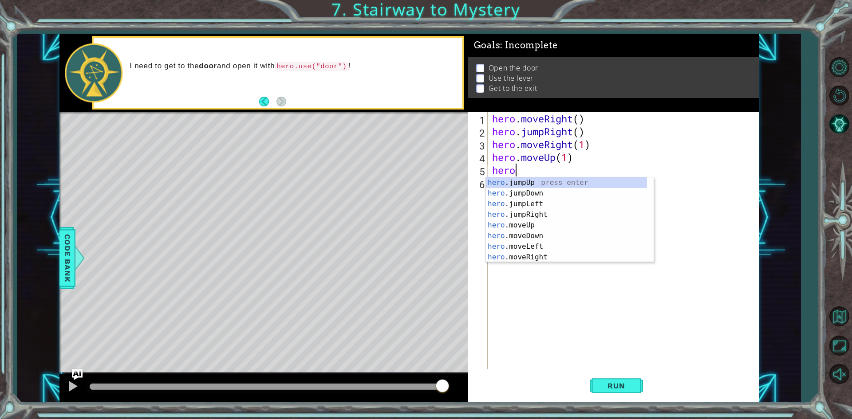
scroll to position [0, 0]
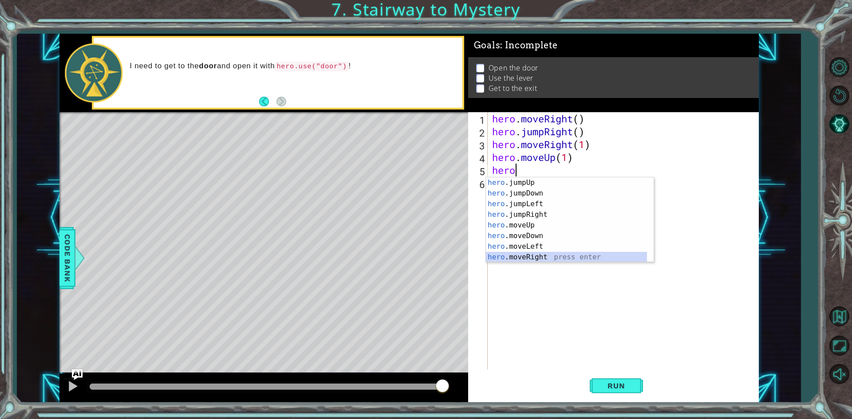
click at [651, 257] on div at bounding box center [649, 219] width 9 height 84
click at [585, 255] on div "hero .jumpDown press enter hero .jumpLeft press enter hero .jumpRight press ent…" at bounding box center [566, 230] width 161 height 106
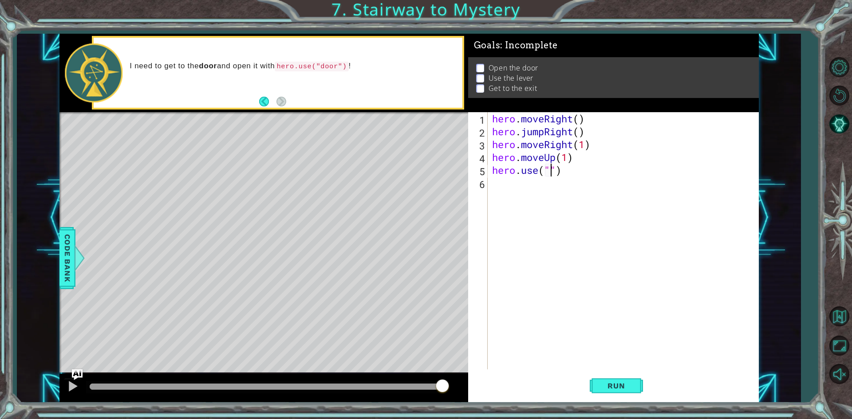
scroll to position [0, 3]
type textarea "hero.use("door")"
click at [621, 186] on div "hero . moveRight ( ) hero . jumpRight ( ) hero . moveRight ( 1 ) hero . moveUp …" at bounding box center [625, 253] width 270 height 283
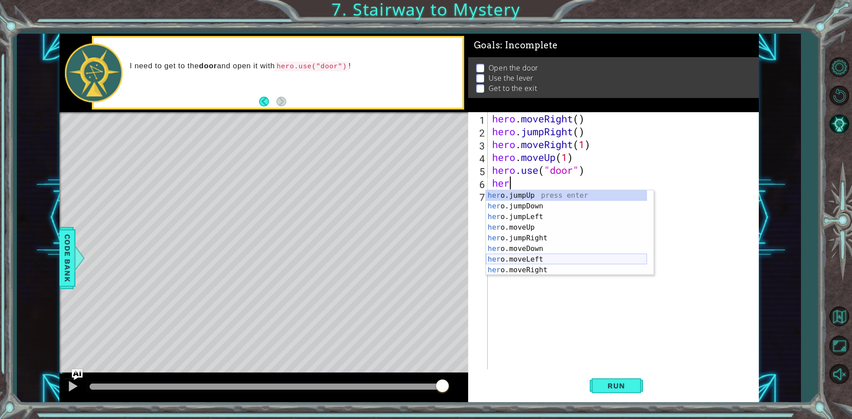
click at [558, 258] on div "her o.jumpUp press enter her o.jumpDown press enter her o.jumpLeft press enter …" at bounding box center [566, 243] width 161 height 106
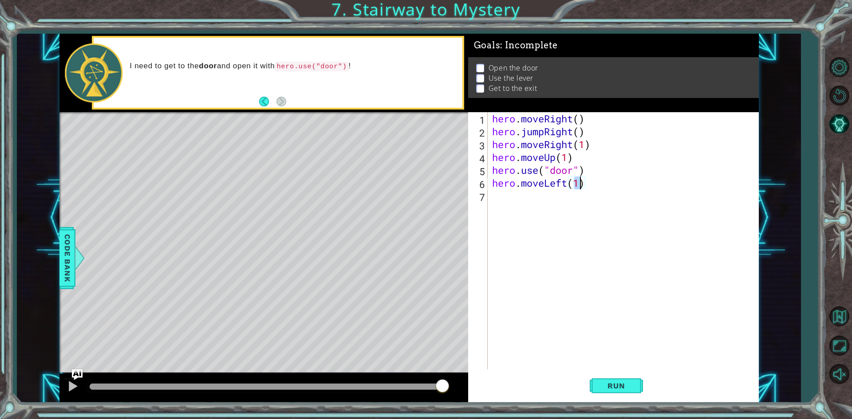
scroll to position [0, 4]
type textarea "hero.moveLeft(1)"
click at [557, 201] on div "hero . moveRight ( ) hero . jumpRight ( ) hero . moveRight ( 1 ) hero . moveUp …" at bounding box center [625, 253] width 270 height 283
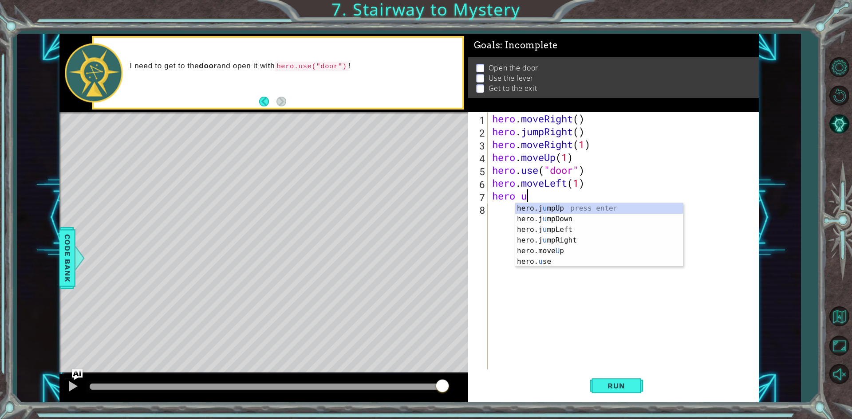
scroll to position [0, 1]
click at [548, 209] on div "hero. use press enter" at bounding box center [599, 219] width 168 height 32
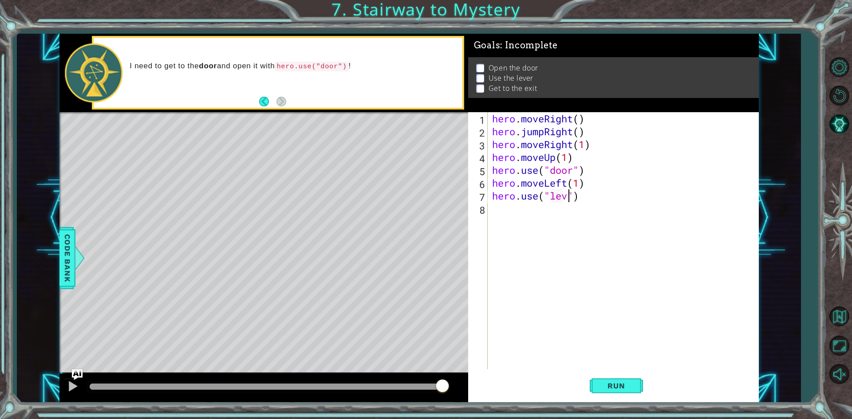
type textarea "hero.use("lever")"
drag, startPoint x: 607, startPoint y: 196, endPoint x: 611, endPoint y: 194, distance: 5.4
click at [611, 194] on div "hero . moveRight ( ) hero . jumpRight ( ) hero . moveRight ( 1 ) hero . moveUp …" at bounding box center [625, 253] width 270 height 283
click at [532, 223] on div "hero . moveRight ( ) hero . jumpRight ( ) hero . moveRight ( 1 ) hero . moveUp …" at bounding box center [625, 253] width 270 height 283
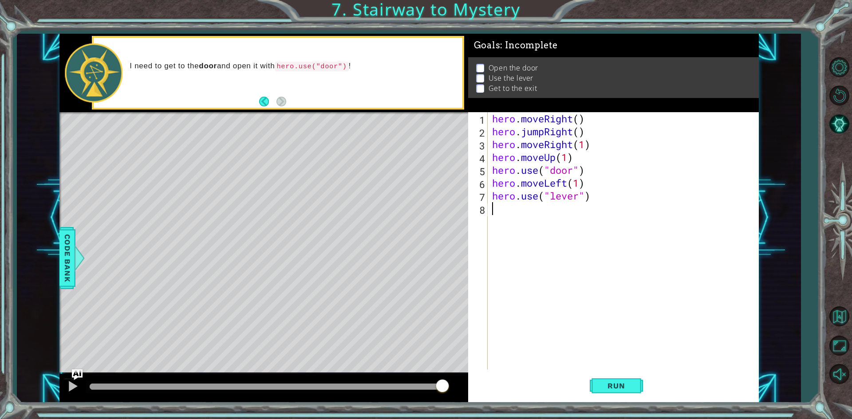
scroll to position [0, 0]
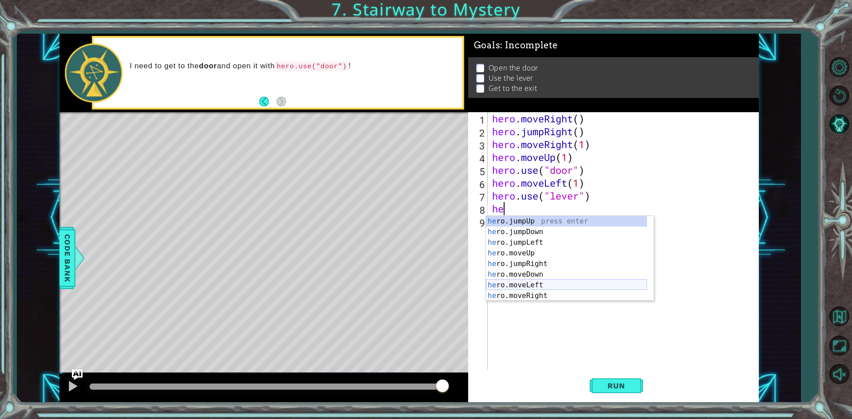
click at [537, 282] on div "he ro.jumpUp press enter he ro.jumpDown press enter he ro.jumpLeft press enter …" at bounding box center [566, 269] width 161 height 106
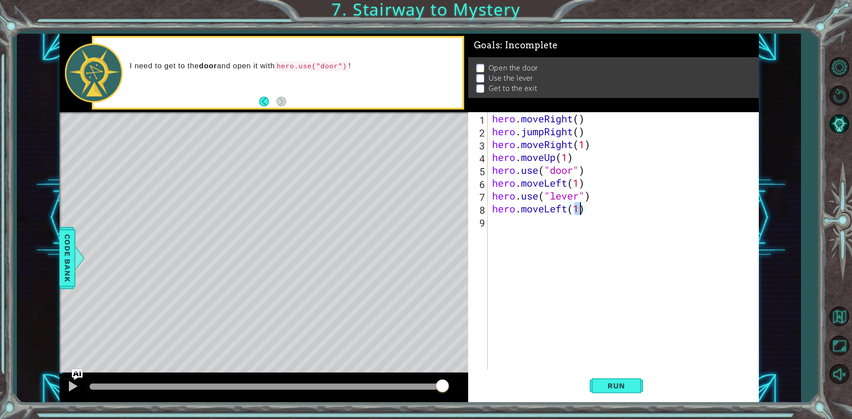
type textarea "hero.moveLeft(2)"
click at [607, 227] on div "hero . moveRight ( ) hero . jumpRight ( ) hero . moveRight ( 1 ) hero . moveUp …" at bounding box center [625, 253] width 270 height 283
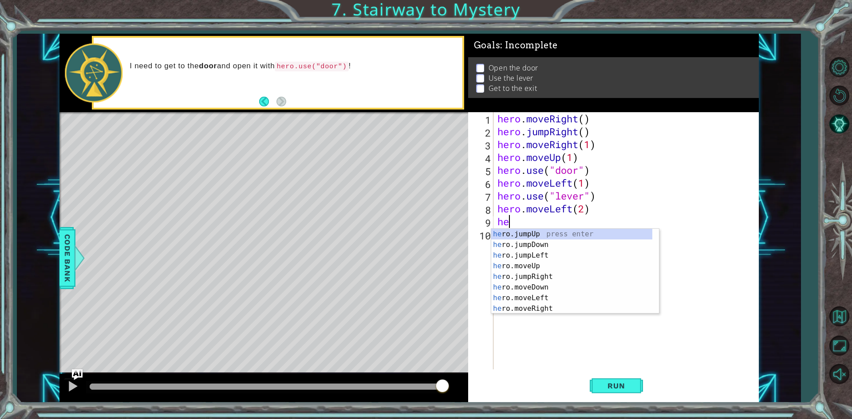
type textarea "her"
click at [550, 233] on div "her o.jumpUp press enter her o.jumpDown press enter her o.jumpLeft press enter …" at bounding box center [571, 282] width 161 height 106
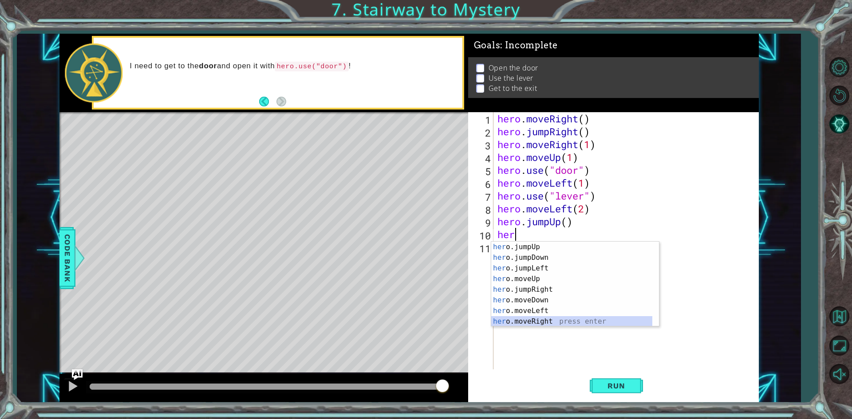
click at [553, 317] on div "her o.jumpUp press enter her o.jumpDown press enter her o.jumpLeft press enter …" at bounding box center [571, 295] width 161 height 106
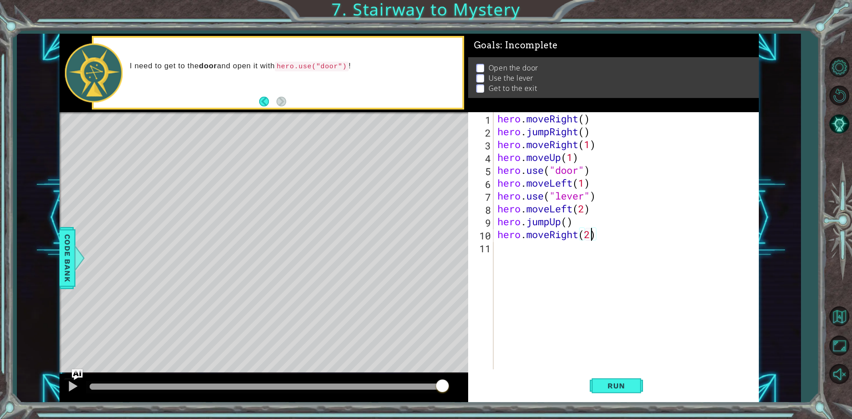
scroll to position [0, 4]
click at [632, 390] on span "Run" at bounding box center [616, 386] width 35 height 9
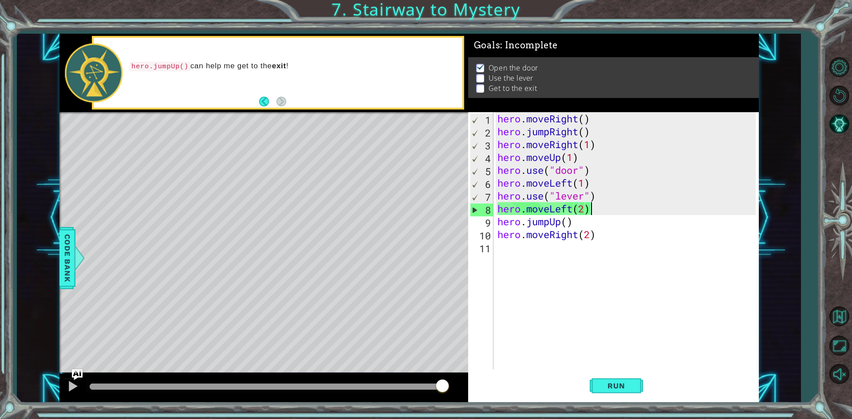
click at [599, 213] on div "hero . moveRight ( ) hero . jumpRight ( ) hero . moveRight ( 1 ) hero . moveUp …" at bounding box center [628, 253] width 264 height 283
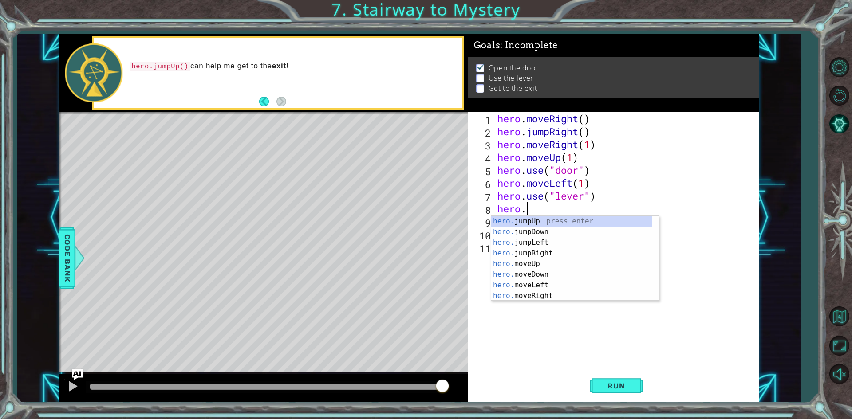
scroll to position [0, 1]
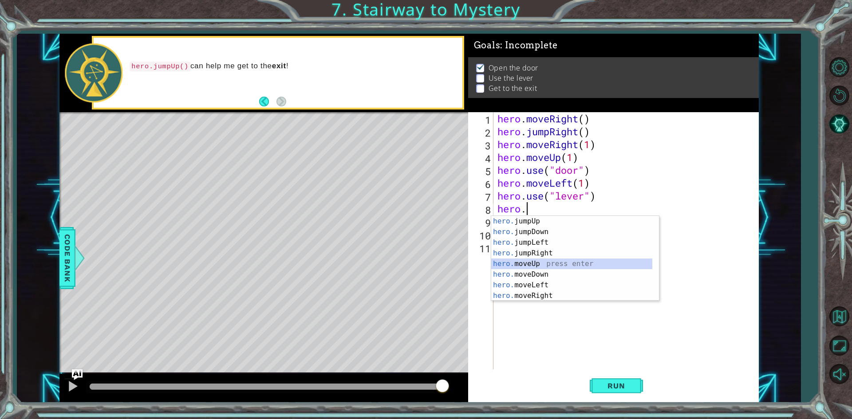
drag, startPoint x: 544, startPoint y: 266, endPoint x: 541, endPoint y: 255, distance: 11.4
click at [543, 260] on div "hero. jumpUp press enter hero. jumpDown press enter hero. jumpLeft press enter …" at bounding box center [571, 269] width 161 height 106
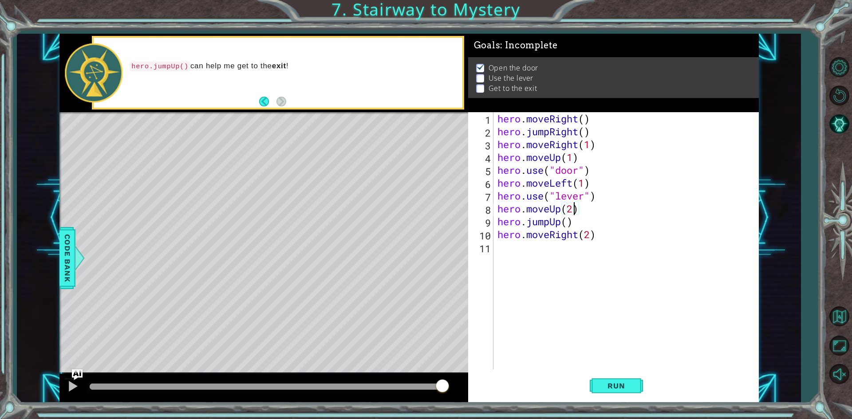
scroll to position [0, 3]
click at [495, 223] on div "hero.moveUp(2) 1 2 3 4 5 6 7 8 9 10 11 hero . moveRight ( ) hero . jumpRight ( …" at bounding box center [612, 240] width 288 height 257
click at [497, 222] on div "hero . moveRight ( ) hero . jumpRight ( ) hero . moveRight ( 1 ) hero . moveUp …" at bounding box center [628, 253] width 264 height 283
type textarea "hero.jumpUp()"
click at [516, 220] on div "hero . moveRight ( ) hero . jumpRight ( ) hero . moveRight ( 1 ) hero . moveUp …" at bounding box center [628, 253] width 264 height 283
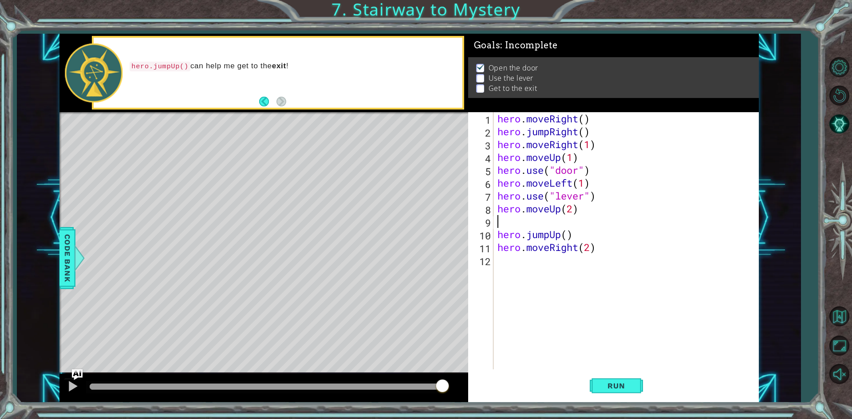
scroll to position [0, 0]
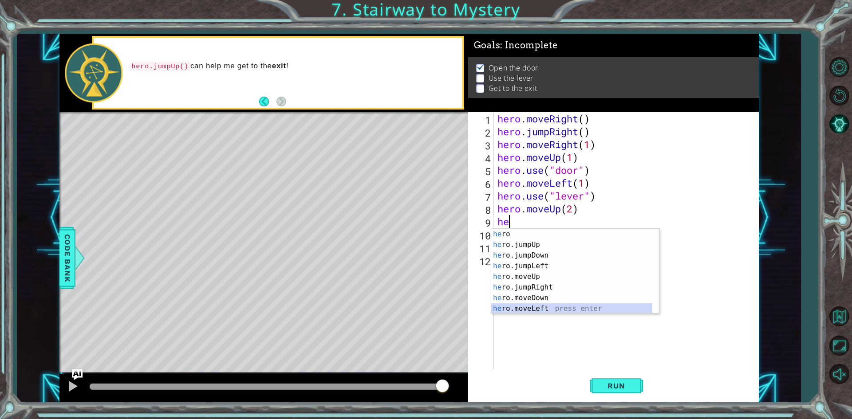
click at [535, 309] on div "he ro press enter he ro.jumpUp press enter he ro.jumpDown press enter he ro.jum…" at bounding box center [571, 282] width 161 height 106
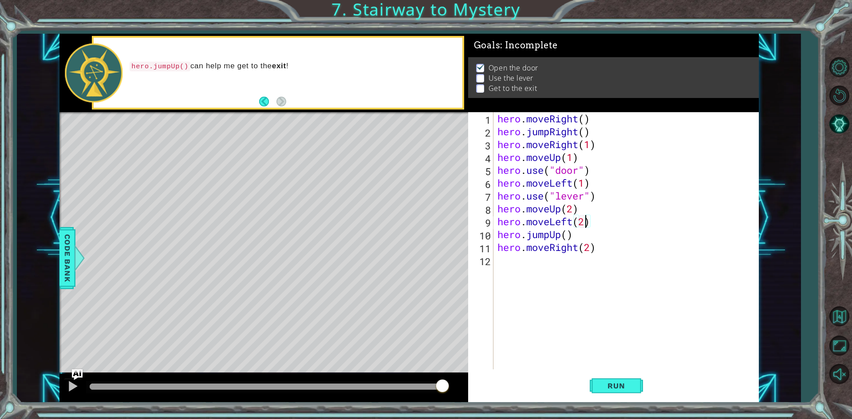
scroll to position [0, 4]
click at [631, 394] on button "Run" at bounding box center [616, 386] width 53 height 29
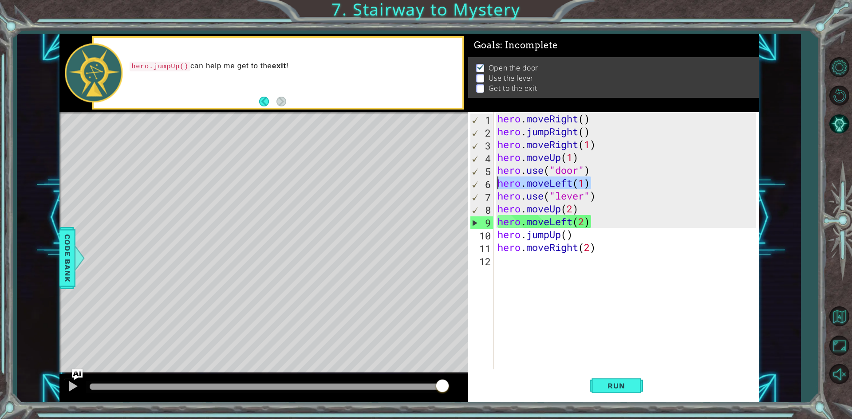
click at [453, 186] on div "1 ההההההההההההההההההההההההההההההההההההההההההההההההההההההההההההההההההההההההההההה…" at bounding box center [408, 218] width 699 height 369
type textarea "hero.moveLeft(1)"
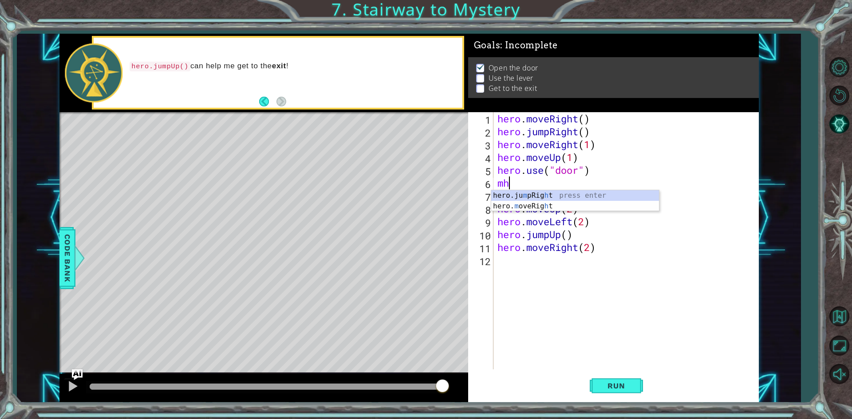
scroll to position [0, 0]
type textarea "m"
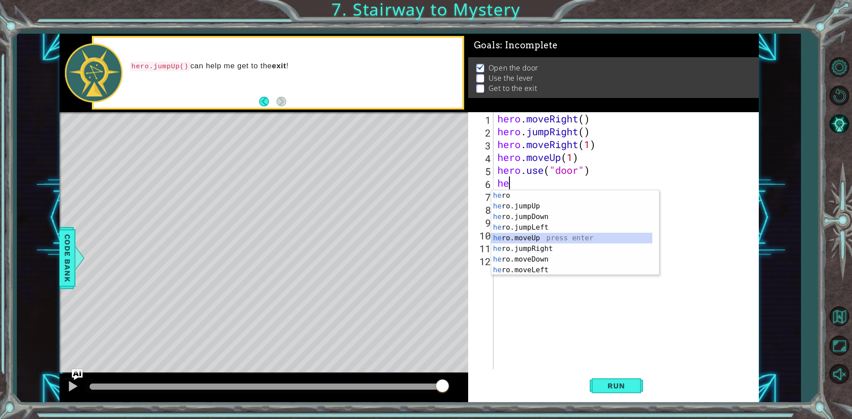
click at [539, 239] on div "he ro press enter he ro.jumpUp press enter he ro.jumpDown press enter he ro.jum…" at bounding box center [571, 243] width 161 height 106
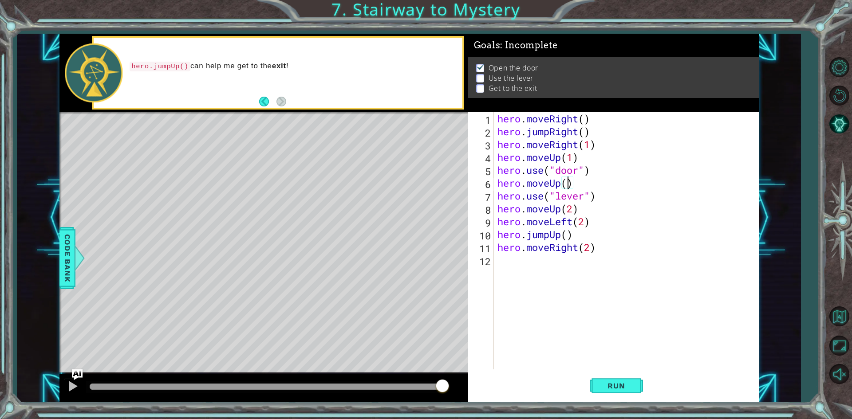
scroll to position [0, 3]
click at [496, 193] on div "hero.moveUp(2) 1 2 3 4 5 6 7 8 9 10 11 12 hero . moveRight ( ) hero . jumpRight…" at bounding box center [612, 240] width 288 height 257
click at [496, 193] on div "hero . moveRight ( ) hero . jumpRight ( ) hero . moveRight ( 1 ) hero . moveUp …" at bounding box center [628, 253] width 264 height 283
type textarea "hero.use("lever")"
click at [496, 193] on div "hero . moveRight ( ) hero . jumpRight ( ) hero . moveRight ( 1 ) hero . moveUp …" at bounding box center [628, 253] width 264 height 283
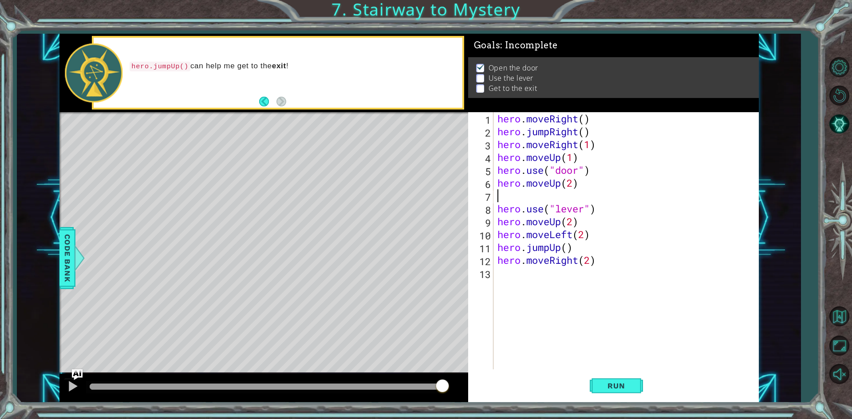
scroll to position [0, 0]
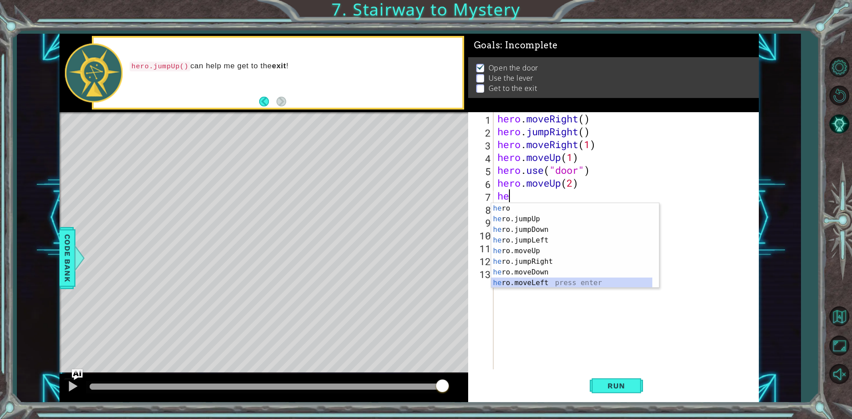
click at [532, 280] on div "he ro press enter he ro.jumpUp press enter he ro.jumpDown press enter he ro.jum…" at bounding box center [571, 256] width 161 height 106
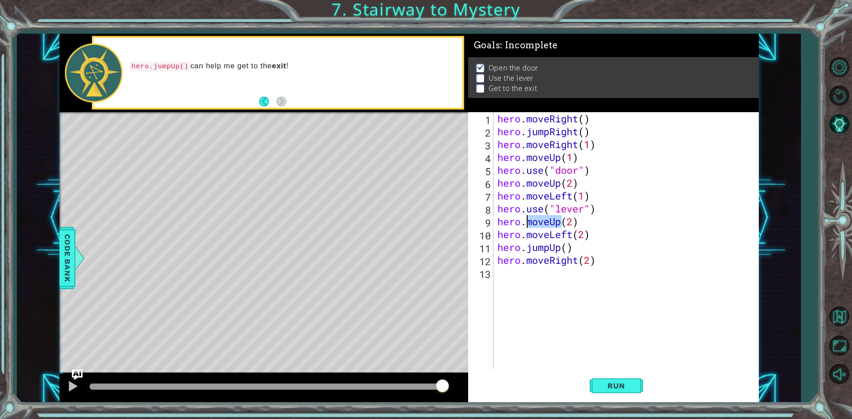
drag, startPoint x: 562, startPoint y: 226, endPoint x: 528, endPoint y: 226, distance: 33.3
click at [528, 226] on div "hero . moveRight ( ) hero . jumpRight ( ) hero . moveRight ( 1 ) hero . moveUp …" at bounding box center [628, 253] width 264 height 283
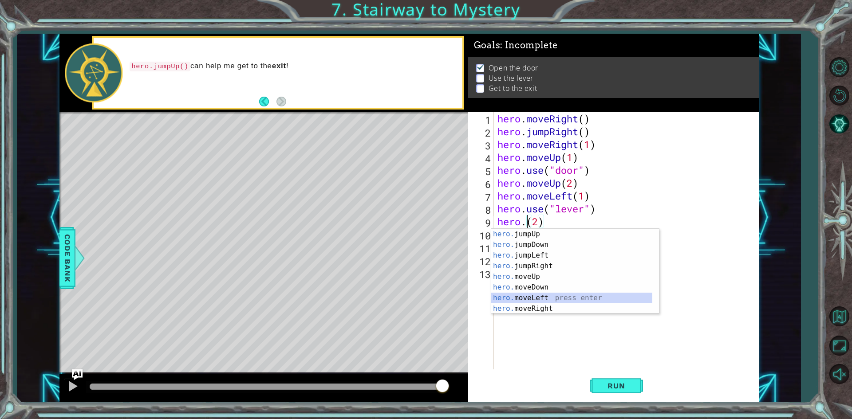
click at [543, 299] on div "hero. jumpUp press enter hero. jumpDown press enter hero. jumpLeft press enter …" at bounding box center [571, 282] width 161 height 106
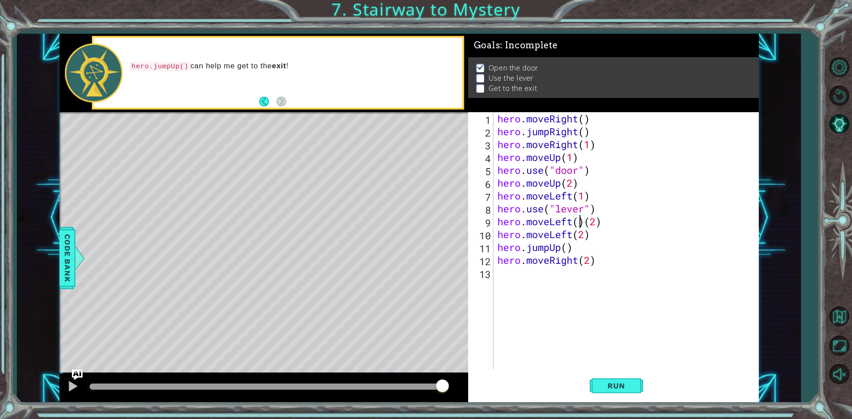
click at [588, 228] on div "hero . moveRight ( ) hero . jumpRight ( ) hero . moveRight ( 1 ) hero . moveUp …" at bounding box center [628, 253] width 264 height 283
click at [588, 228] on div "hero . moveRight ( ) hero . jumpRight ( ) hero . moveRight ( 1 ) hero . moveUp …" at bounding box center [626, 240] width 260 height 257
type textarea "hero.moveLeft(2)"
click at [714, 302] on div "hero . moveRight ( ) hero . jumpRight ( ) hero . moveRight ( 1 ) hero . moveUp …" at bounding box center [628, 253] width 264 height 283
click at [614, 388] on span "Run" at bounding box center [616, 386] width 35 height 9
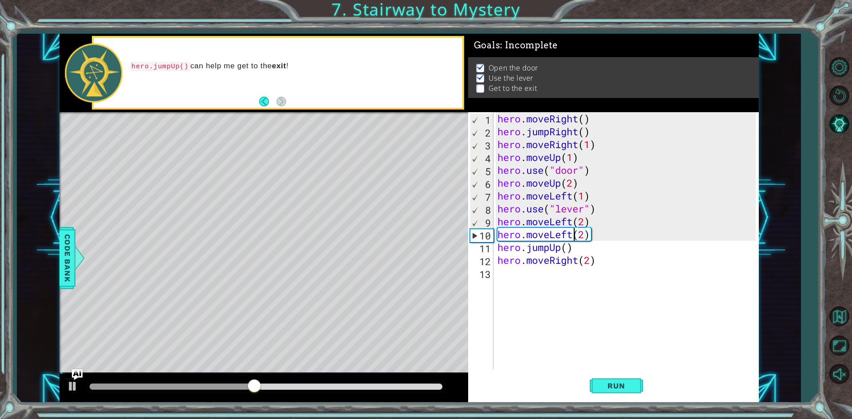
click at [574, 236] on div "hero . moveRight ( ) hero . jumpRight ( ) hero . moveRight ( 1 ) hero . moveUp …" at bounding box center [628, 253] width 264 height 283
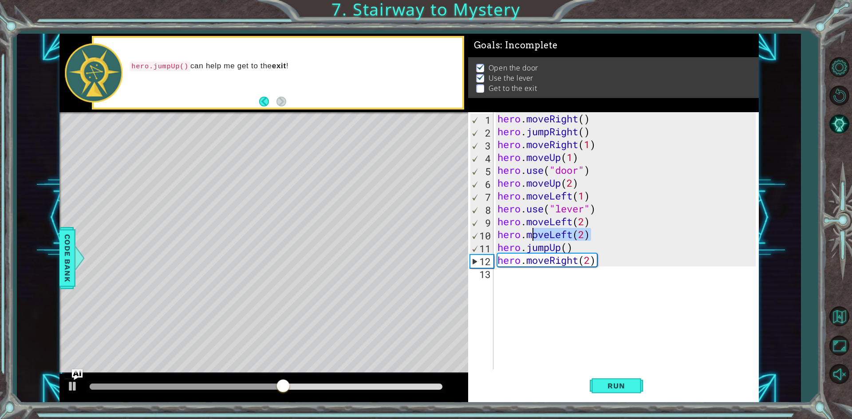
drag, startPoint x: 595, startPoint y: 234, endPoint x: 530, endPoint y: 231, distance: 65.3
click at [530, 231] on div "hero . moveRight ( ) hero . jumpRight ( ) hero . moveRight ( 1 ) hero . moveUp …" at bounding box center [628, 253] width 264 height 283
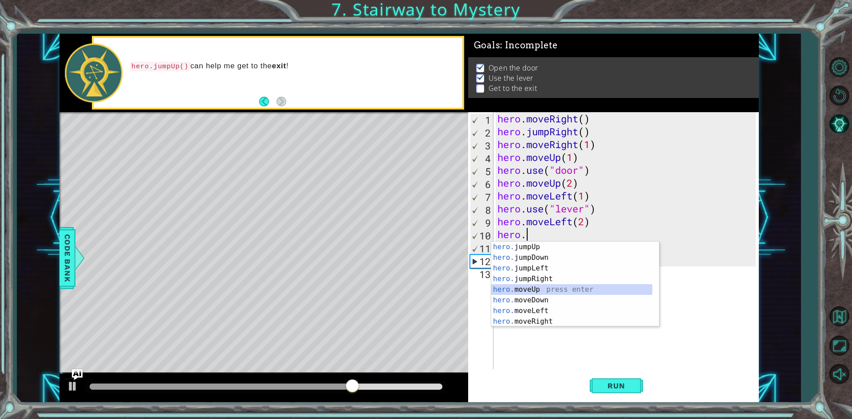
click at [542, 284] on div "hero. jumpUp press enter hero. jumpDown press enter hero. jumpLeft press enter …" at bounding box center [571, 295] width 161 height 106
type textarea "hero.moveUp(1)"
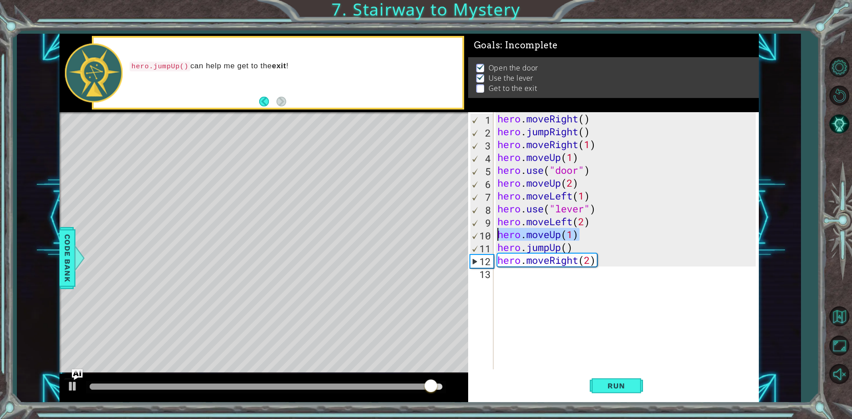
drag, startPoint x: 582, startPoint y: 239, endPoint x: 488, endPoint y: 232, distance: 93.9
click at [488, 232] on div "hero.moveUp(1) 1 2 3 4 5 6 7 8 9 10 11 12 13 hero . moveRight ( ) hero . jumpRi…" at bounding box center [612, 240] width 288 height 257
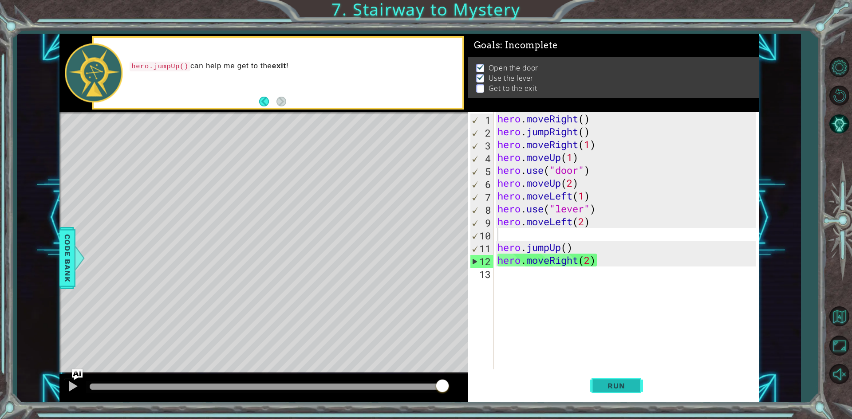
click at [624, 385] on span "Run" at bounding box center [616, 386] width 35 height 9
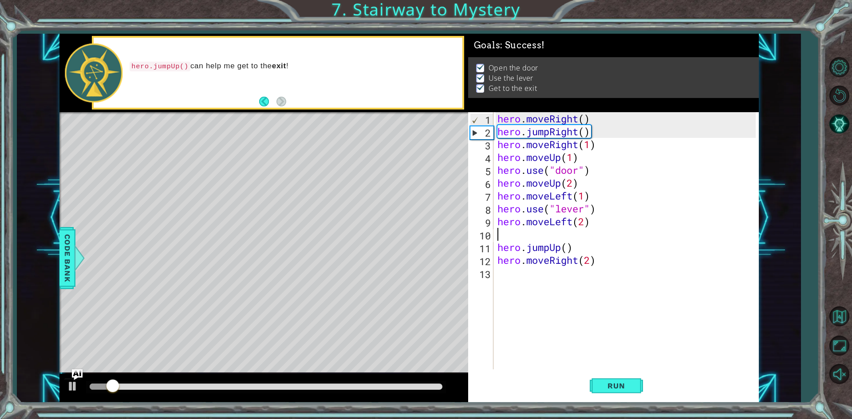
type textarea "hero.moveLeft(2)"
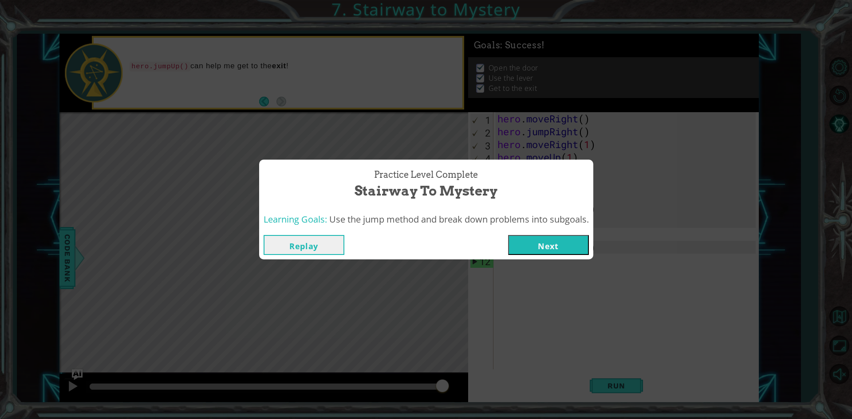
click at [528, 250] on button "Next" at bounding box center [548, 245] width 81 height 20
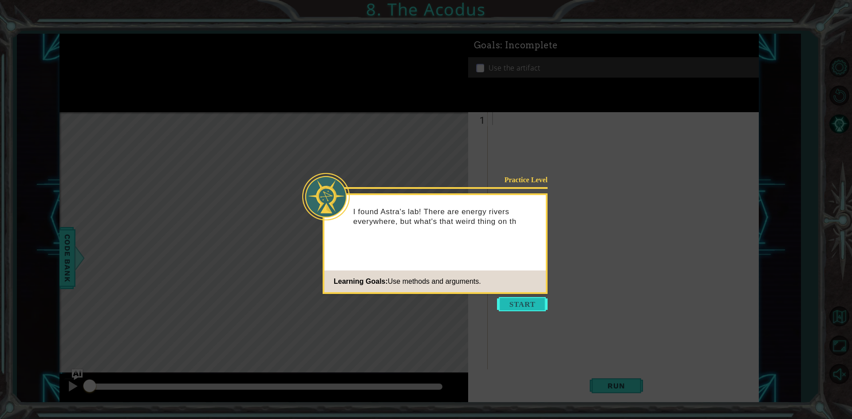
click at [534, 297] on button "Start" at bounding box center [522, 304] width 51 height 14
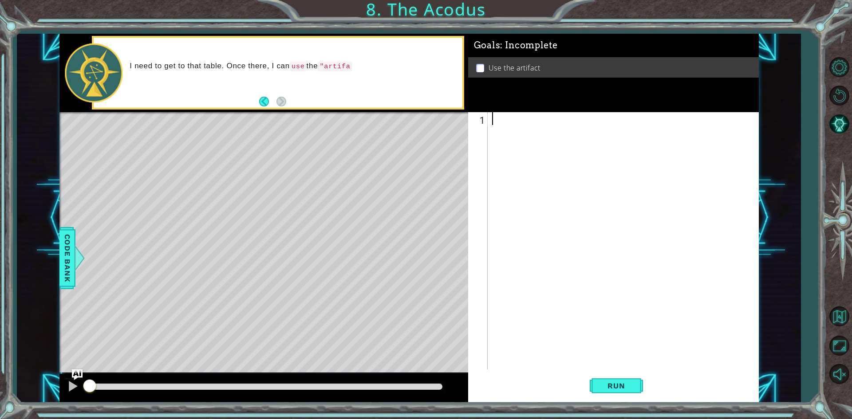
click at [514, 137] on div at bounding box center [625, 253] width 270 height 283
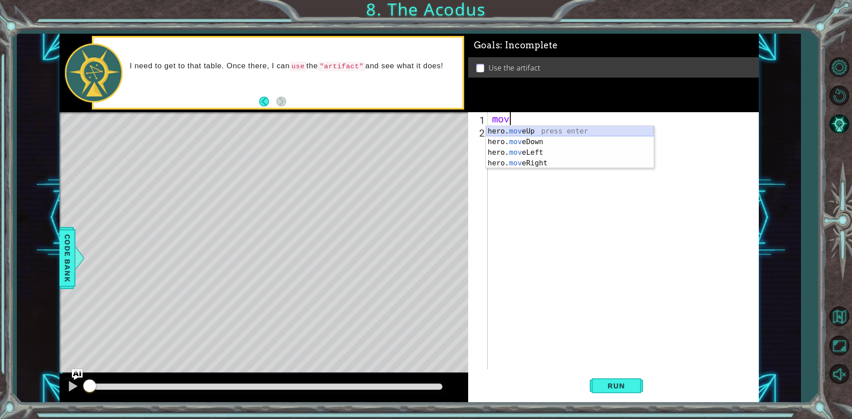
click at [542, 127] on div "hero. mov eUp press enter hero. mov eDown press enter hero. mov eLeft press ent…" at bounding box center [570, 158] width 168 height 64
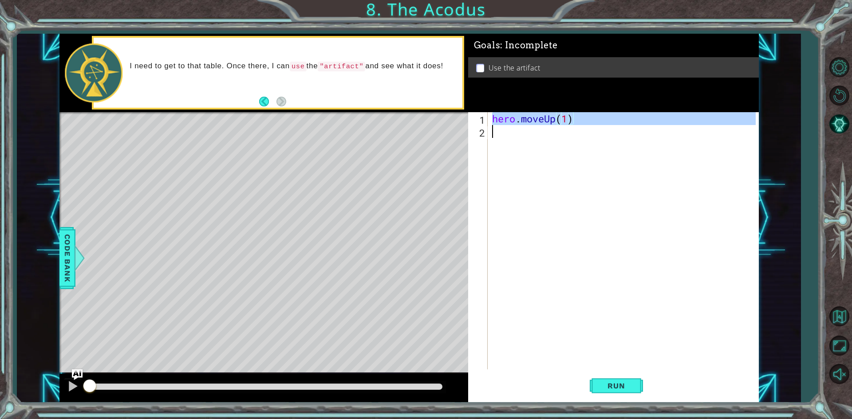
click at [542, 127] on div "hero . moveUp ( 1 )" at bounding box center [625, 253] width 270 height 283
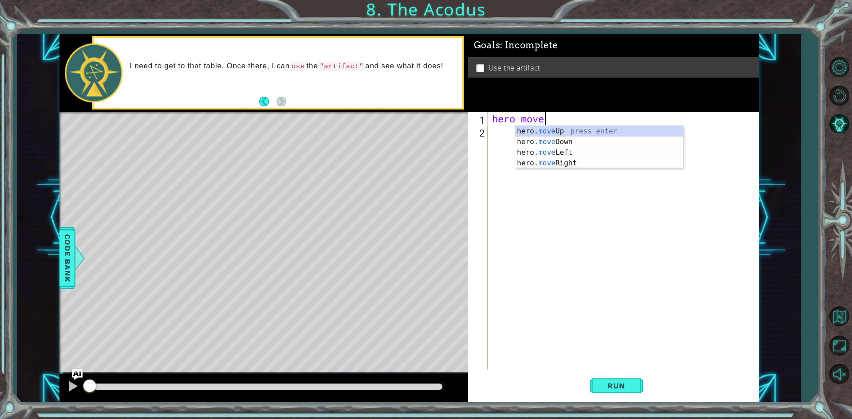
scroll to position [0, 2]
click at [565, 146] on div "hero. move Up press enter hero. move Down press enter hero. move Left press ent…" at bounding box center [599, 158] width 168 height 64
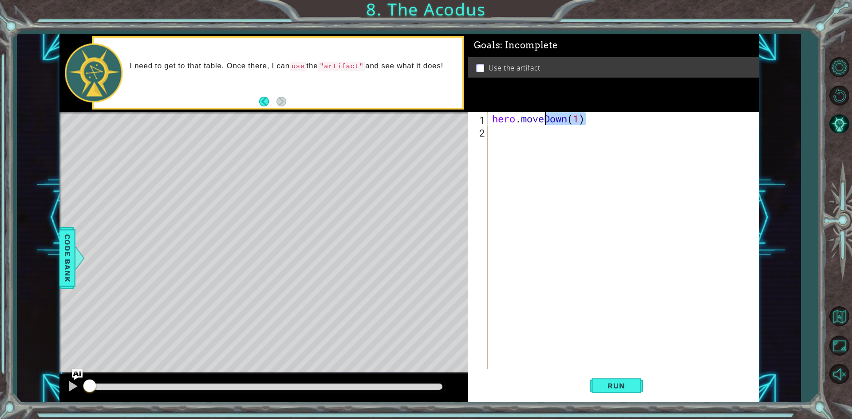
drag, startPoint x: 607, startPoint y: 118, endPoint x: 547, endPoint y: 118, distance: 60.3
click at [547, 118] on div "hero . moveDown ( 1 )" at bounding box center [625, 253] width 270 height 283
type textarea "hero.moveup (2)"
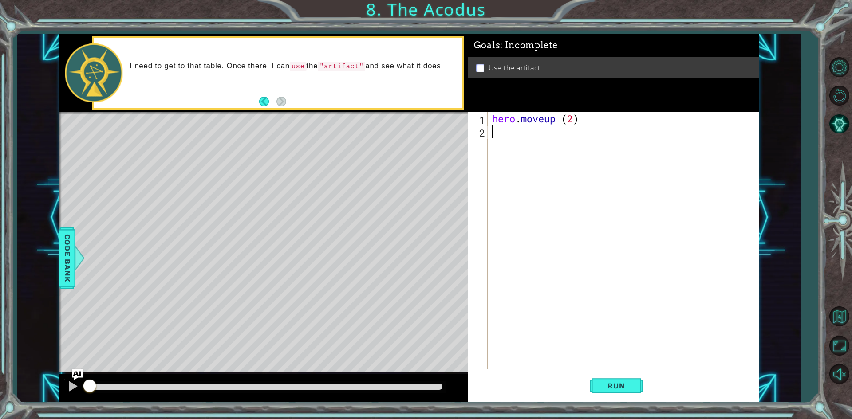
click at [539, 133] on div "hero . moveup ( 2 )" at bounding box center [625, 253] width 270 height 283
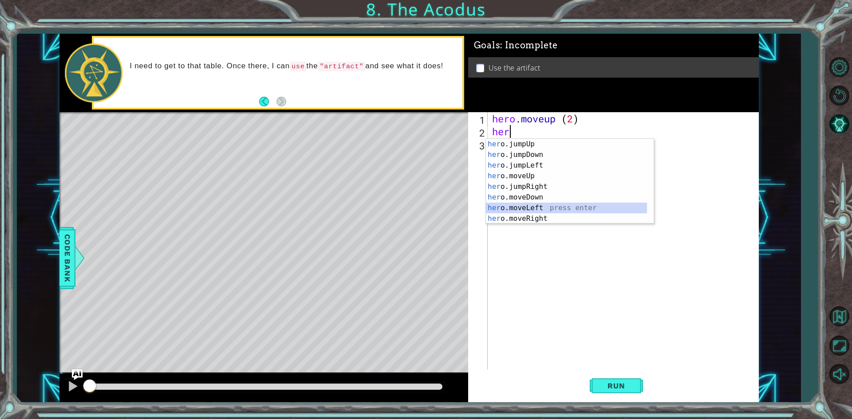
click at [532, 209] on div "her o.jumpUp press enter her o.jumpDown press enter her o.jumpLeft press enter …" at bounding box center [566, 192] width 161 height 106
type textarea "hero.moveLeft(1)"
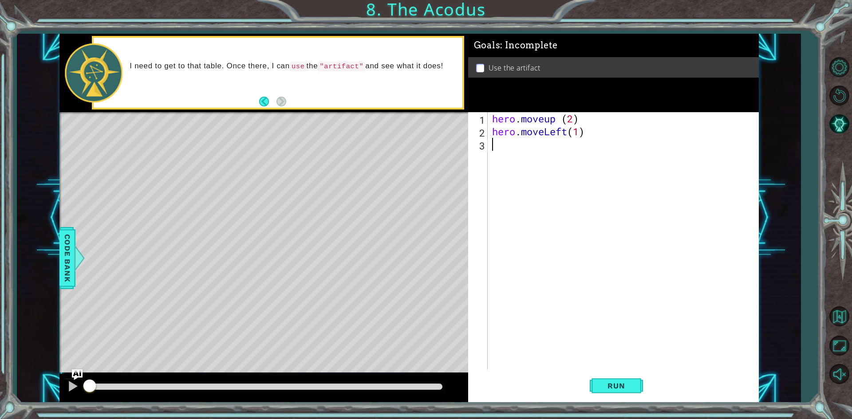
click at [506, 150] on div "hero . moveup ( 2 ) hero . moveLeft ( 1 )" at bounding box center [625, 253] width 270 height 283
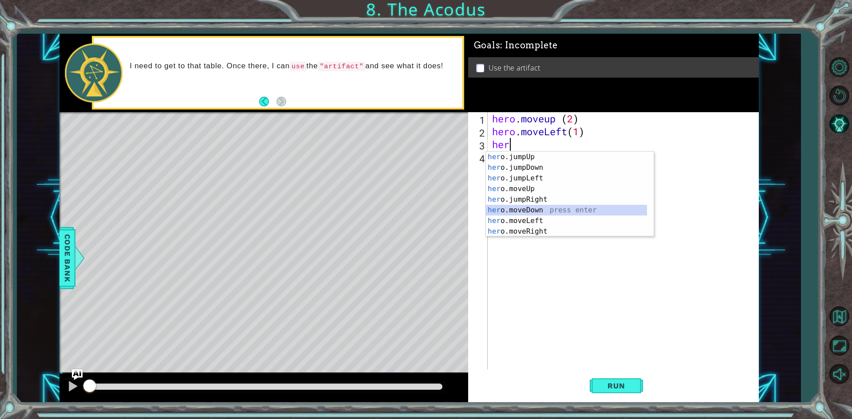
click at [553, 211] on div "her o.jumpUp press enter her o.jumpDown press enter her o.jumpLeft press enter …" at bounding box center [566, 205] width 161 height 106
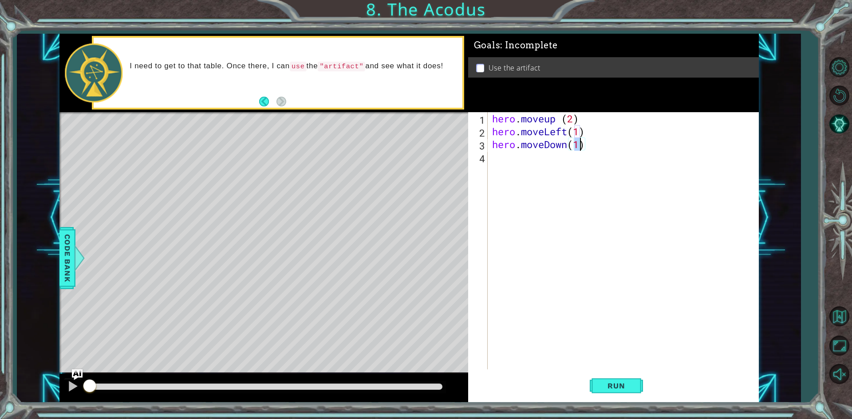
type textarea "hero.moveDown(2)"
click at [549, 181] on div "hero . moveup ( 2 ) hero . moveLeft ( 1 ) hero . moveDown ( 2 )" at bounding box center [625, 253] width 270 height 283
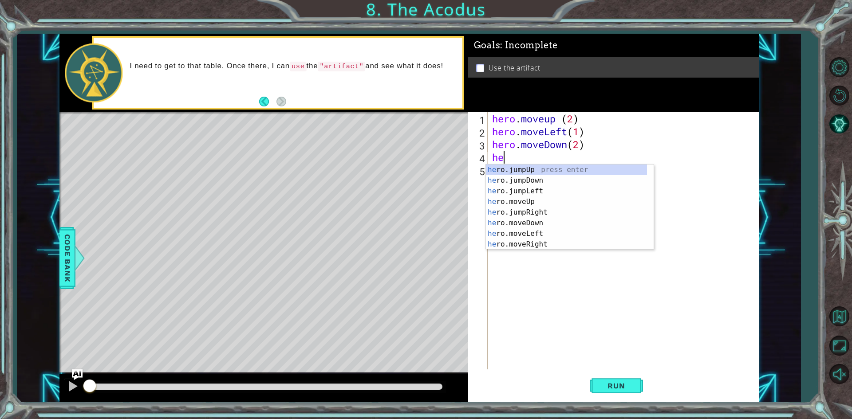
type textarea "her"
click at [549, 165] on div "her o.jumpUp press enter her o.jumpDown press enter her o.jumpLeft press enter …" at bounding box center [566, 207] width 161 height 84
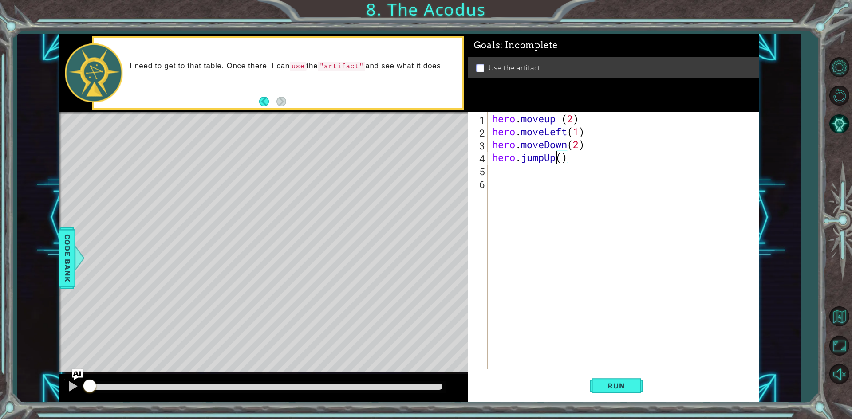
click at [556, 159] on div "hero . moveup ( 2 ) hero . moveLeft ( 1 ) hero . moveDown ( 2 ) hero . jumpUp (…" at bounding box center [625, 253] width 270 height 283
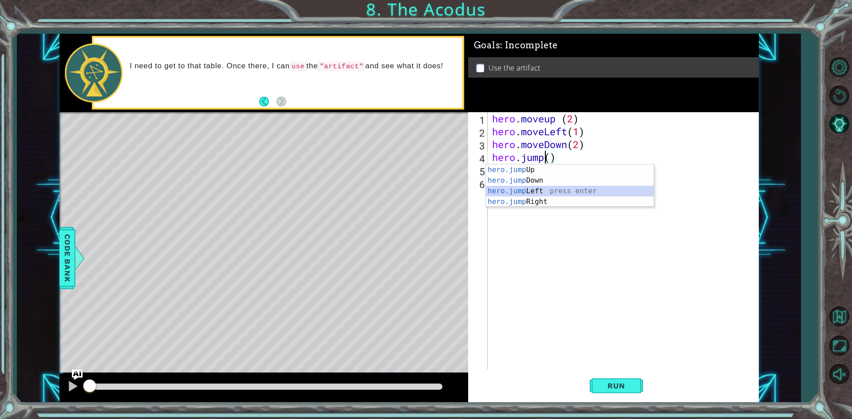
click at [554, 190] on div "hero.jump Up press enter hero.jump Down press enter hero.jump Left press enter …" at bounding box center [570, 197] width 168 height 64
type textarea "hero.jumpLeft"
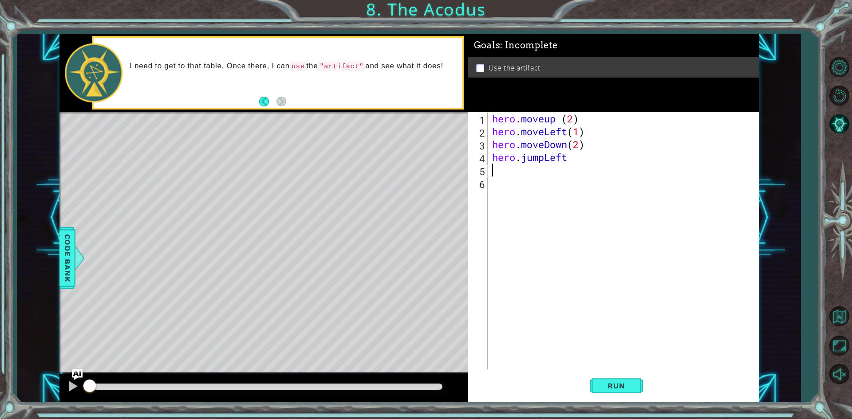
click at [588, 165] on div "hero . moveup ( 2 ) hero . moveLeft ( 1 ) hero . moveDown ( 2 ) hero . jumpLeft" at bounding box center [625, 253] width 270 height 283
click at [581, 153] on div "hero . moveup ( 2 ) hero . moveLeft ( 1 ) hero . moveDown ( 2 ) hero . jumpLeft" at bounding box center [625, 253] width 270 height 283
type textarea "hero.jumpLeft(2)"
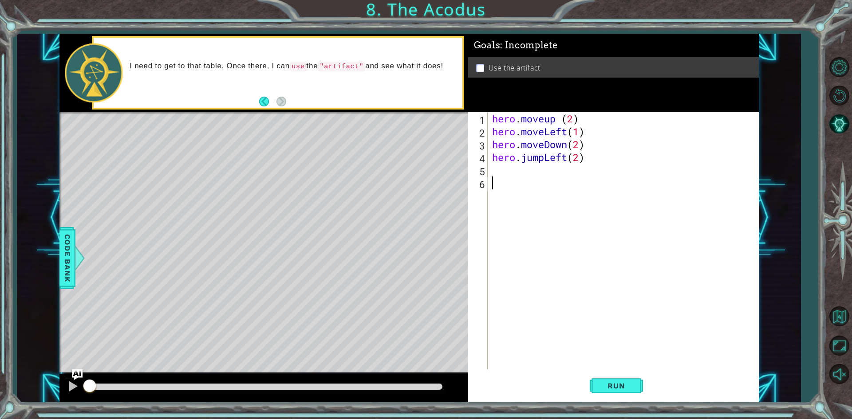
click at [523, 179] on div "hero . moveup ( 2 ) hero . moveLeft ( 1 ) hero . moveDown ( 2 ) hero . jumpLeft…" at bounding box center [625, 253] width 270 height 283
click at [516, 170] on div "hero . moveup ( 2 ) hero . moveLeft ( 1 ) hero . moveDown ( 2 ) hero . jumpLeft…" at bounding box center [625, 253] width 270 height 283
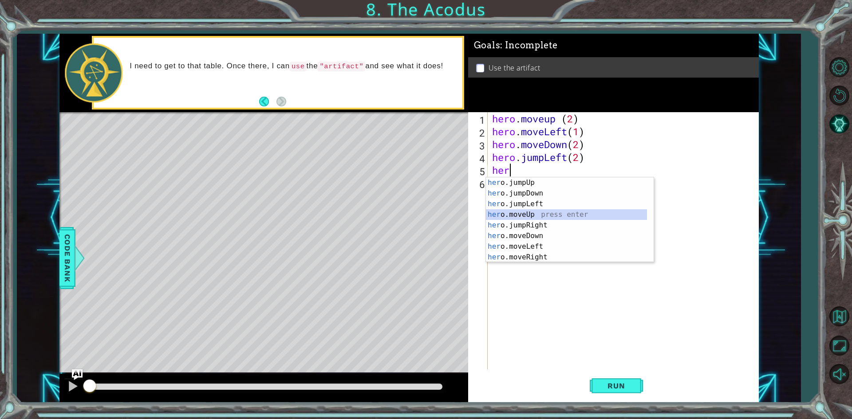
click at [508, 211] on div "her o.jumpUp press enter her o.jumpDown press enter her o.jumpLeft press enter …" at bounding box center [566, 230] width 161 height 106
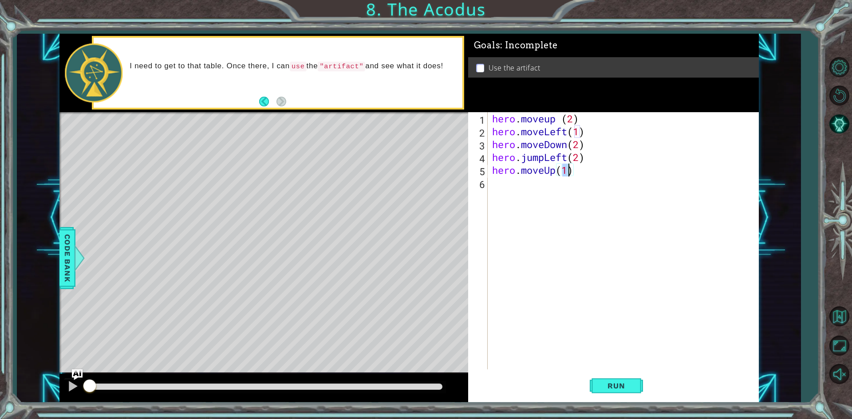
type textarea "hero.moveUp(2)"
click at [533, 192] on div "hero . moveup ( 2 ) hero . moveLeft ( 1 ) hero . moveDown ( 2 ) hero . jumpLeft…" at bounding box center [625, 253] width 270 height 283
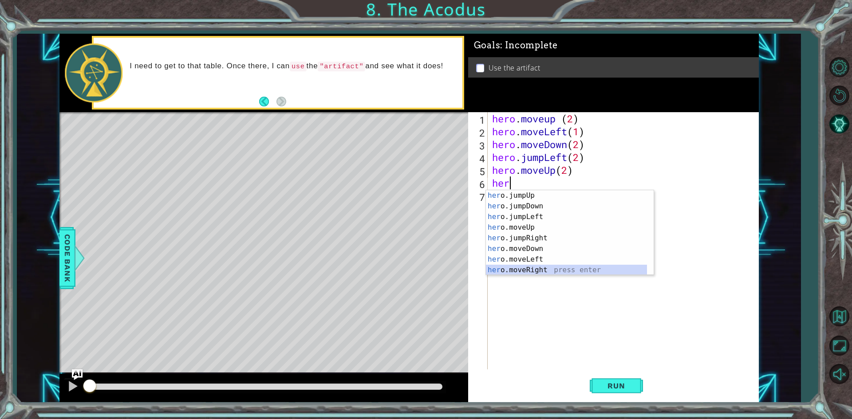
click at [527, 271] on div "her o.jumpUp press enter her o.jumpDown press enter her o.jumpLeft press enter …" at bounding box center [566, 243] width 161 height 106
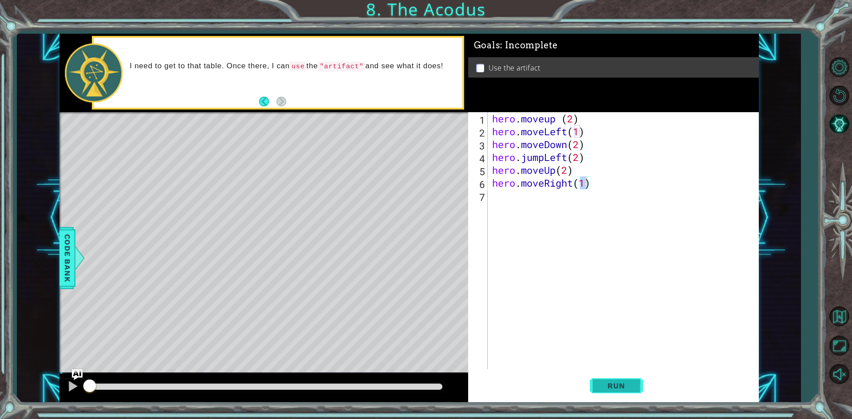
click at [615, 386] on span "Run" at bounding box center [616, 386] width 35 height 9
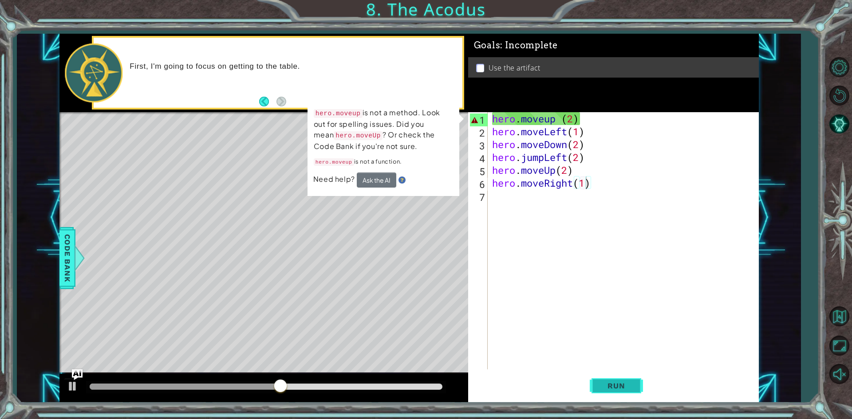
click at [611, 382] on span "Run" at bounding box center [616, 386] width 35 height 9
click at [377, 174] on button "Ask the AI" at bounding box center [376, 180] width 39 height 15
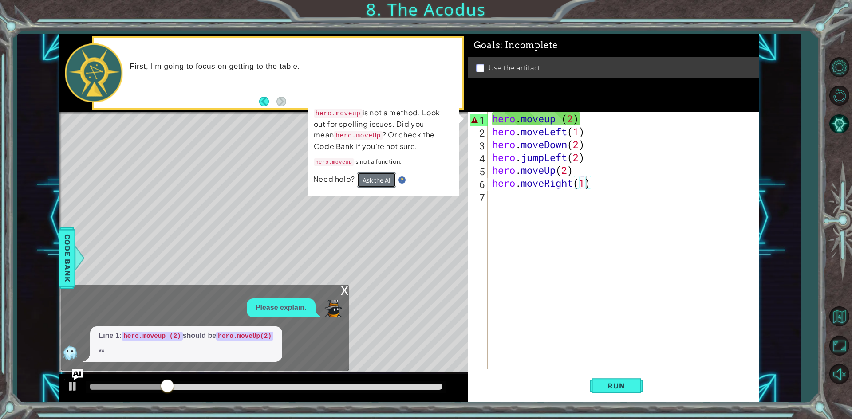
click at [388, 179] on button "Ask the AI" at bounding box center [376, 180] width 39 height 15
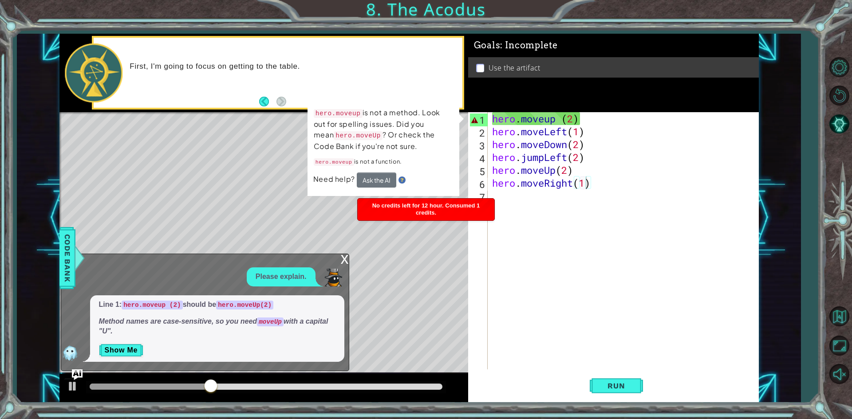
click at [341, 258] on div "x" at bounding box center [345, 258] width 8 height 9
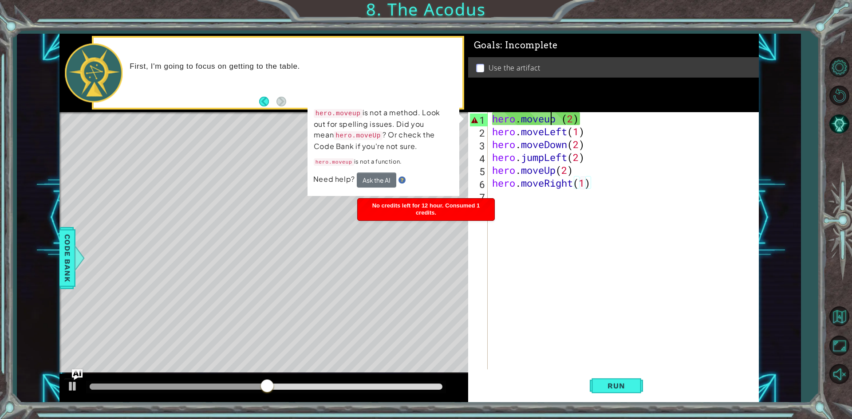
click at [549, 124] on div "hero . moveup ( 2 ) hero . moveLeft ( 1 ) hero . moveDown ( 2 ) hero . jumpLeft…" at bounding box center [625, 253] width 270 height 283
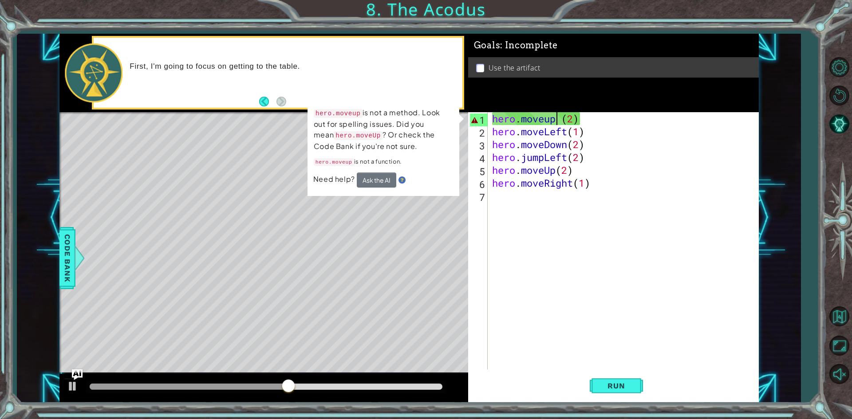
click at [556, 123] on div "hero . moveup ( 2 ) hero . moveLeft ( 1 ) hero . moveDown ( 2 ) hero . jumpLeft…" at bounding box center [625, 253] width 270 height 283
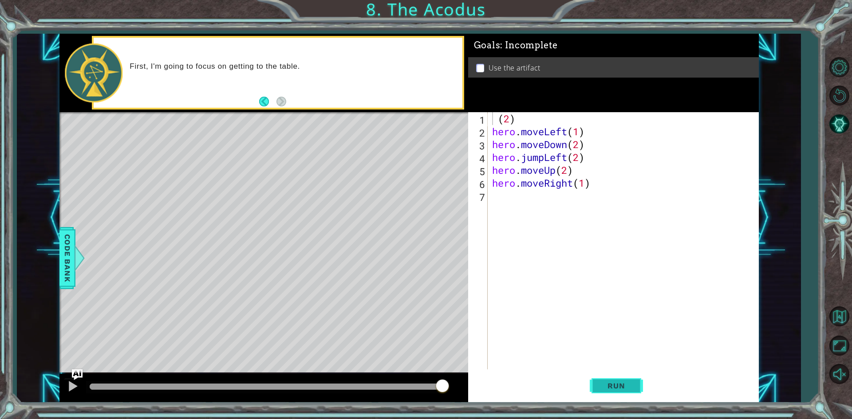
click at [630, 380] on button "Run" at bounding box center [616, 386] width 53 height 29
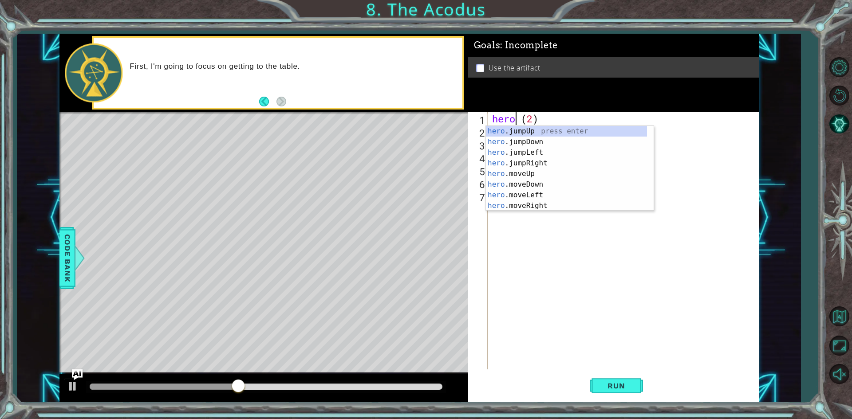
scroll to position [0, 1]
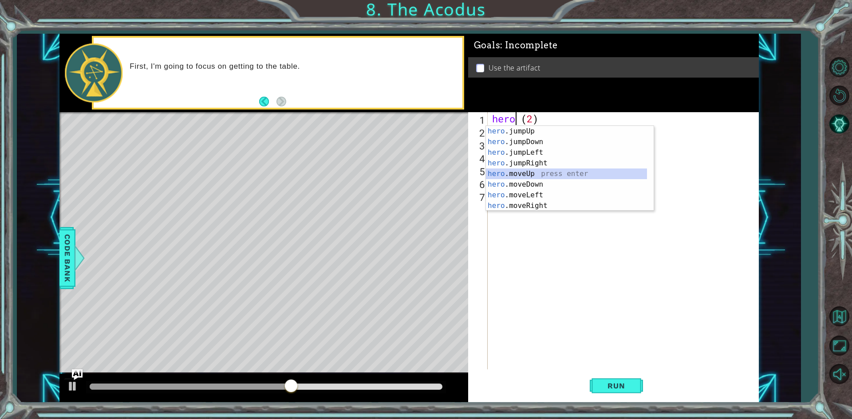
click at [520, 172] on div "hero .jumpUp press enter hero .jumpDown press enter hero .jumpLeft press enter …" at bounding box center [566, 179] width 161 height 106
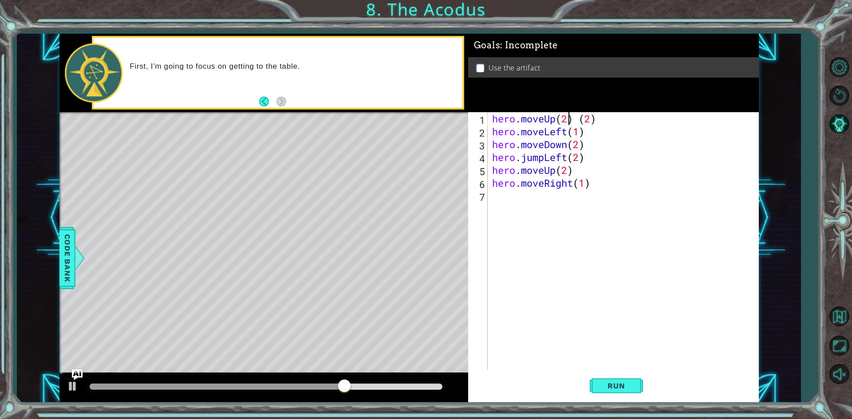
scroll to position [0, 3]
click at [614, 378] on button "Run" at bounding box center [616, 386] width 53 height 29
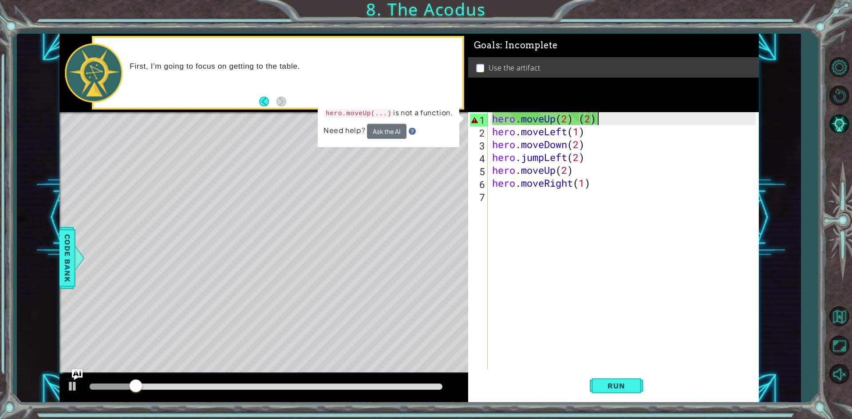
click at [600, 122] on div "hero . moveUp ( 2 ) ( 2 ) hero . moveLeft ( 1 ) hero . moveDown ( 2 ) hero . ju…" at bounding box center [625, 253] width 270 height 283
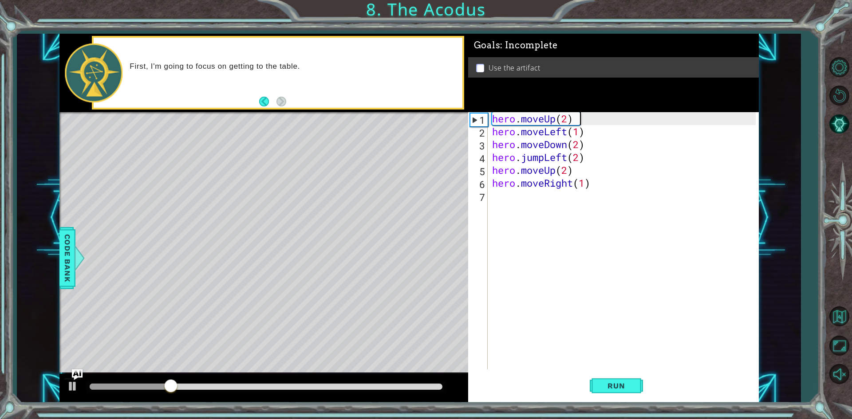
type textarea "hero.moveUp(2)"
drag, startPoint x: 625, startPoint y: 391, endPoint x: 621, endPoint y: 386, distance: 6.7
click at [622, 387] on button "Run" at bounding box center [616, 386] width 53 height 29
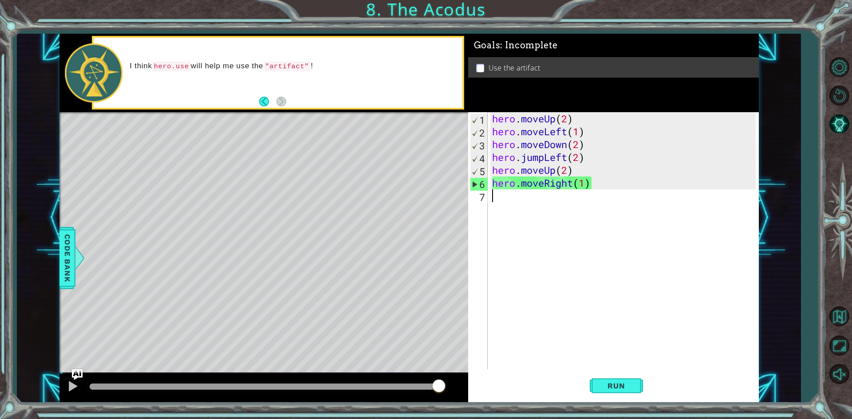
click at [550, 208] on div "hero . moveUp ( 2 ) hero . moveLeft ( 1 ) hero . moveDown ( 2 ) hero . jumpLeft…" at bounding box center [625, 253] width 270 height 283
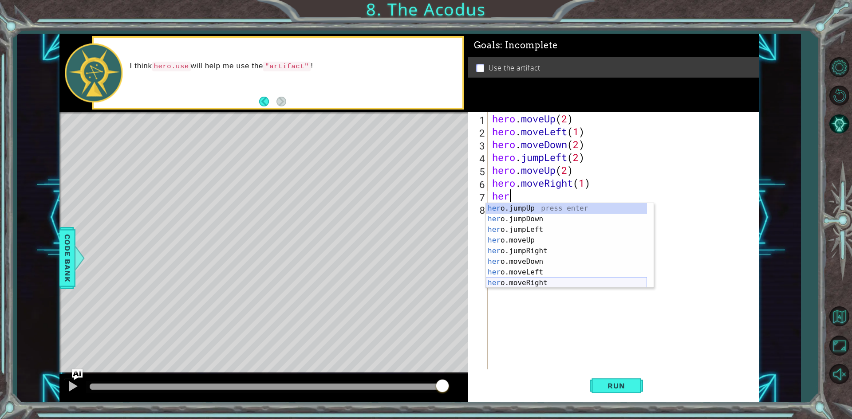
scroll to position [11, 0]
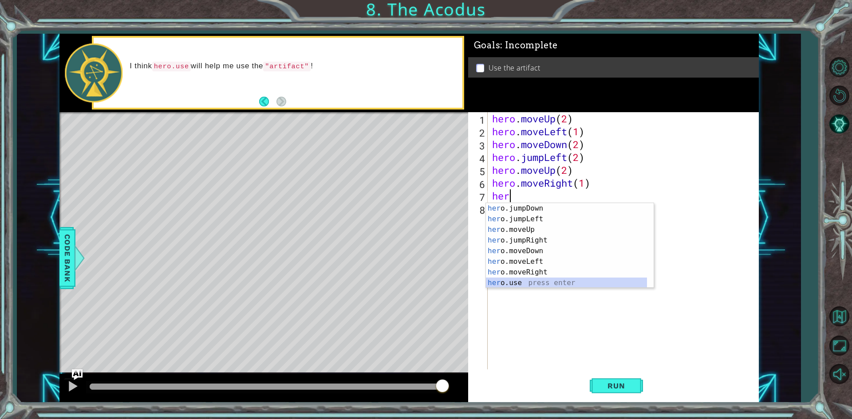
click at [614, 282] on div "her o.jumpDown press enter her o.jumpLeft press enter her o.moveUp press enter …" at bounding box center [566, 256] width 161 height 106
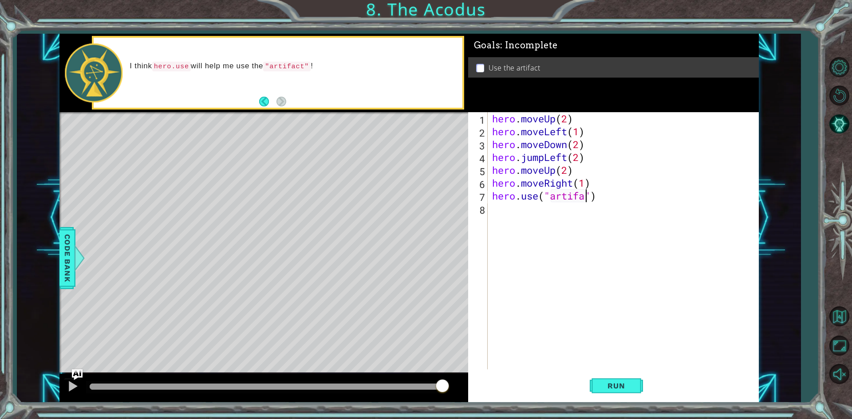
scroll to position [0, 4]
type textarea "hero.use("artifact")"
type textarea "]"
drag, startPoint x: 596, startPoint y: 390, endPoint x: 601, endPoint y: 385, distance: 6.6
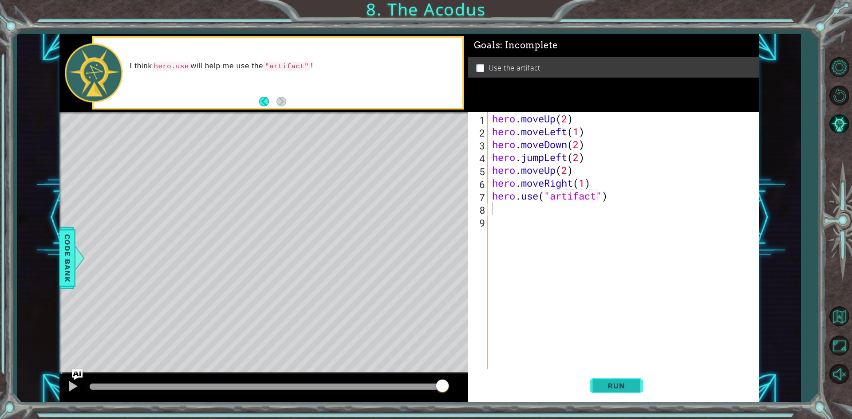
click at [601, 385] on button "Run" at bounding box center [616, 386] width 53 height 29
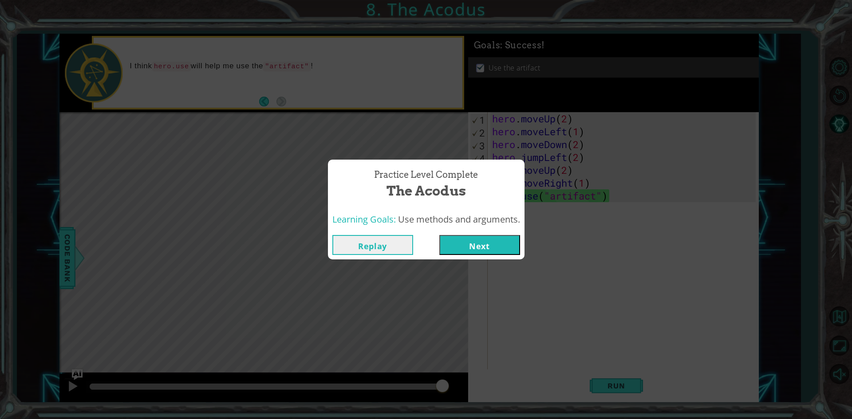
click at [503, 242] on button "Next" at bounding box center [479, 245] width 81 height 20
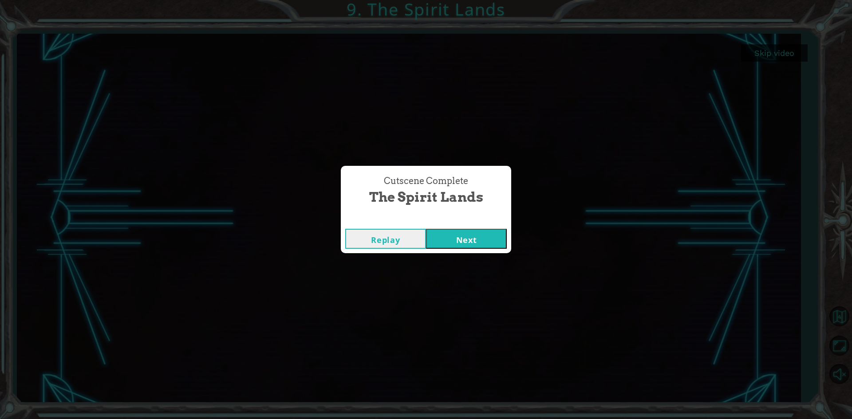
click at [486, 240] on button "Next" at bounding box center [466, 239] width 81 height 20
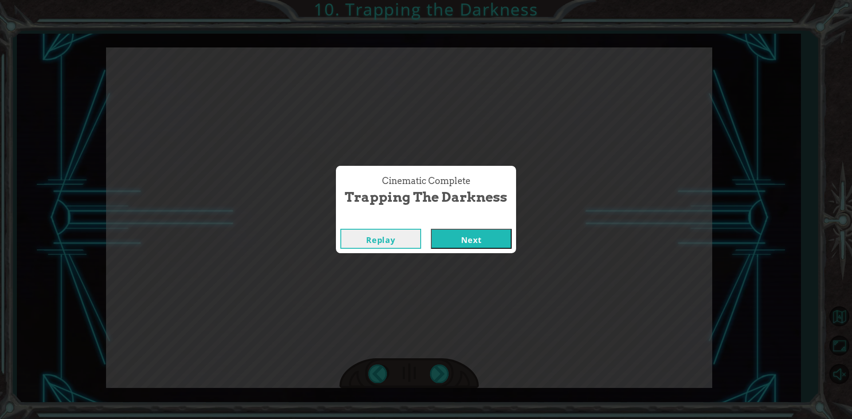
drag, startPoint x: 751, startPoint y: 144, endPoint x: 747, endPoint y: 135, distance: 9.6
click at [748, 136] on div "Cinematic Complete Trapping the Darkness Replay Next" at bounding box center [426, 209] width 852 height 419
drag, startPoint x: 713, startPoint y: 168, endPoint x: 705, endPoint y: 152, distance: 17.9
click at [712, 169] on div "Cinematic Complete Trapping the Darkness Replay Next" at bounding box center [426, 209] width 852 height 419
drag, startPoint x: 654, startPoint y: 101, endPoint x: 645, endPoint y: 112, distance: 14.6
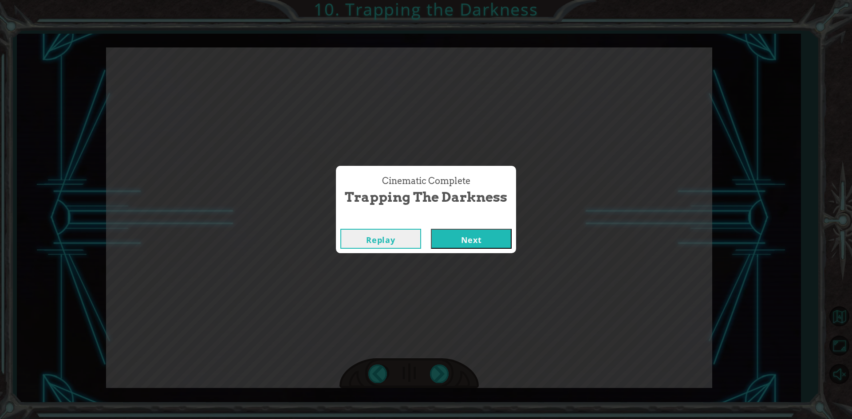
click at [650, 106] on div "Cinematic Complete Trapping the Darkness Replay Next" at bounding box center [426, 209] width 852 height 419
